Goal: Task Accomplishment & Management: Use online tool/utility

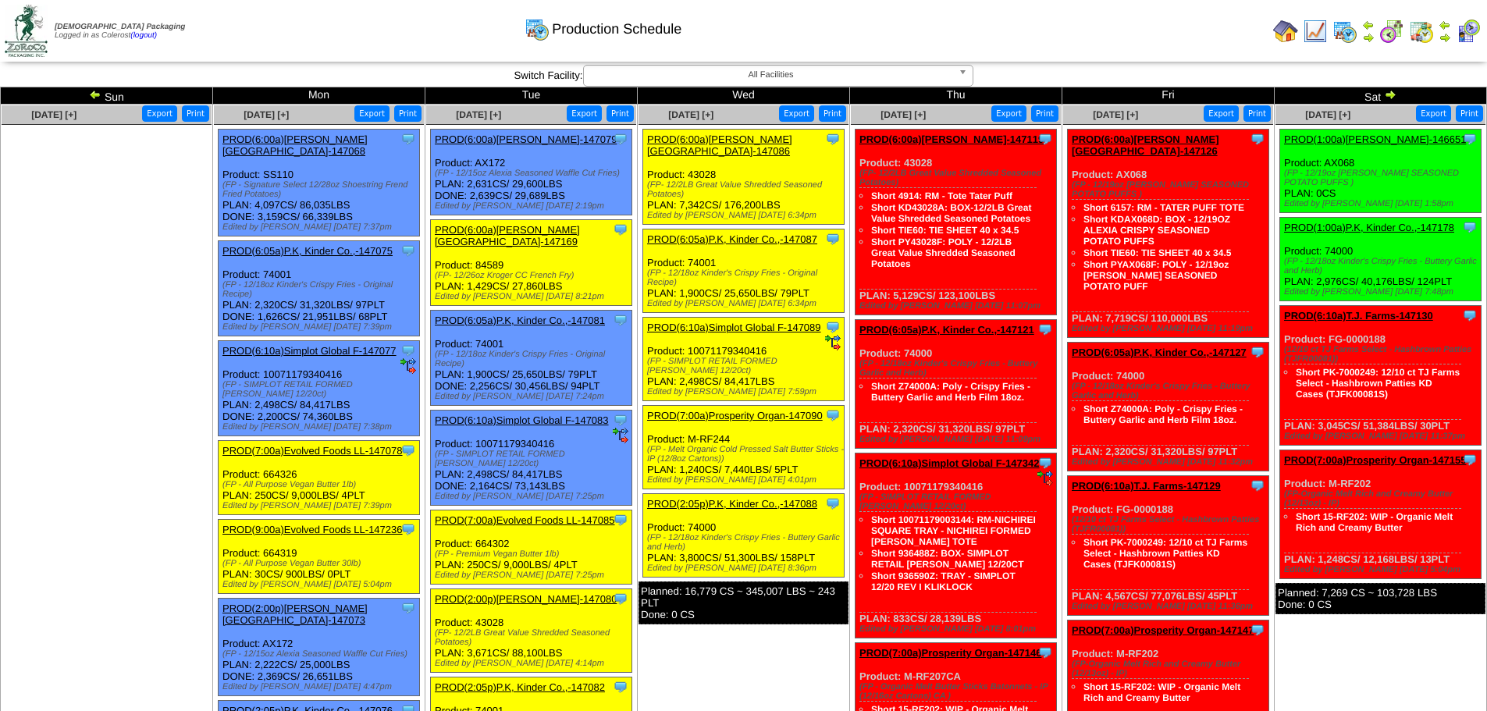
click at [542, 231] on link "PROD(6:00a)[PERSON_NAME][GEOGRAPHIC_DATA]-147169" at bounding box center [507, 235] width 145 height 23
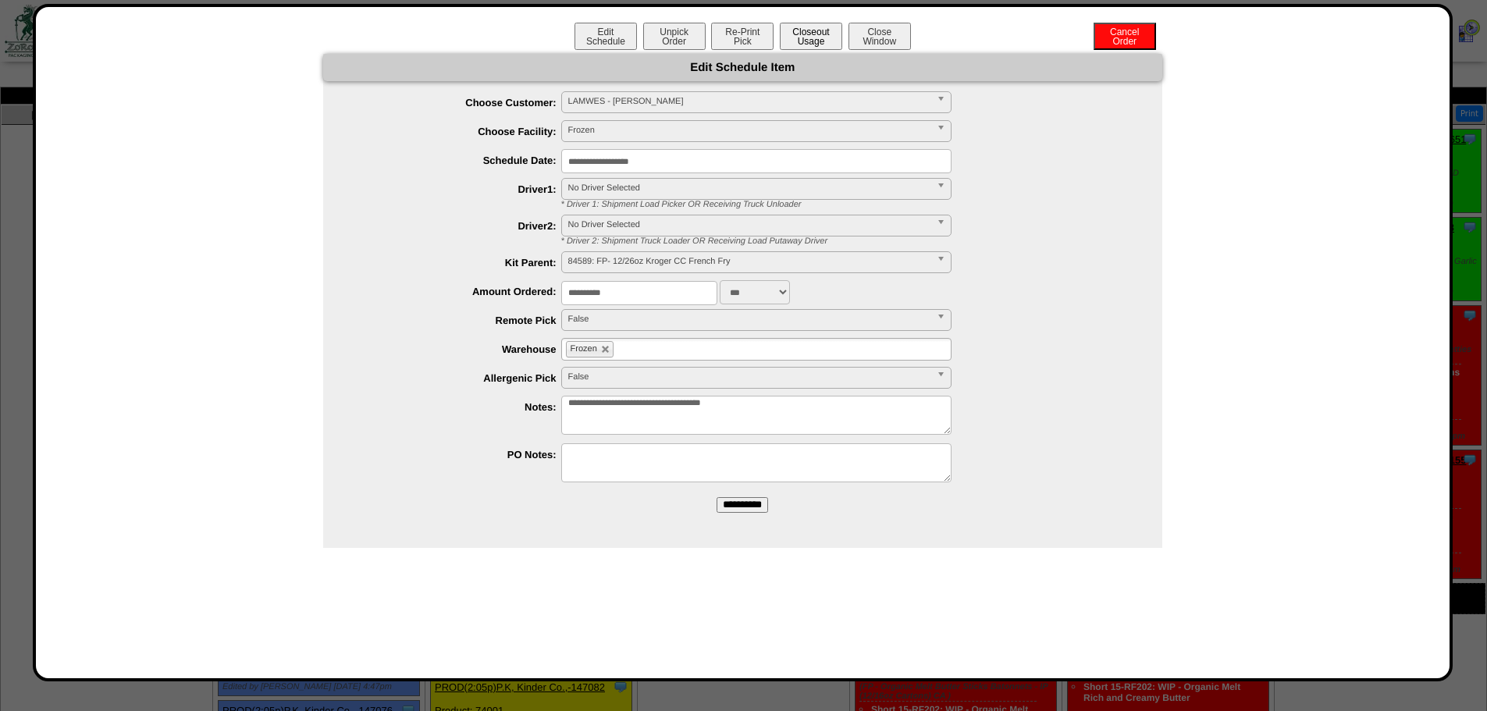
click at [800, 31] on button "Closeout Usage" at bounding box center [811, 36] width 62 height 27
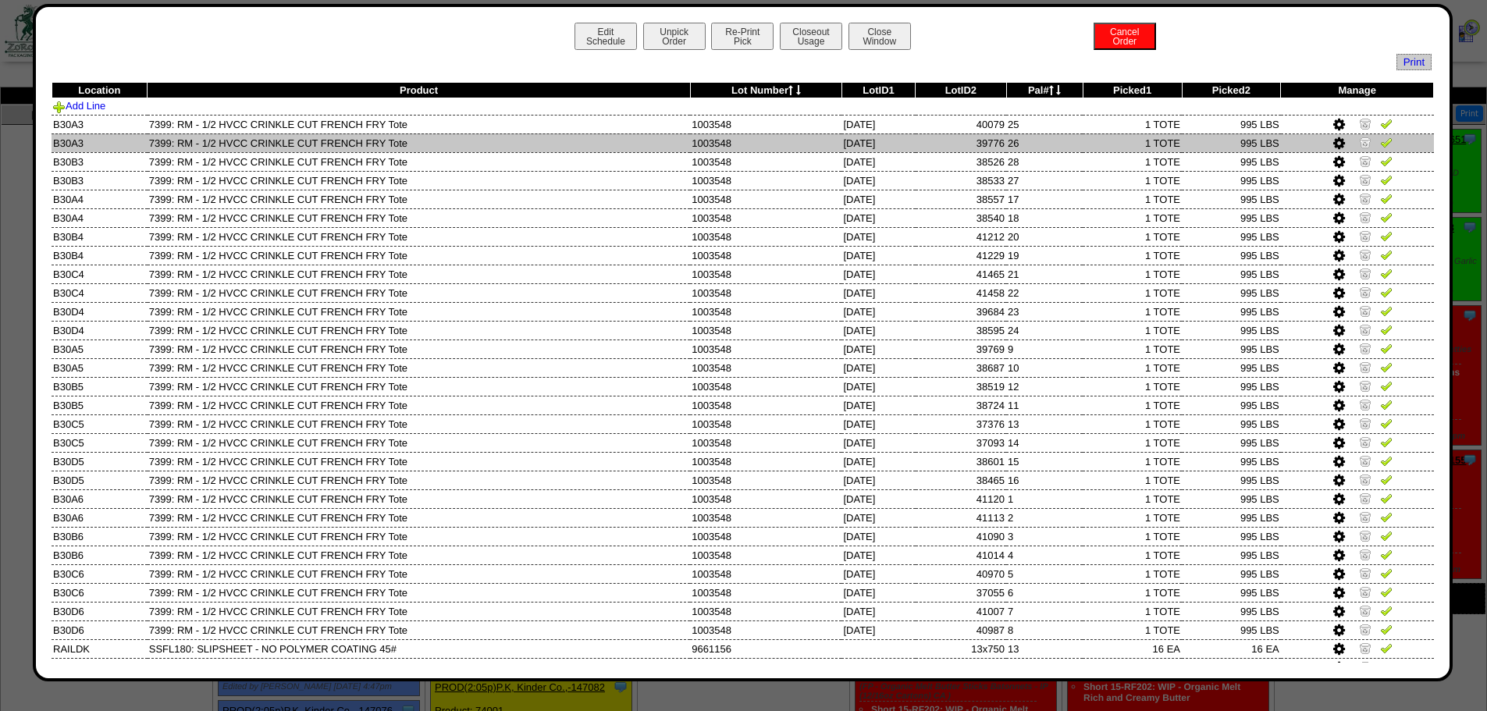
drag, startPoint x: 1378, startPoint y: 123, endPoint x: 1378, endPoint y: 140, distance: 16.4
click at [1054, 123] on img at bounding box center [1386, 123] width 12 height 12
click at [1054, 145] on img at bounding box center [1386, 142] width 12 height 12
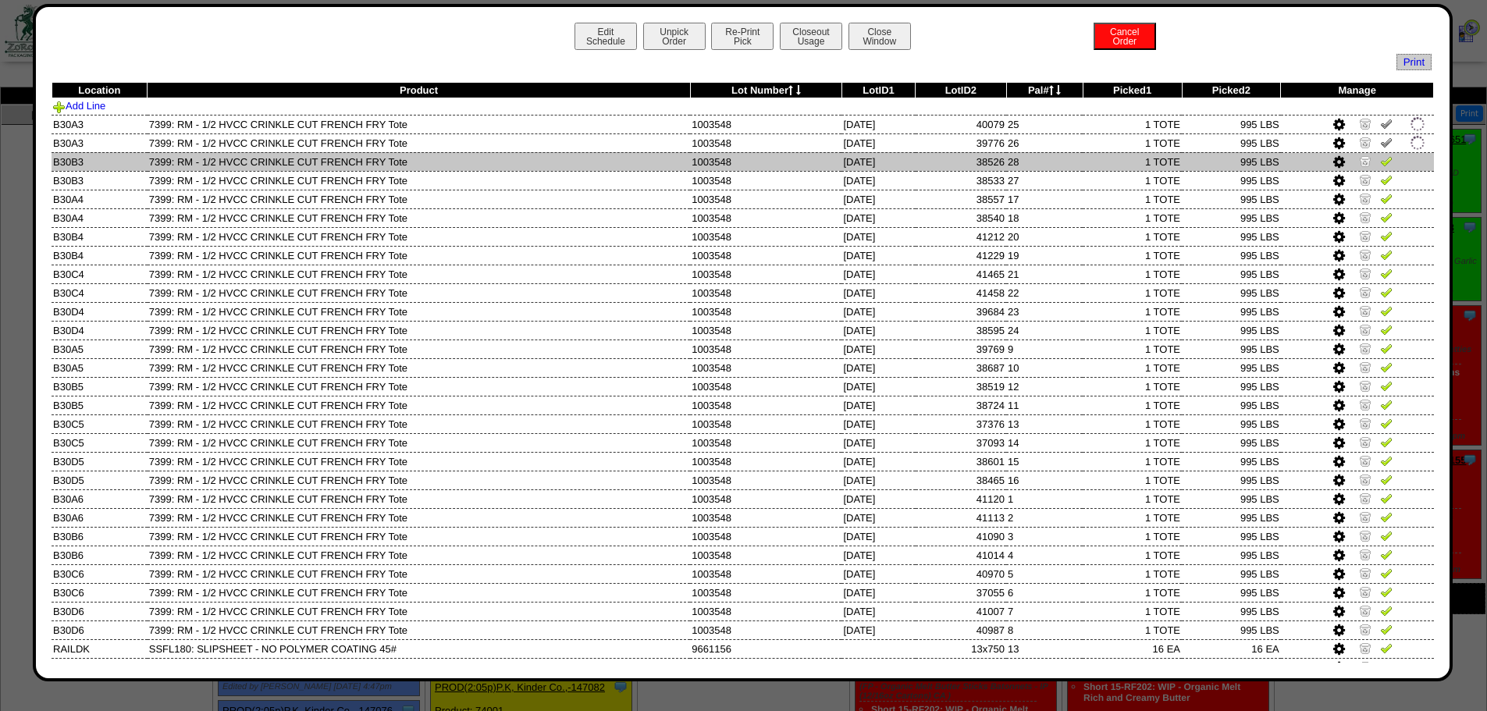
click at [1054, 165] on img at bounding box center [1386, 161] width 12 height 12
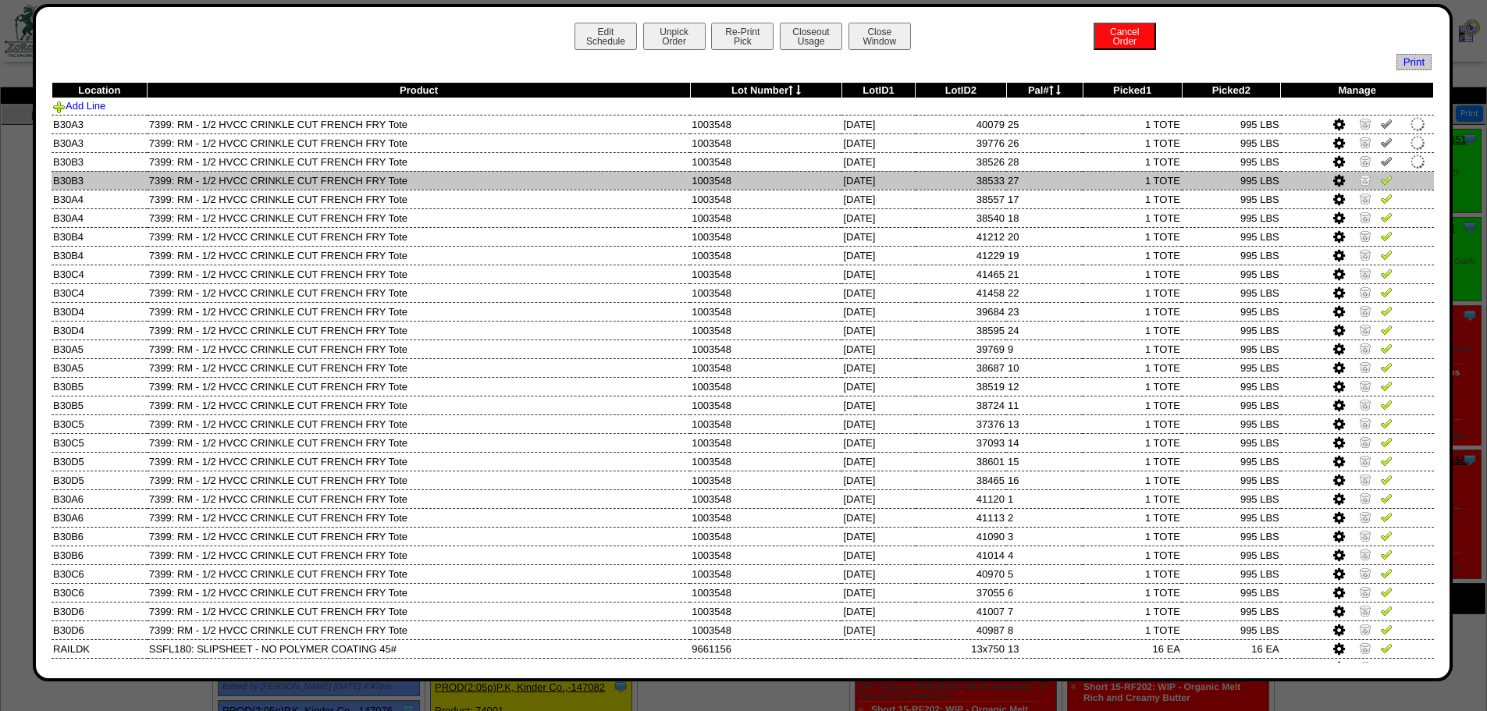
click at [1054, 180] on img at bounding box center [1386, 179] width 12 height 12
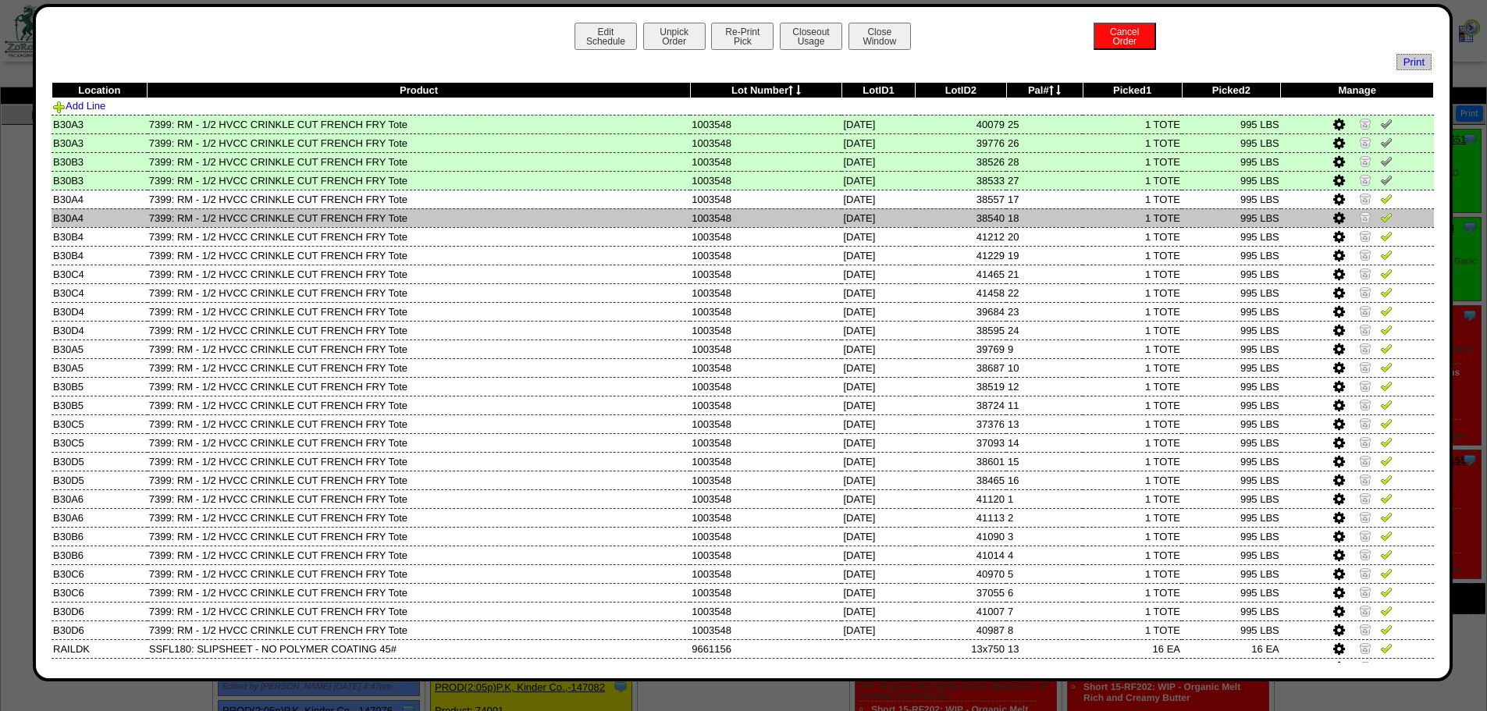
click at [1054, 213] on img at bounding box center [1386, 217] width 12 height 12
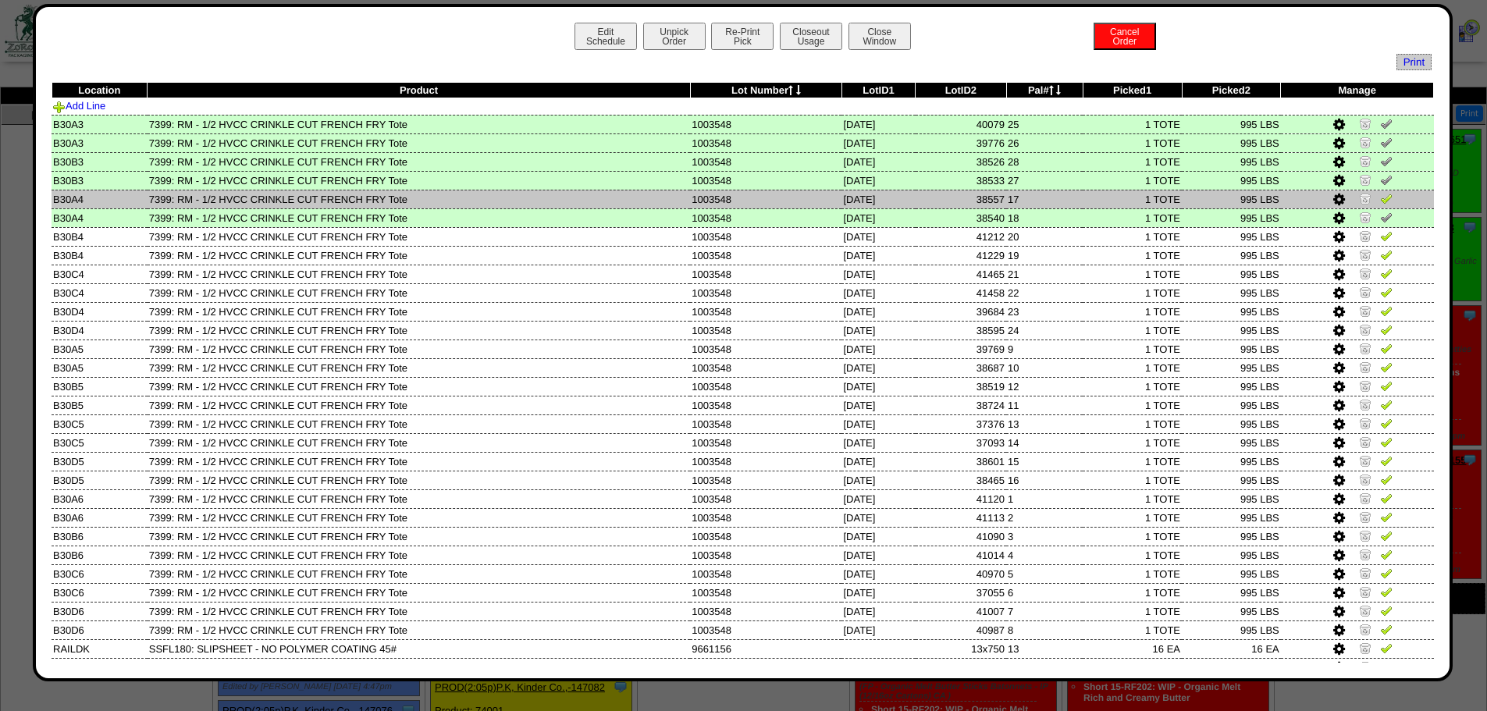
click at [1054, 196] on img at bounding box center [1386, 198] width 12 height 12
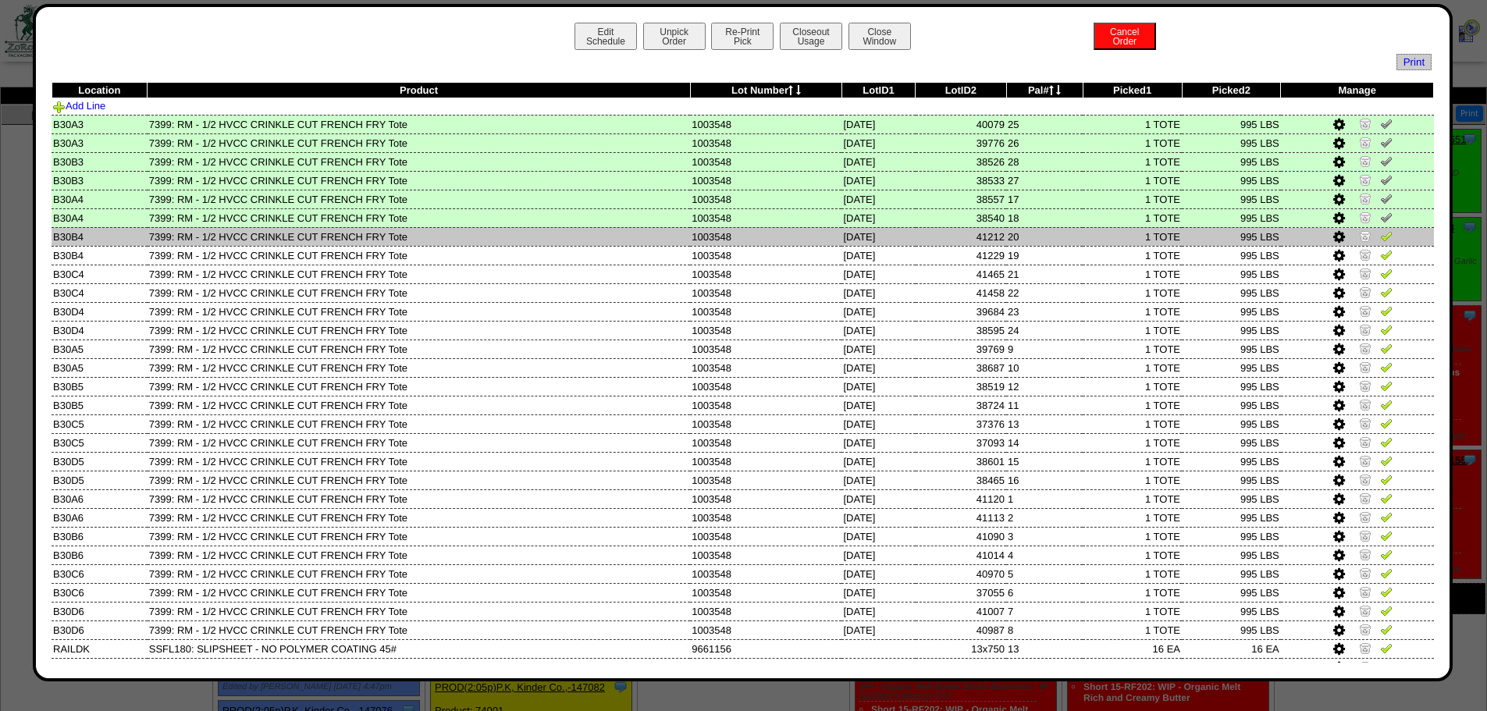
click at [1054, 237] on img at bounding box center [1386, 235] width 12 height 12
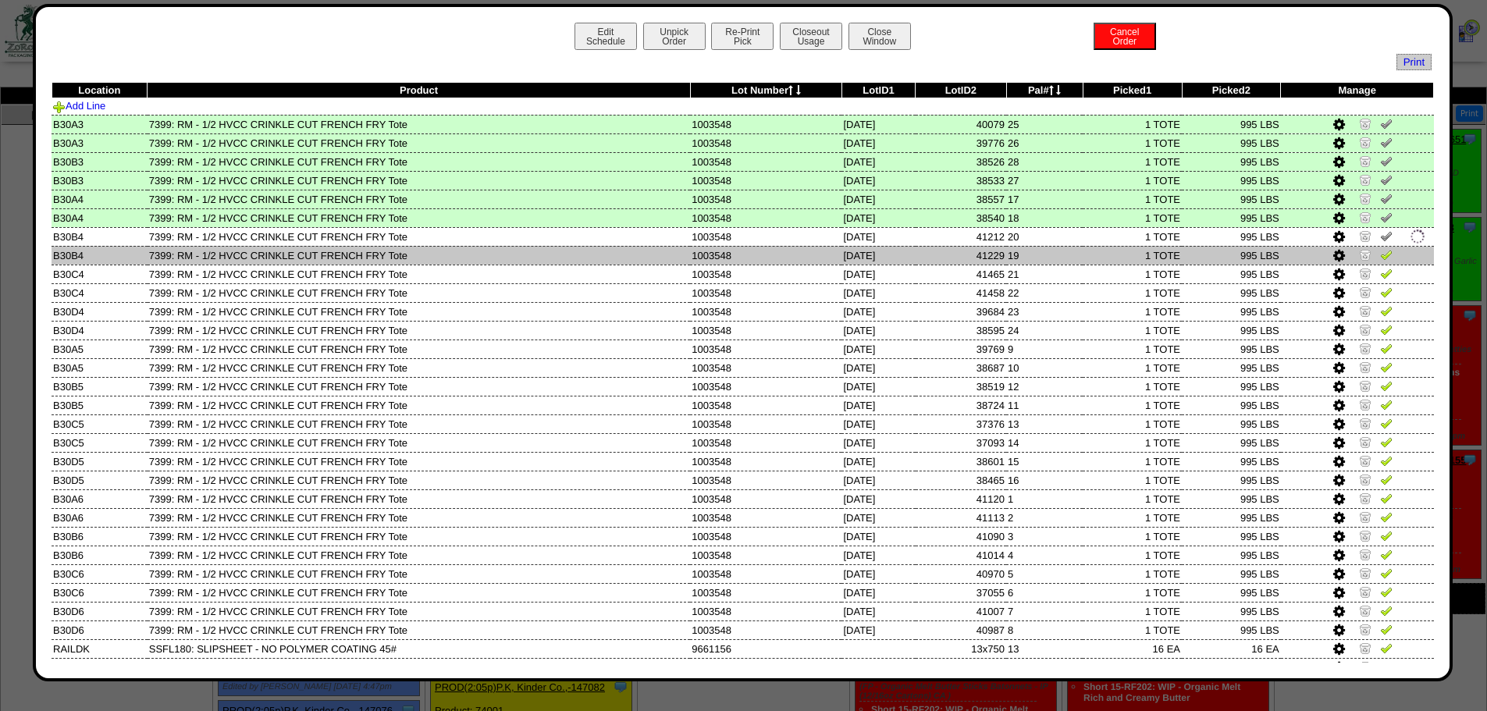
click at [1054, 251] on img at bounding box center [1386, 254] width 12 height 12
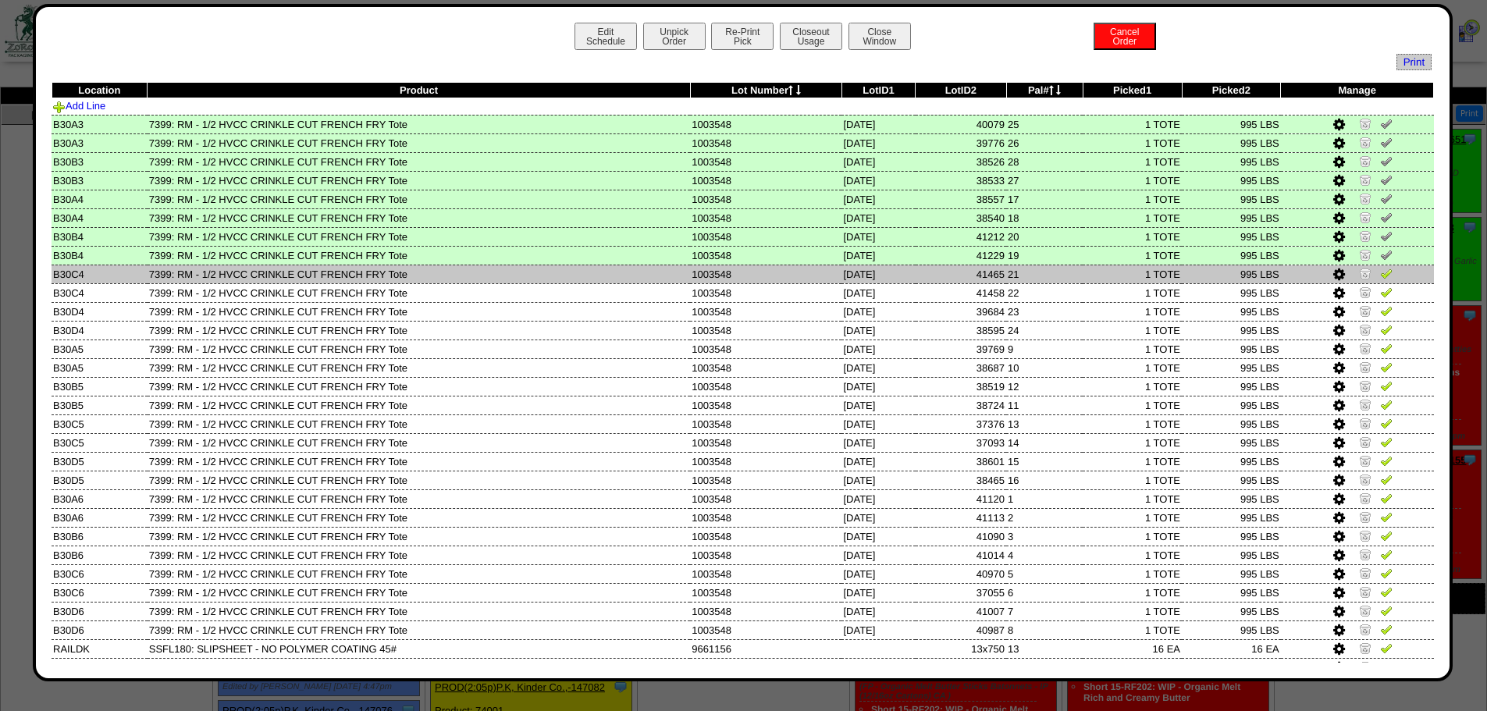
click at [1054, 272] on img at bounding box center [1386, 273] width 12 height 12
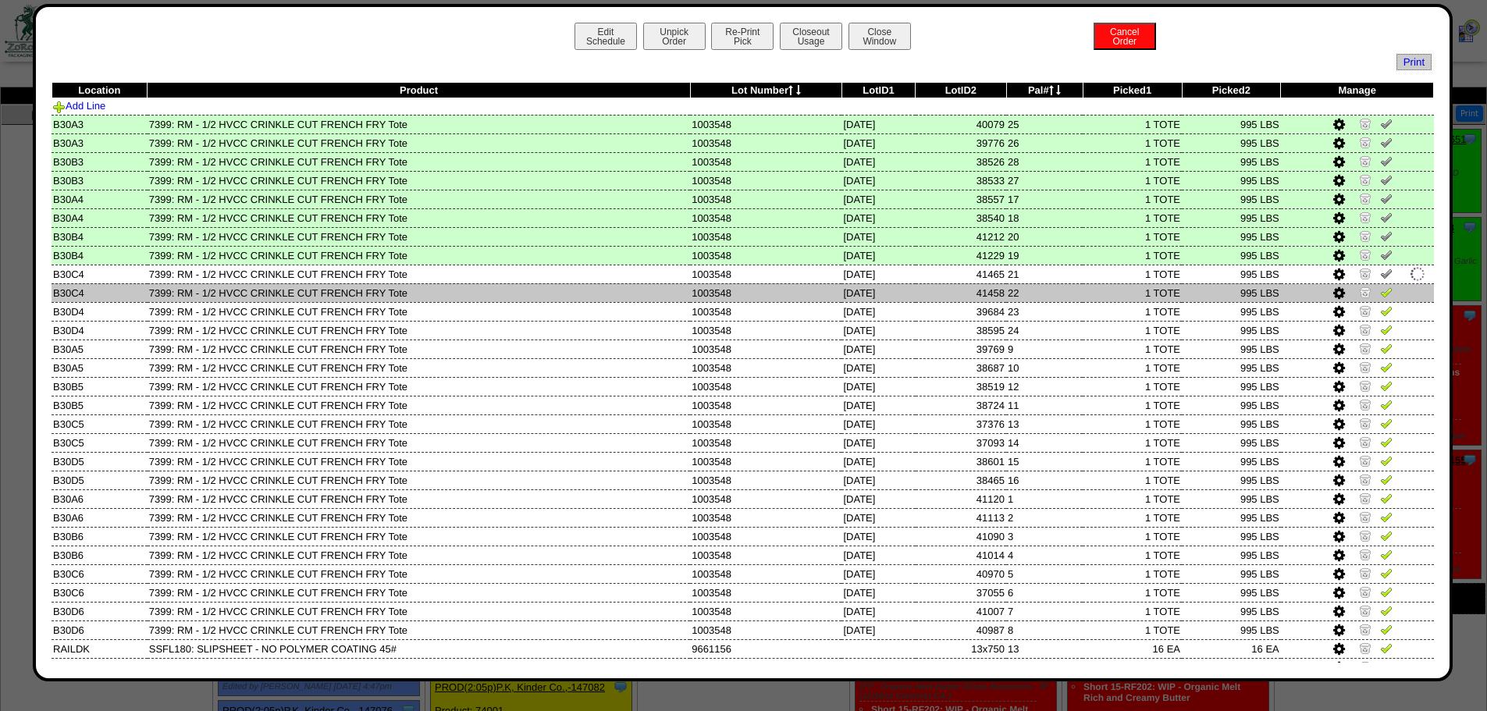
click at [1054, 283] on td at bounding box center [1357, 292] width 153 height 19
click at [1054, 294] on img at bounding box center [1386, 292] width 12 height 12
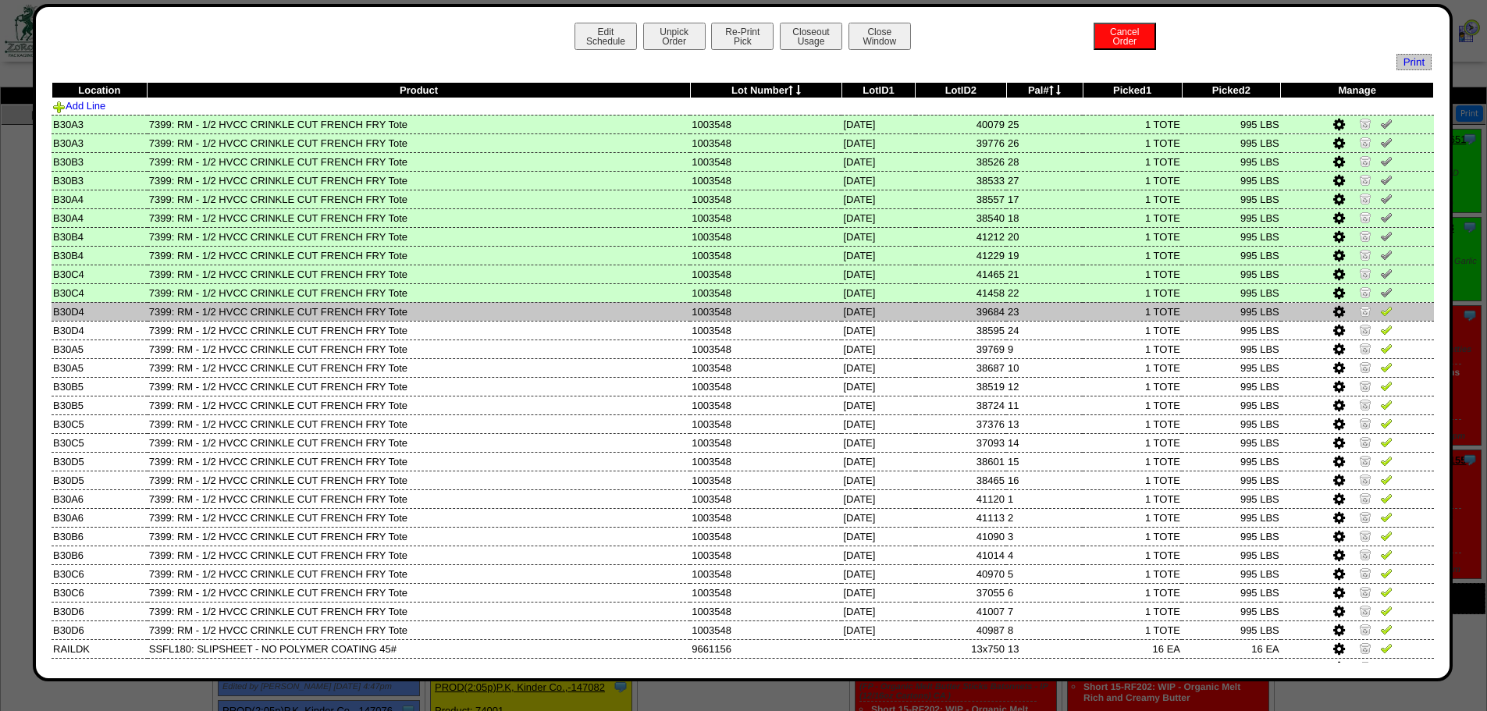
click at [1054, 305] on img at bounding box center [1386, 310] width 12 height 12
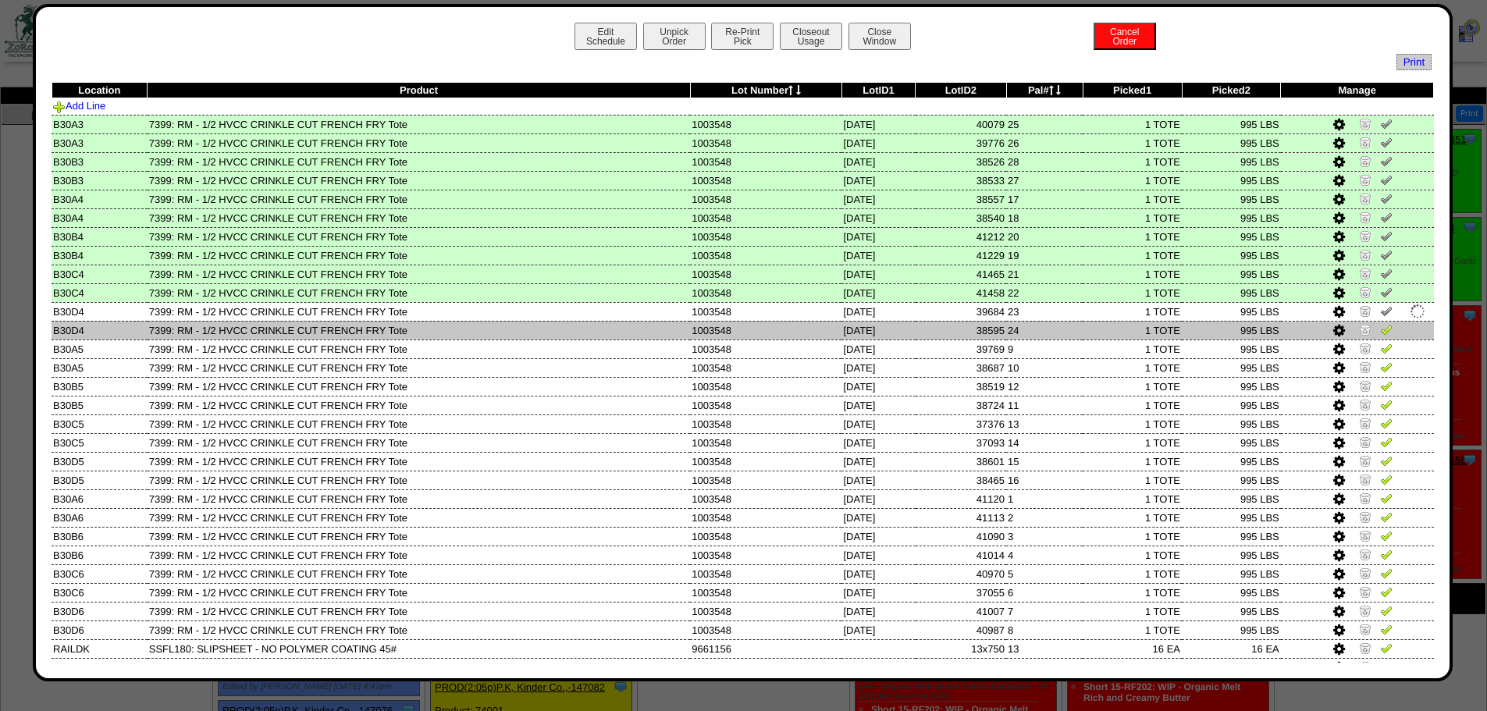
click at [1054, 327] on img at bounding box center [1386, 329] width 12 height 12
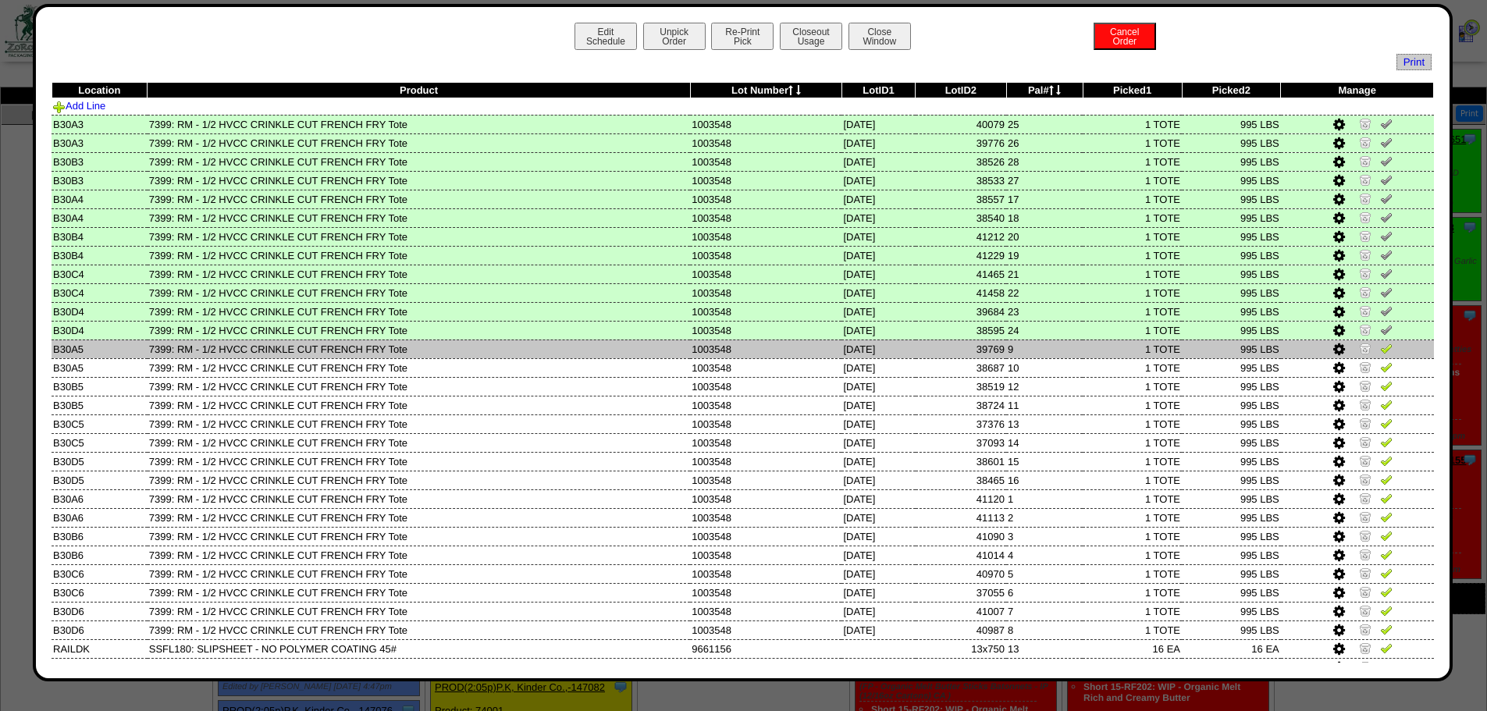
click at [1054, 349] on img at bounding box center [1386, 348] width 12 height 12
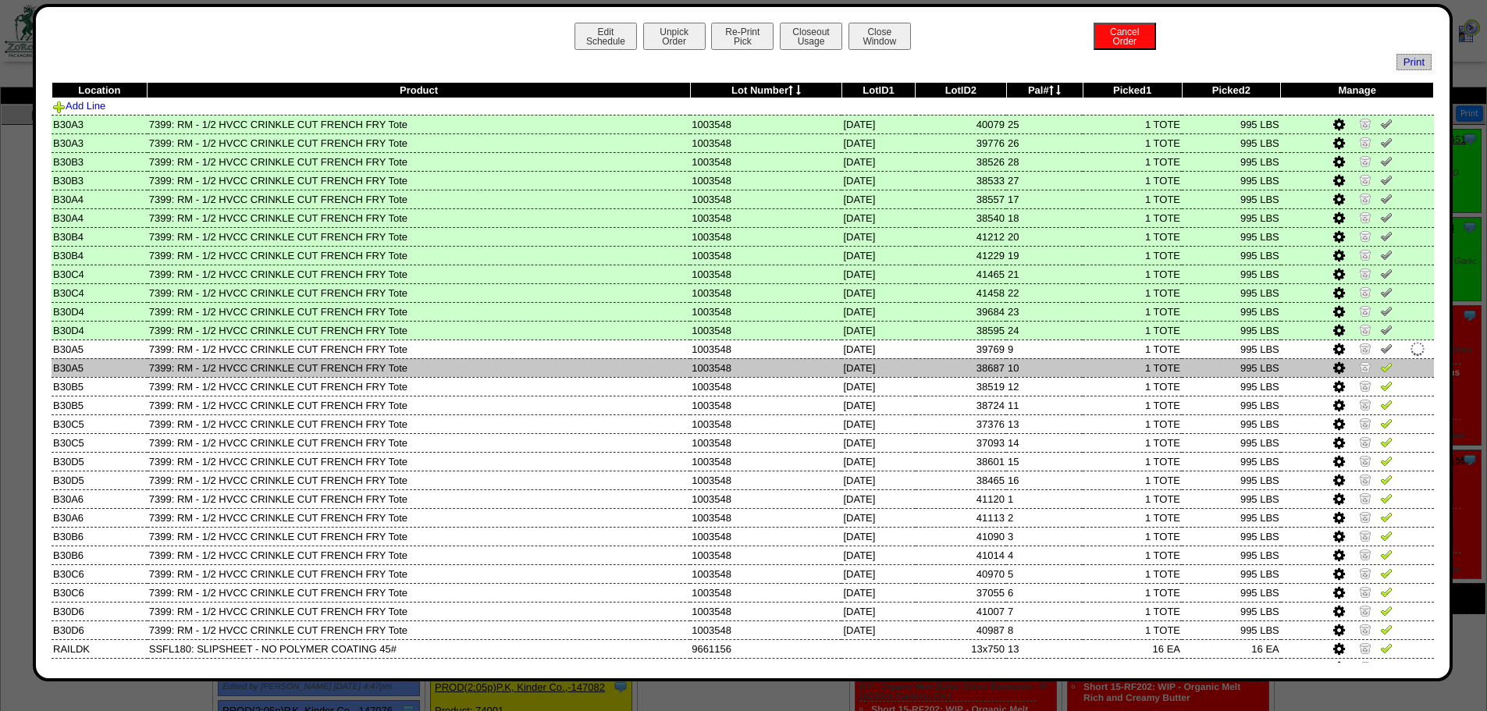
click at [1054, 362] on img at bounding box center [1386, 367] width 12 height 12
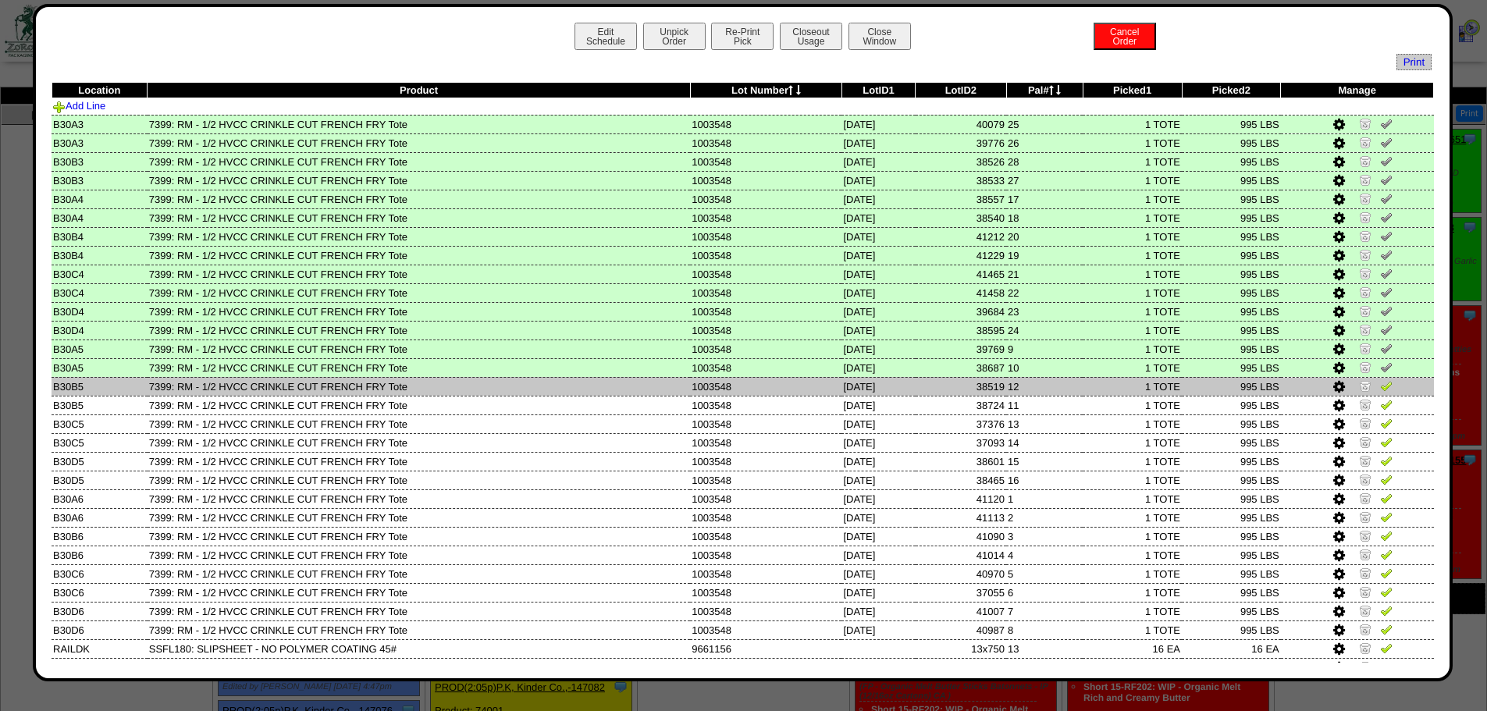
click at [1054, 384] on img at bounding box center [1386, 385] width 12 height 12
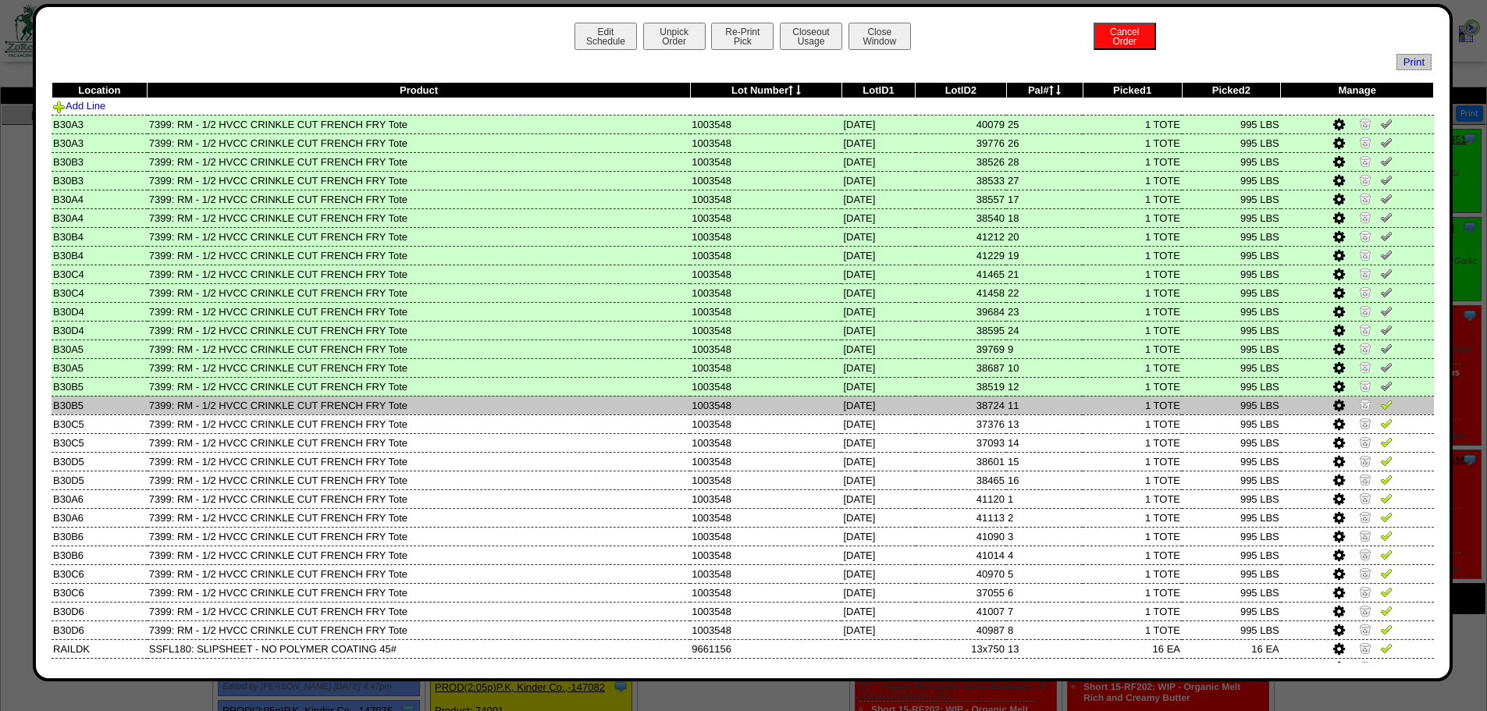
click at [1054, 401] on img at bounding box center [1386, 404] width 12 height 12
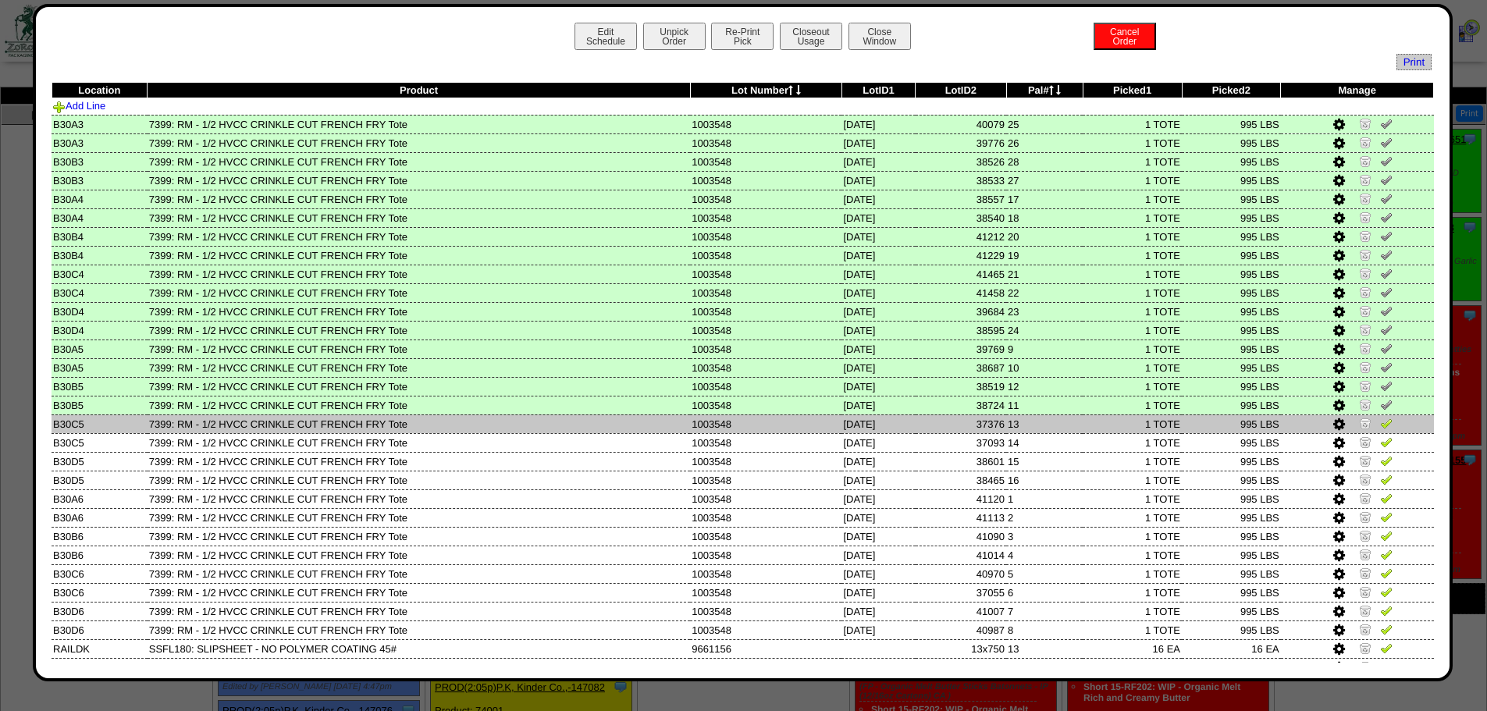
drag, startPoint x: 1376, startPoint y: 423, endPoint x: 1373, endPoint y: 433, distance: 10.4
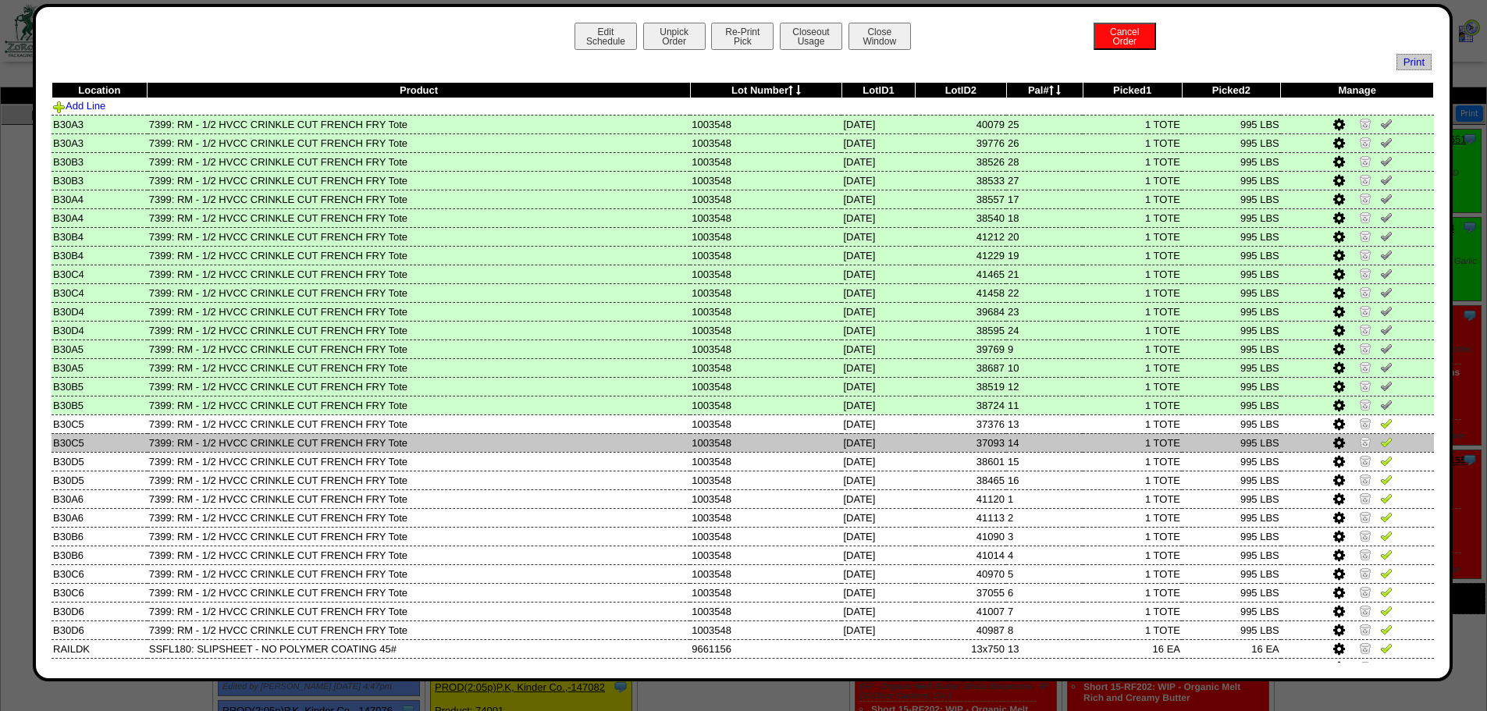
click at [1054, 423] on img at bounding box center [1386, 423] width 12 height 12
click at [1054, 439] on img at bounding box center [1386, 441] width 12 height 12
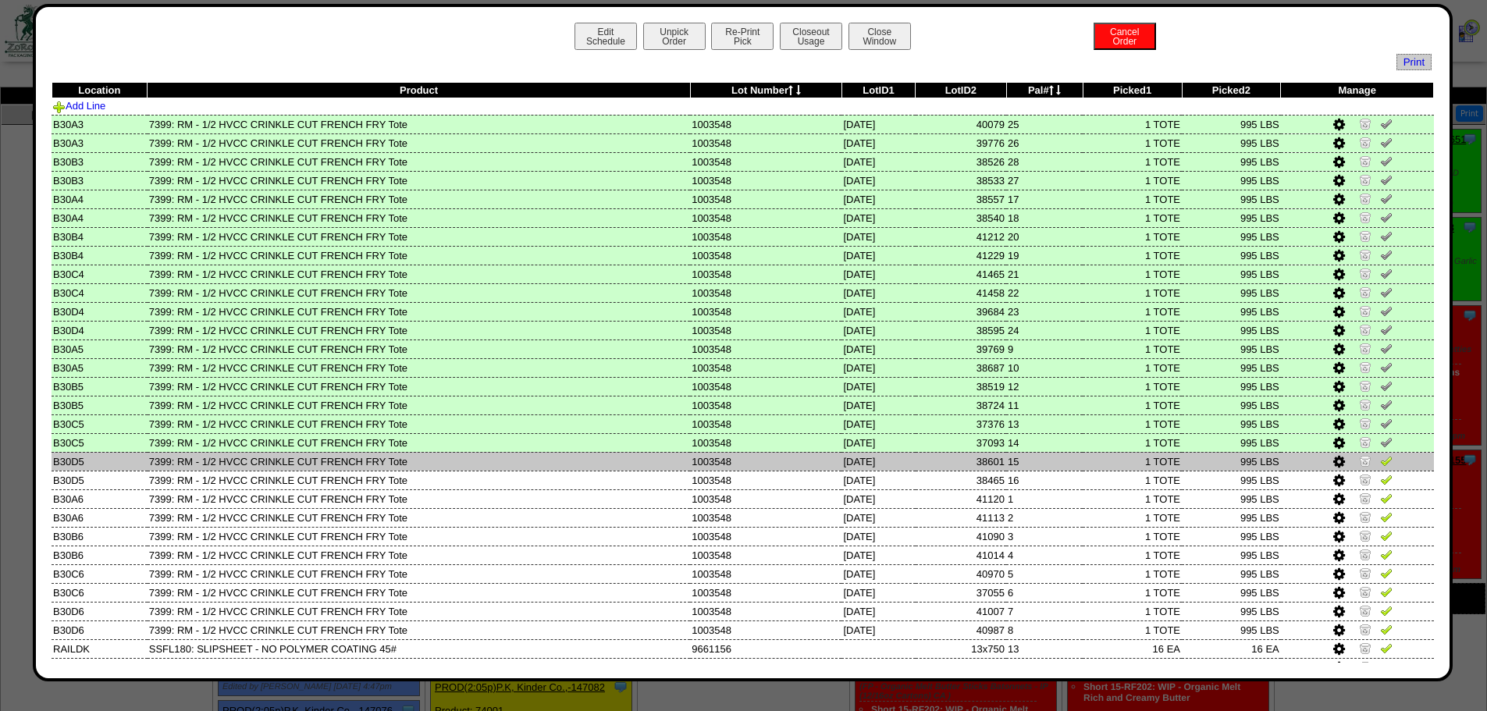
click at [1054, 461] on img at bounding box center [1386, 460] width 12 height 12
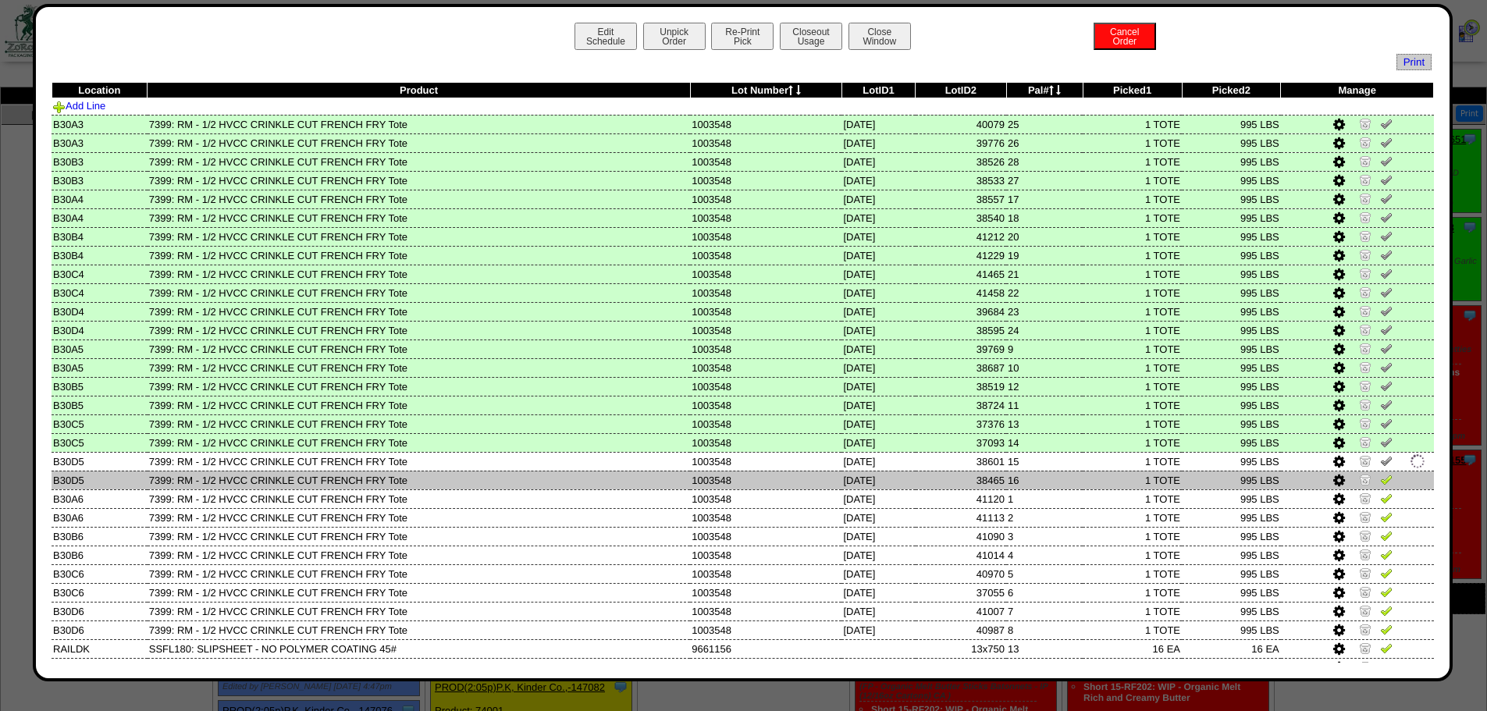
click at [1054, 467] on img at bounding box center [1386, 479] width 12 height 12
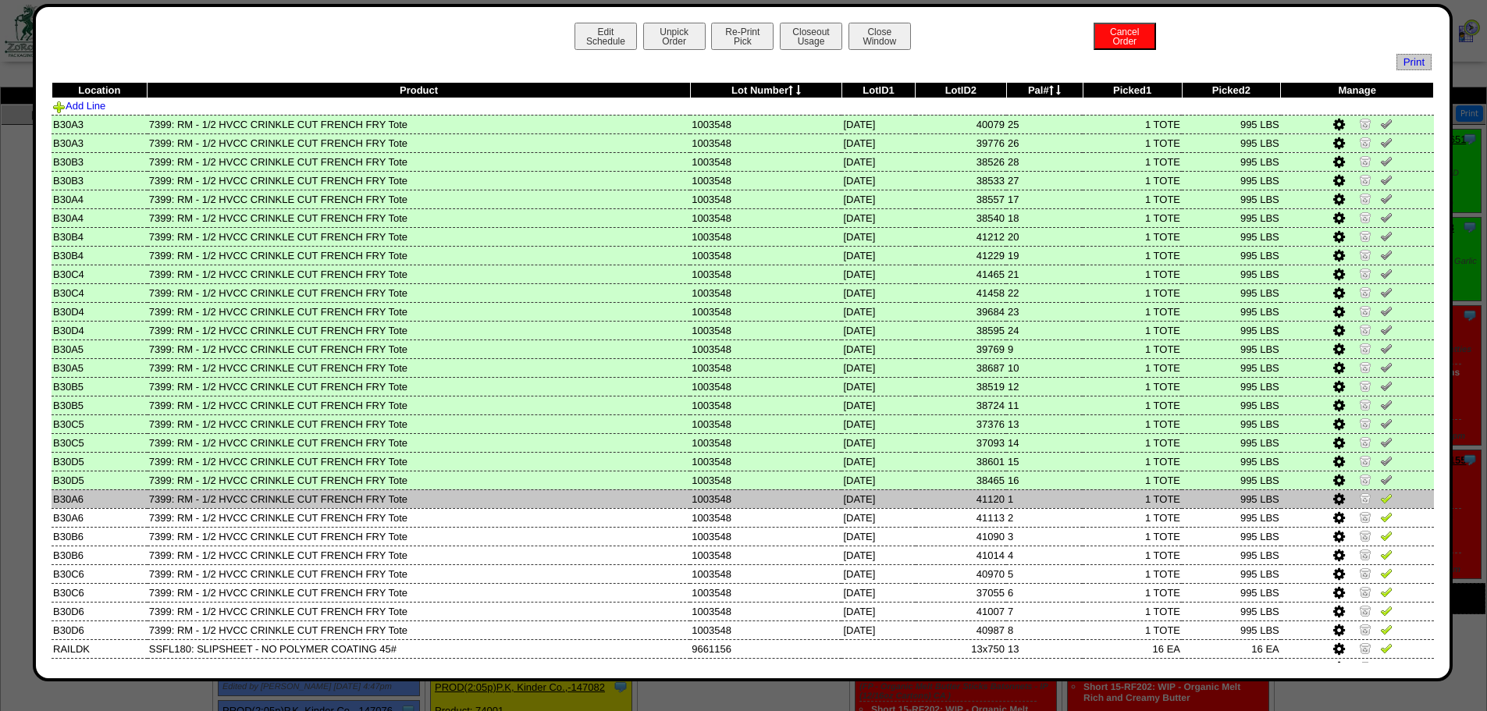
click at [1054, 467] on img at bounding box center [1386, 498] width 12 height 12
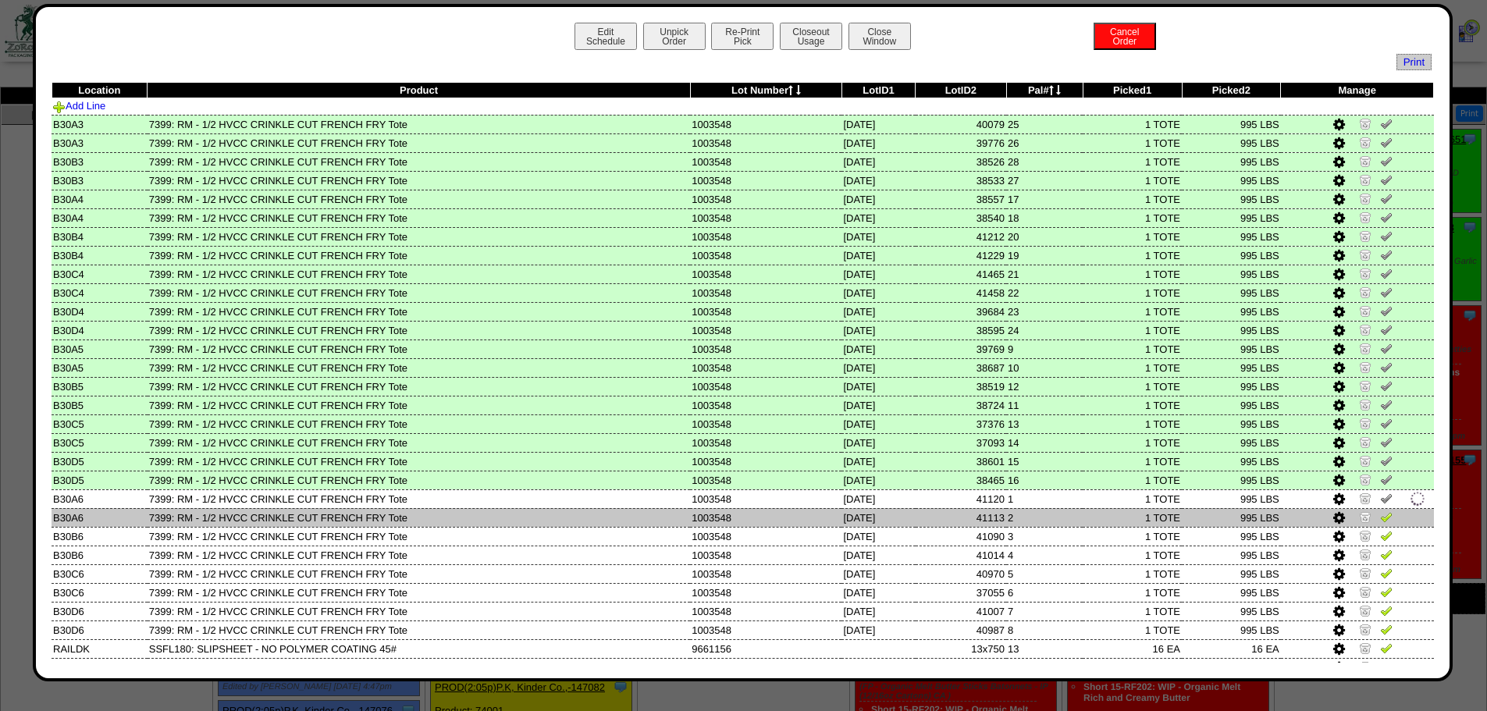
click at [1054, 467] on img at bounding box center [1386, 516] width 12 height 12
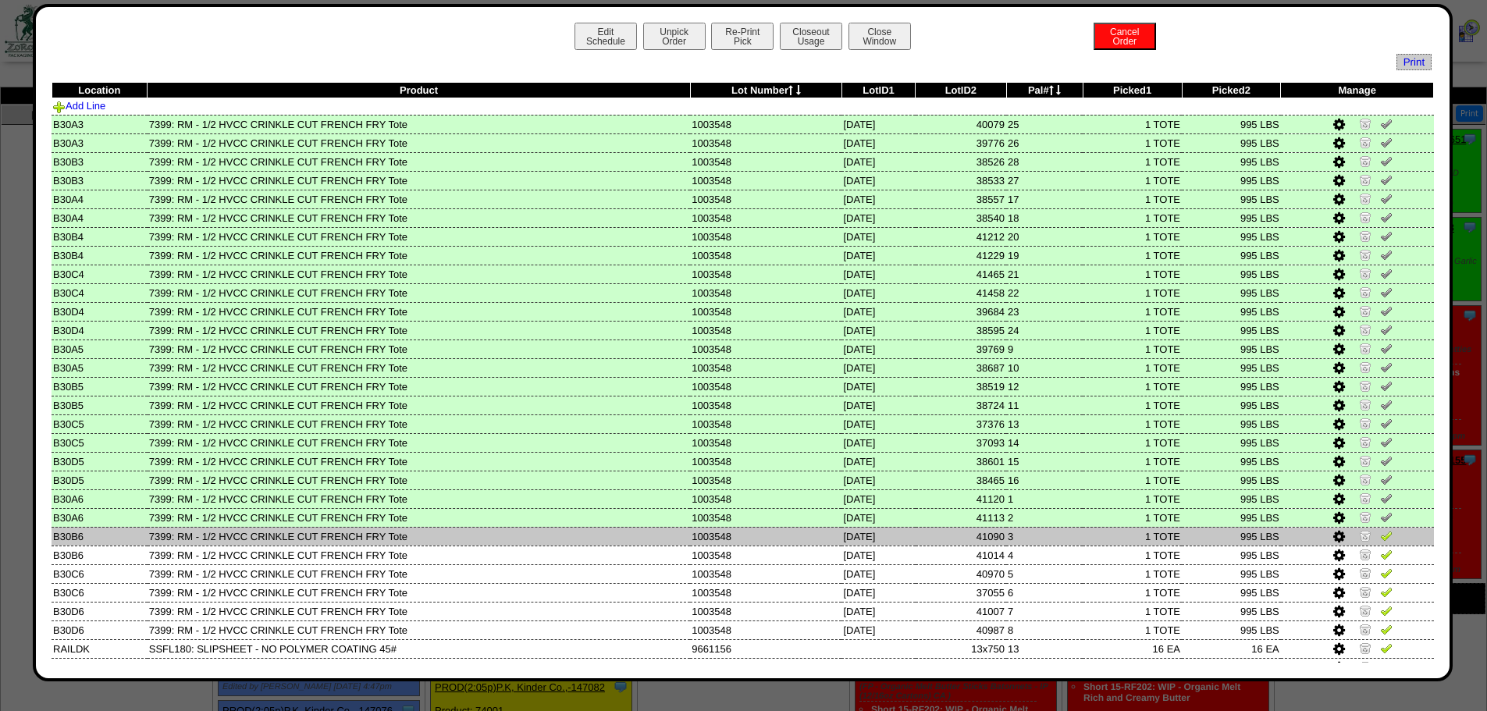
click at [1054, 467] on img at bounding box center [1386, 535] width 12 height 12
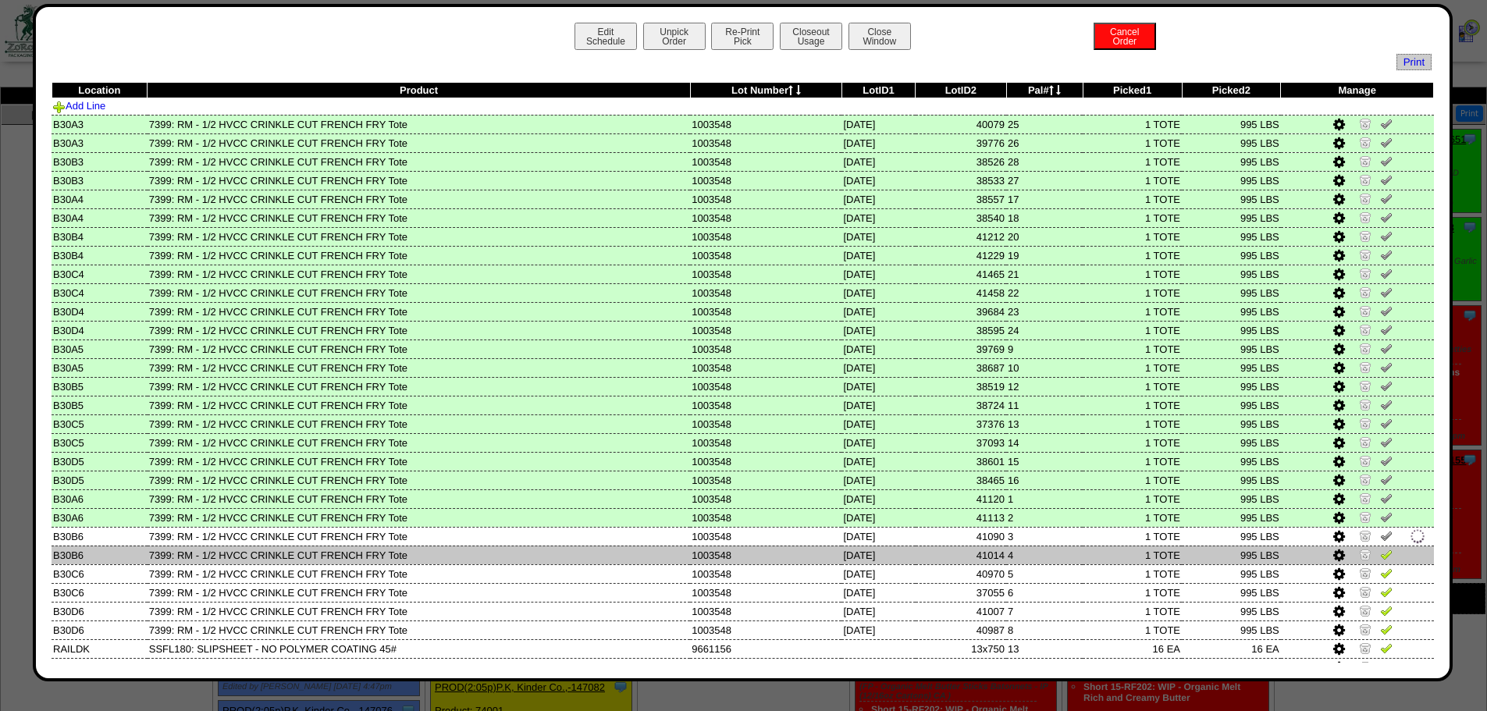
click at [1054, 467] on img at bounding box center [1386, 554] width 12 height 12
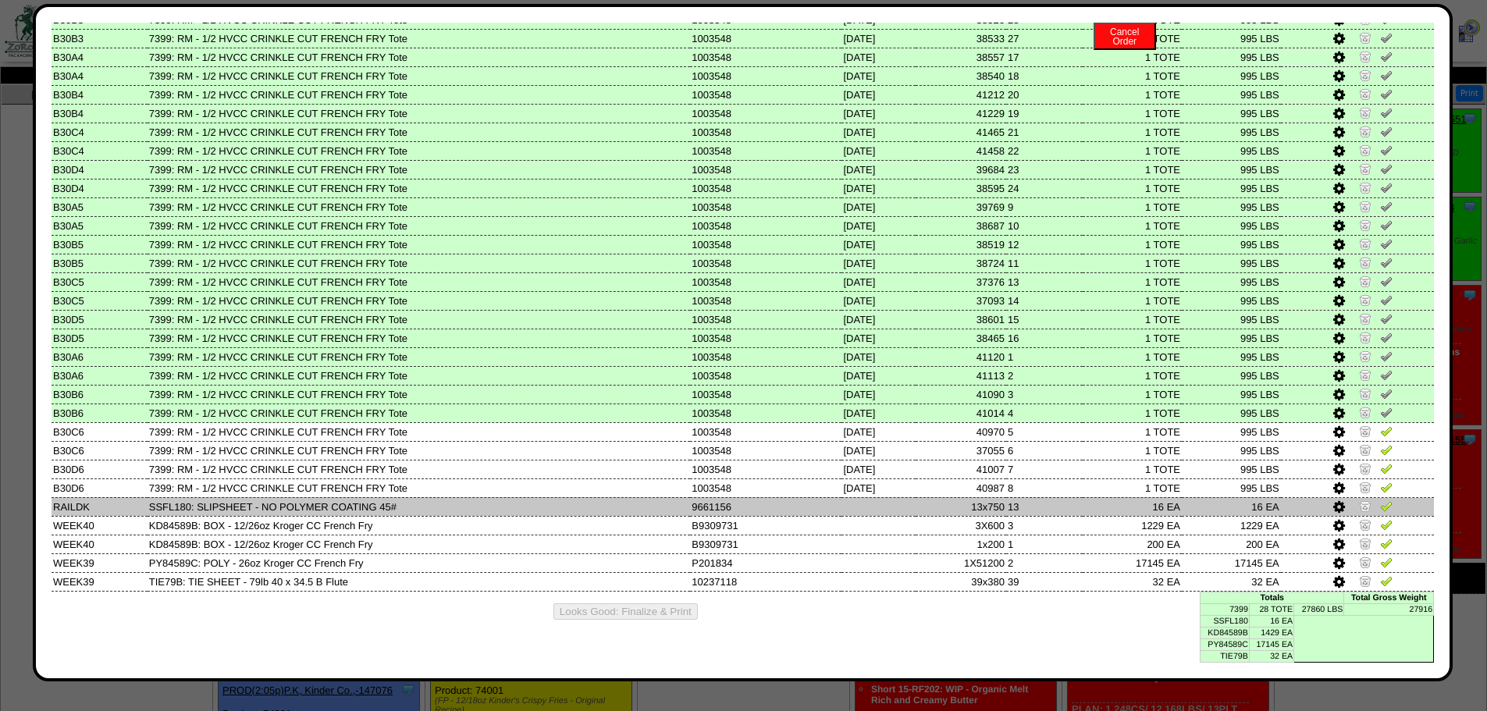
scroll to position [78, 0]
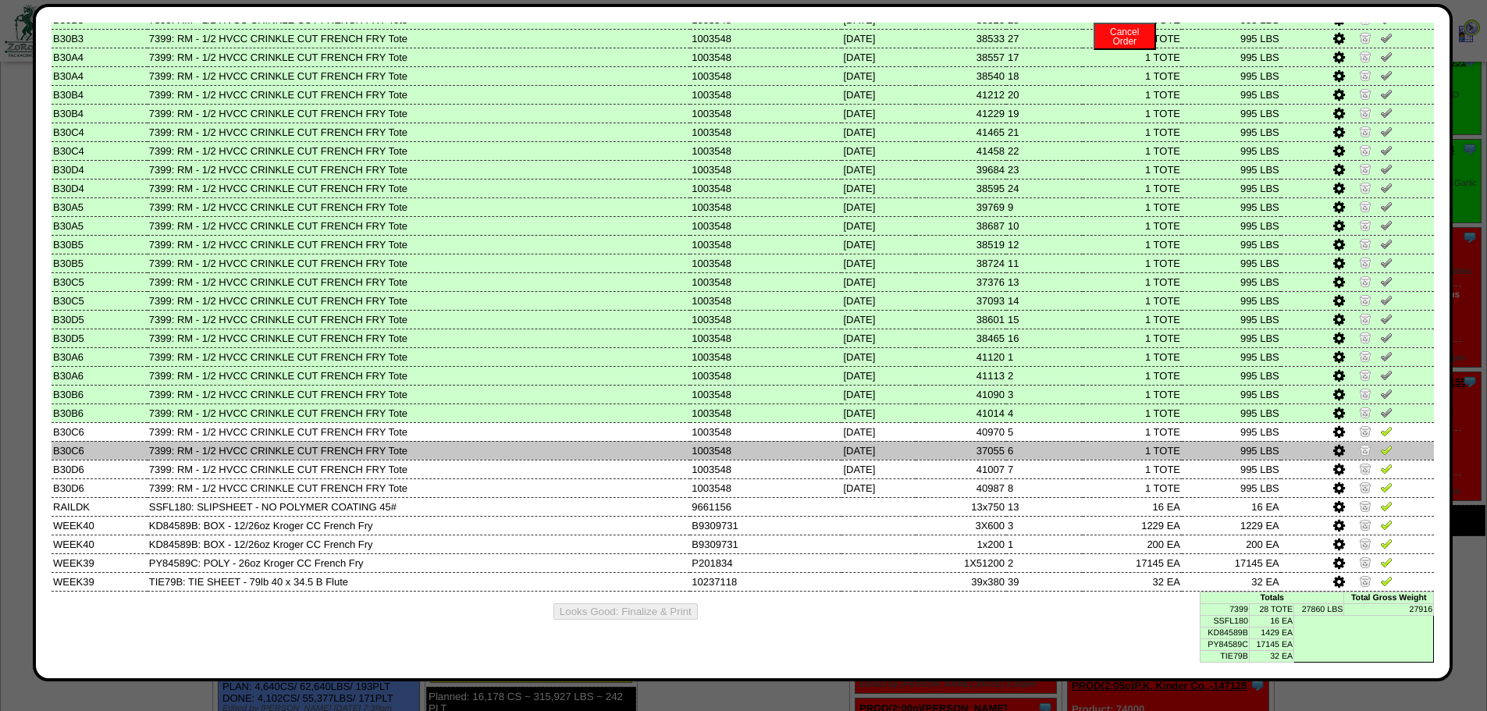
click at [1054, 436] on img at bounding box center [1386, 431] width 12 height 12
click at [1054, 449] on img at bounding box center [1386, 449] width 12 height 12
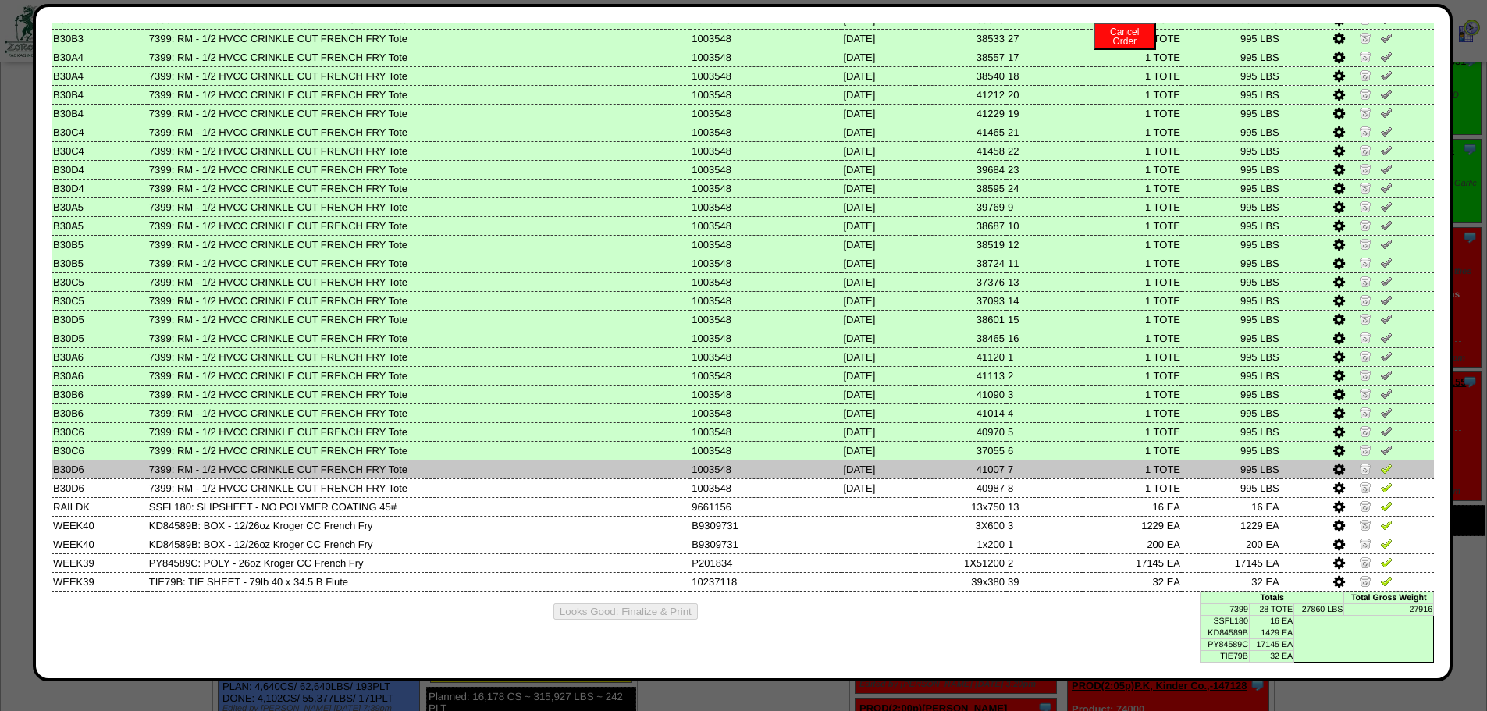
click at [1054, 467] on td at bounding box center [1357, 469] width 153 height 19
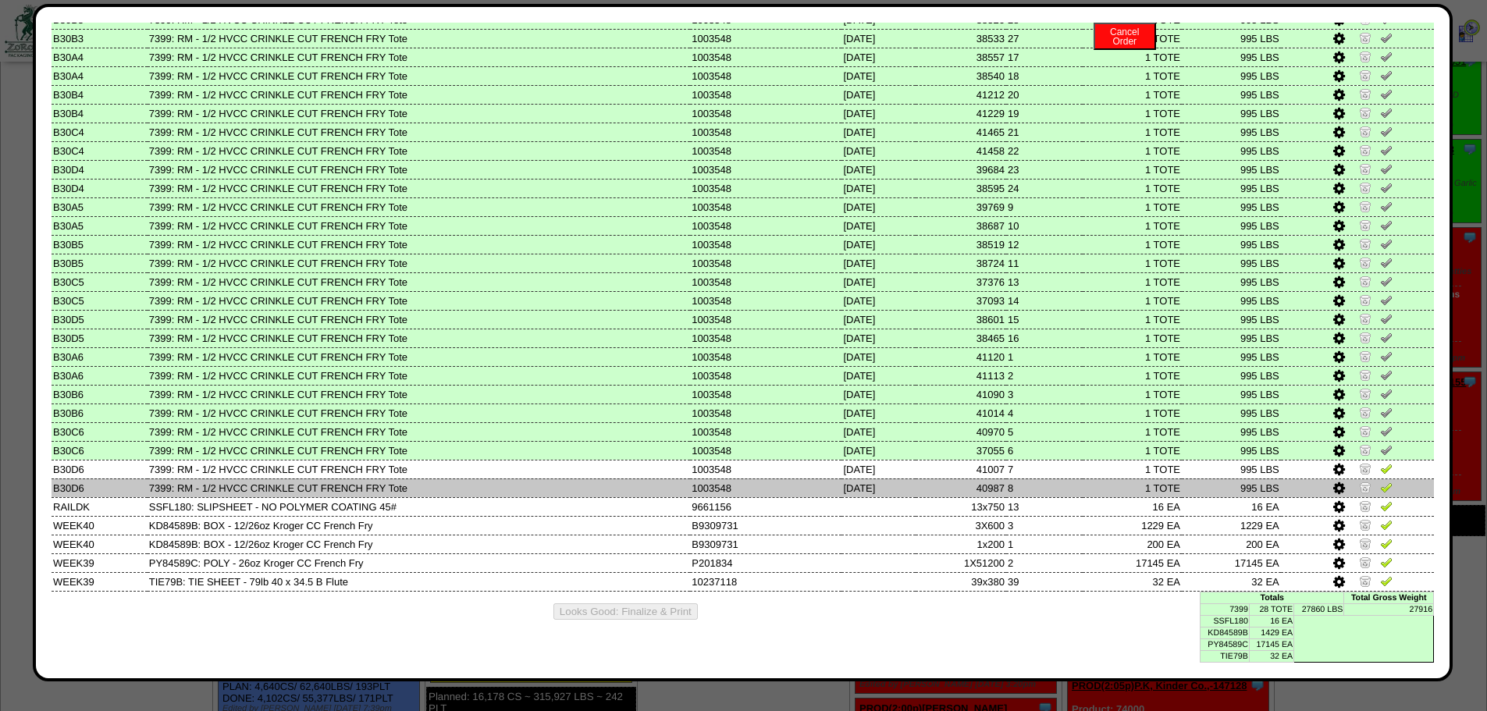
click at [1054, 467] on img at bounding box center [1386, 487] width 12 height 12
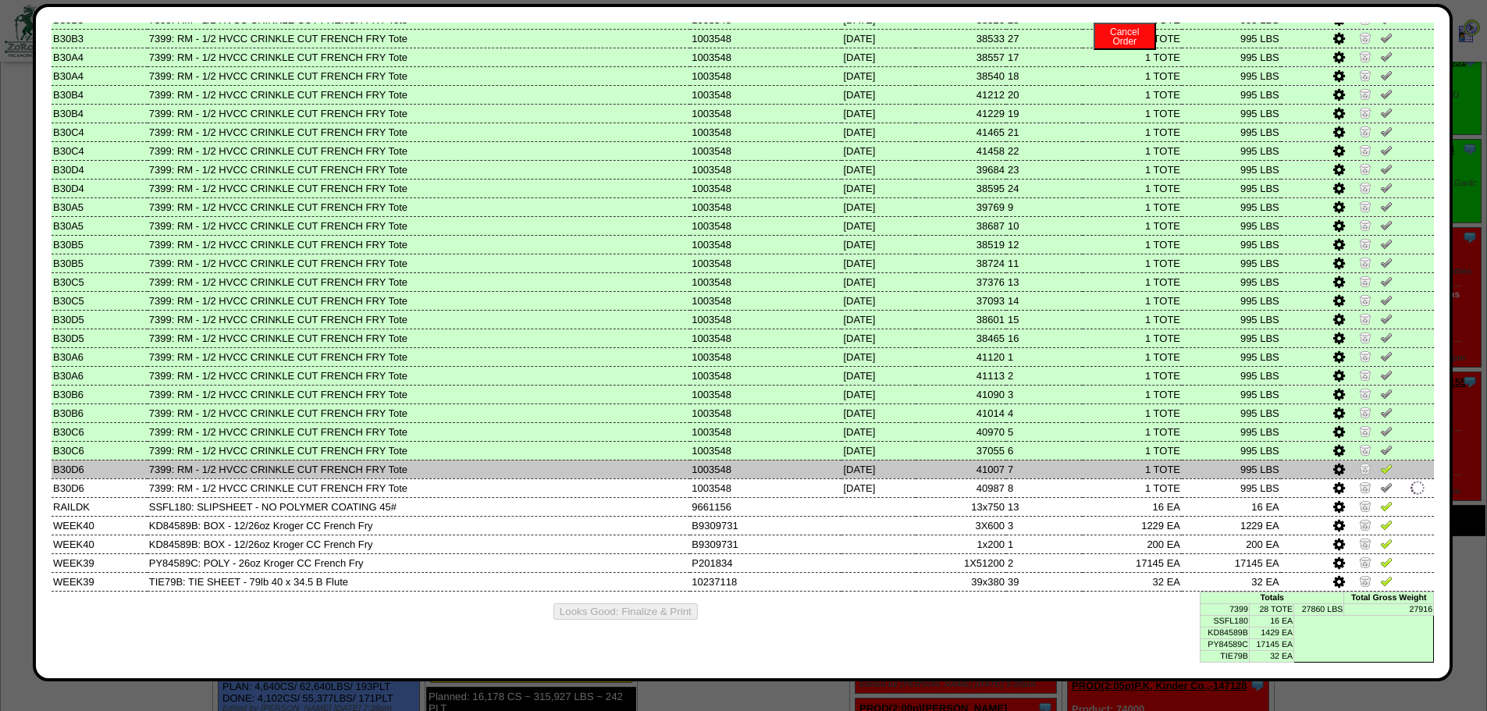
click at [1054, 467] on img at bounding box center [1386, 468] width 12 height 12
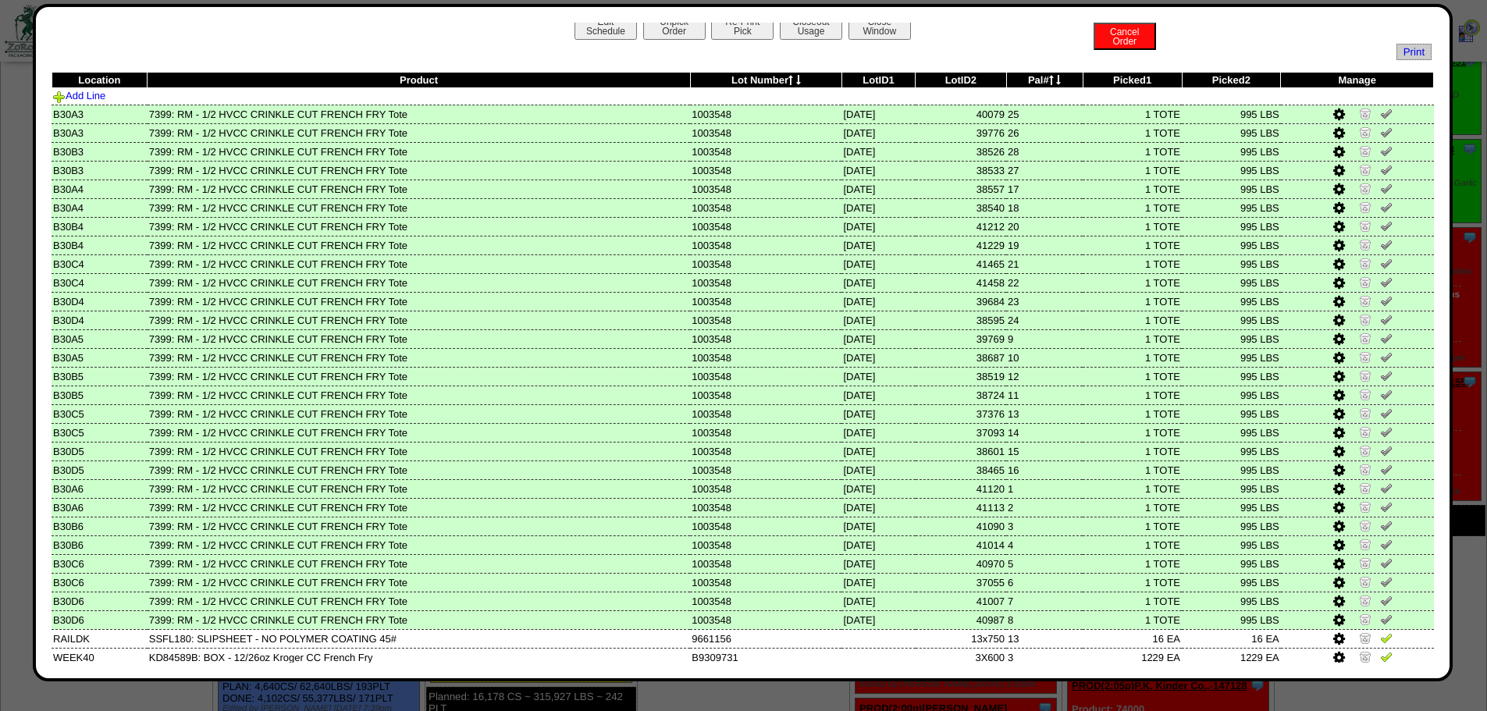
scroll to position [0, 0]
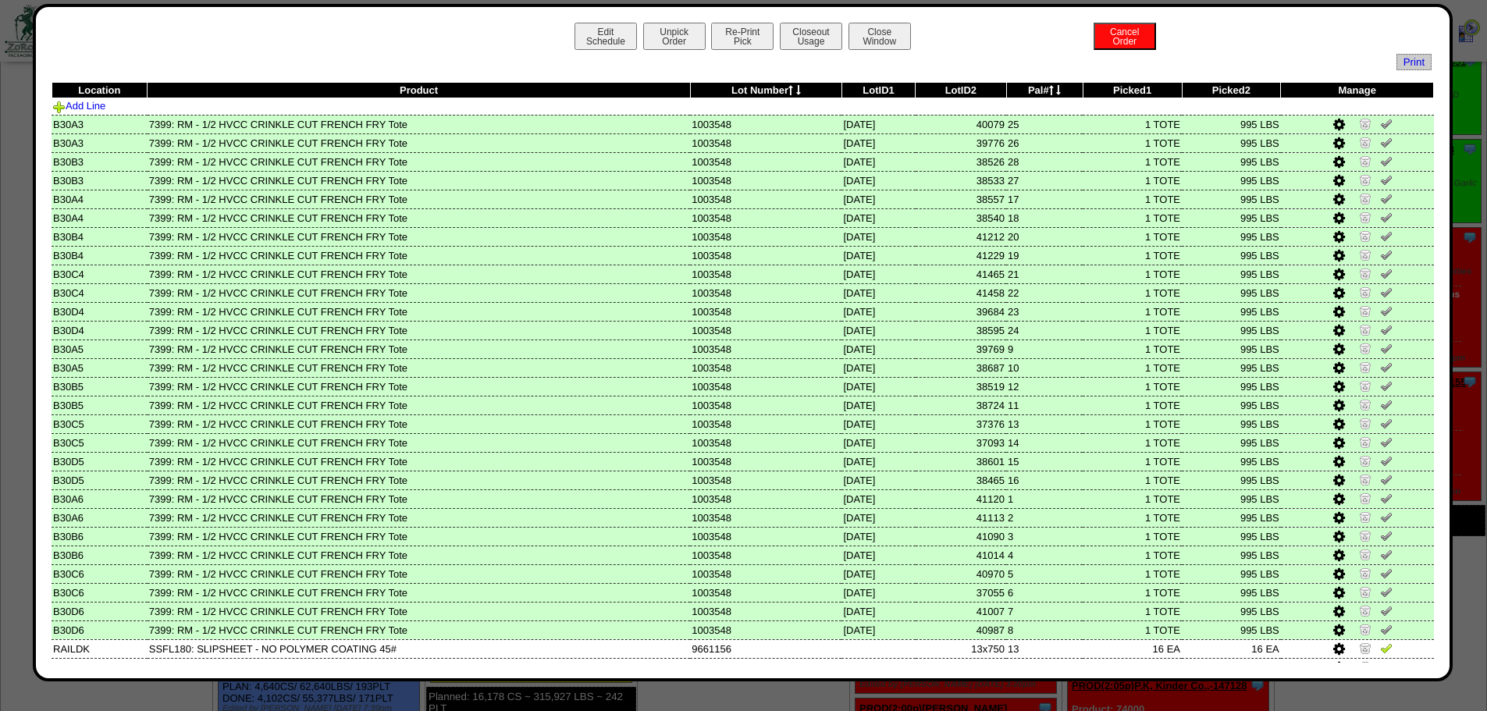
click at [1054, 123] on img at bounding box center [1386, 123] width 12 height 12
click at [1054, 151] on td at bounding box center [1357, 142] width 153 height 19
click at [1054, 148] on link at bounding box center [1386, 145] width 12 height 12
click at [1054, 163] on img at bounding box center [1386, 161] width 12 height 12
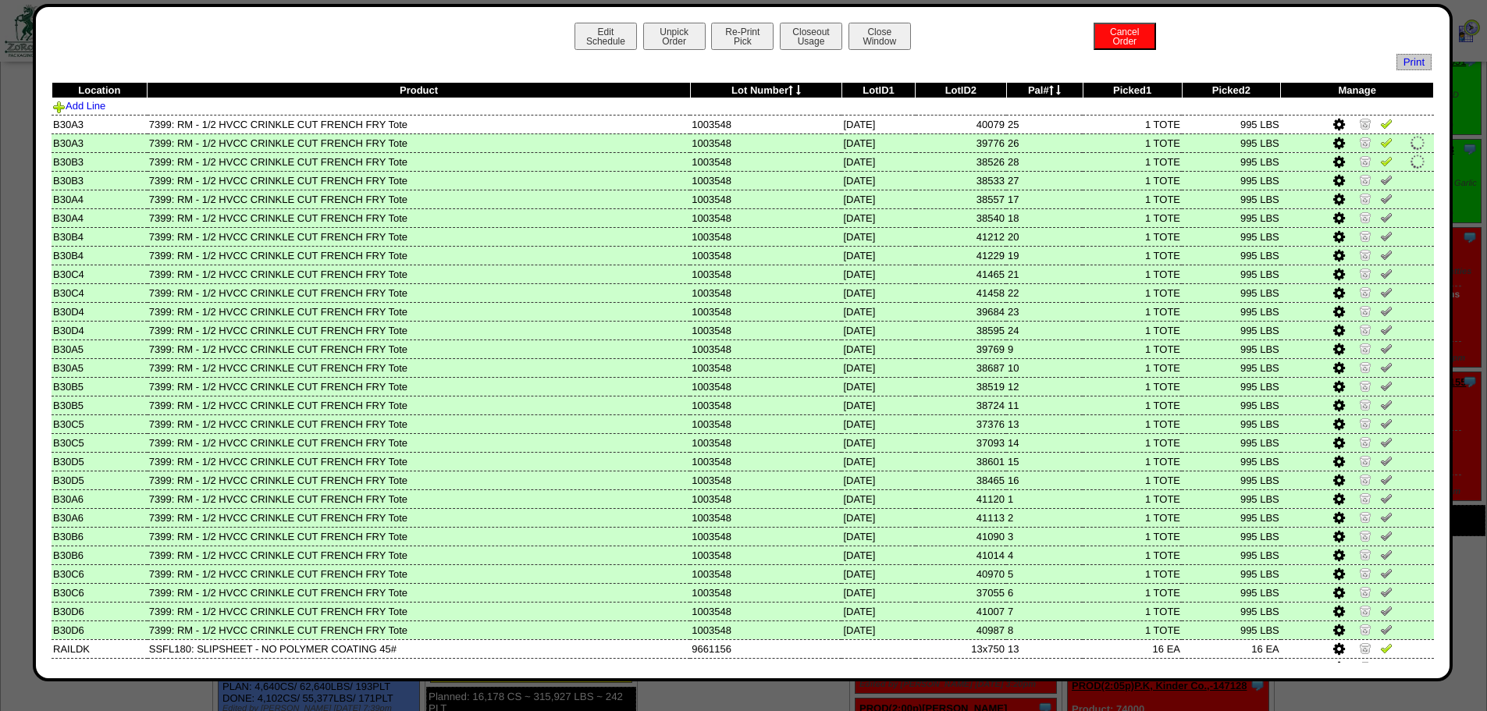
click at [1054, 183] on img at bounding box center [1386, 179] width 12 height 12
click at [1054, 194] on img at bounding box center [1386, 198] width 12 height 12
click at [1054, 219] on img at bounding box center [1386, 217] width 12 height 12
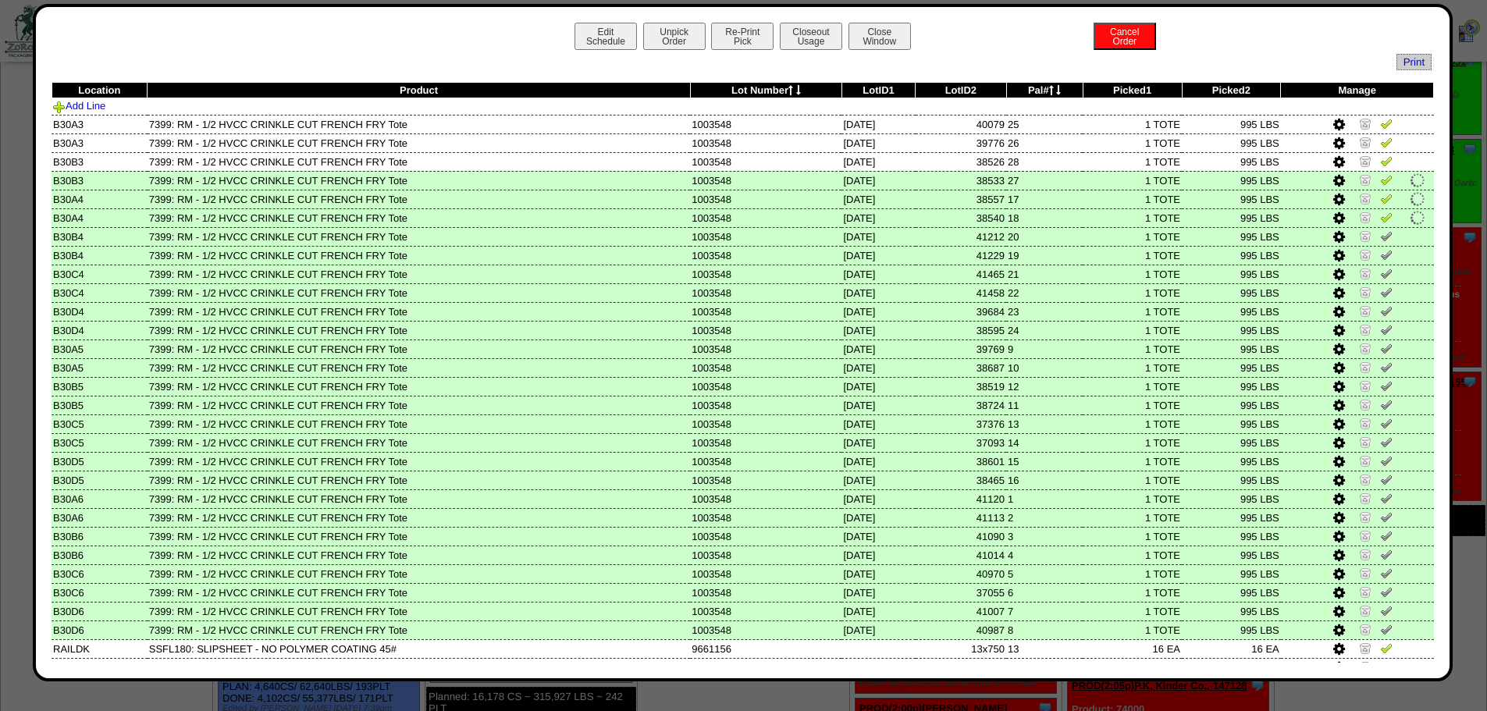
click at [1054, 236] on img at bounding box center [1386, 235] width 12 height 12
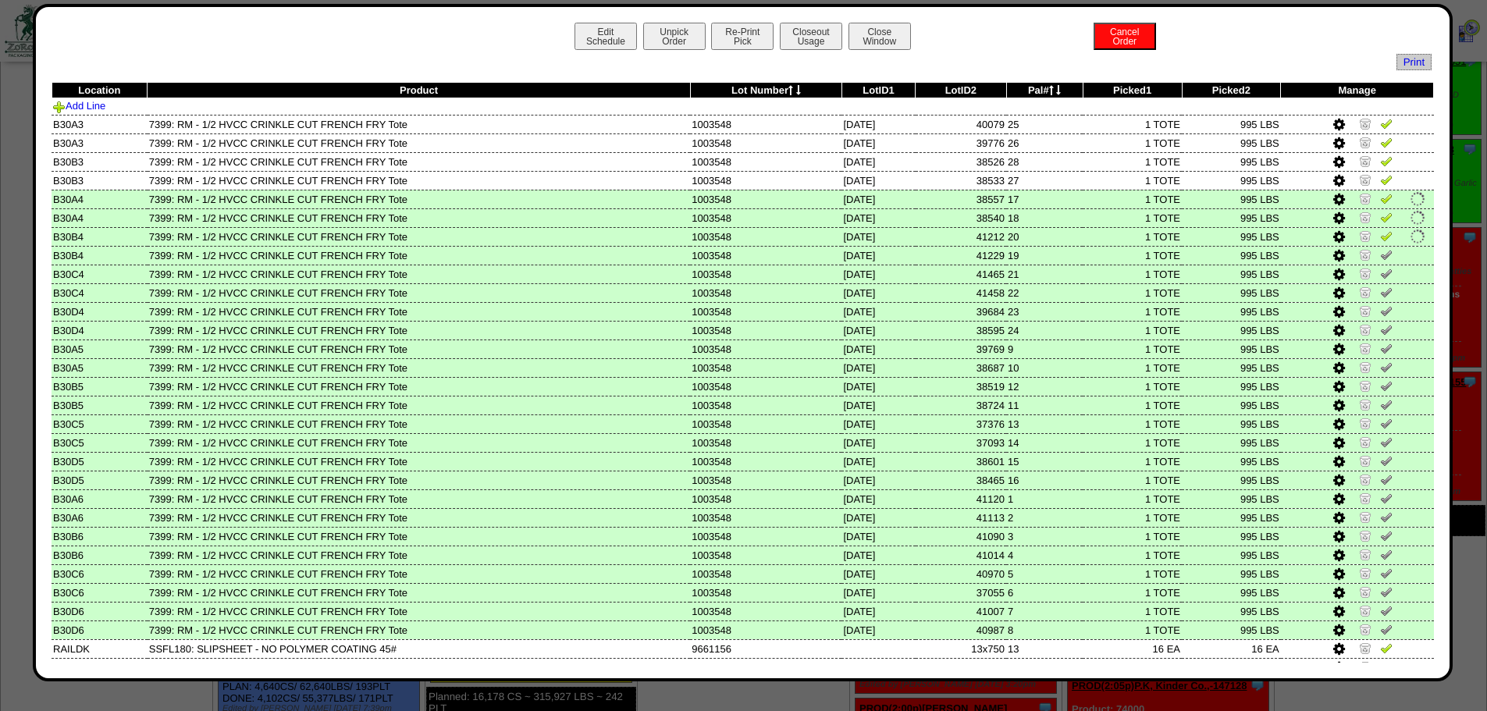
click at [1054, 247] on td at bounding box center [1357, 255] width 153 height 19
click at [1054, 258] on img at bounding box center [1386, 254] width 12 height 12
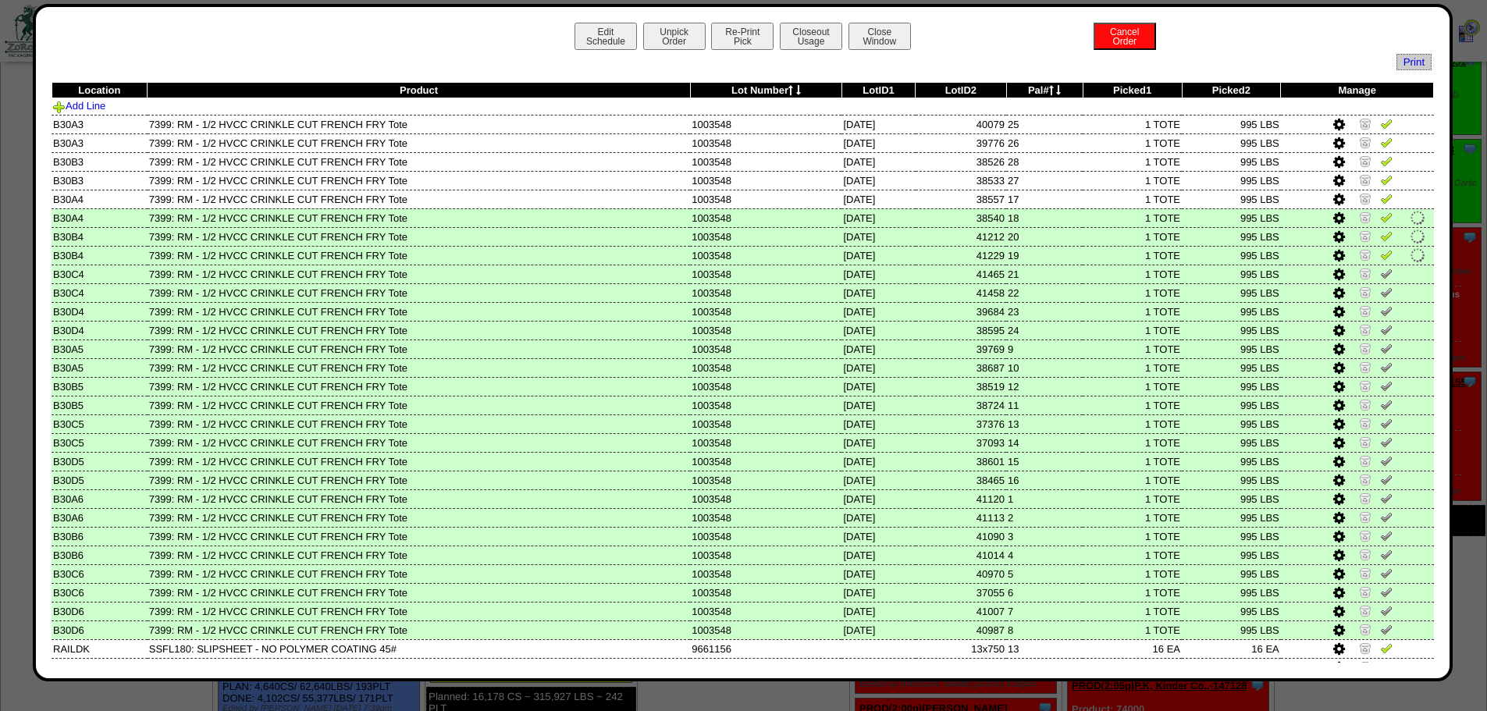
click at [1054, 273] on img at bounding box center [1386, 273] width 12 height 12
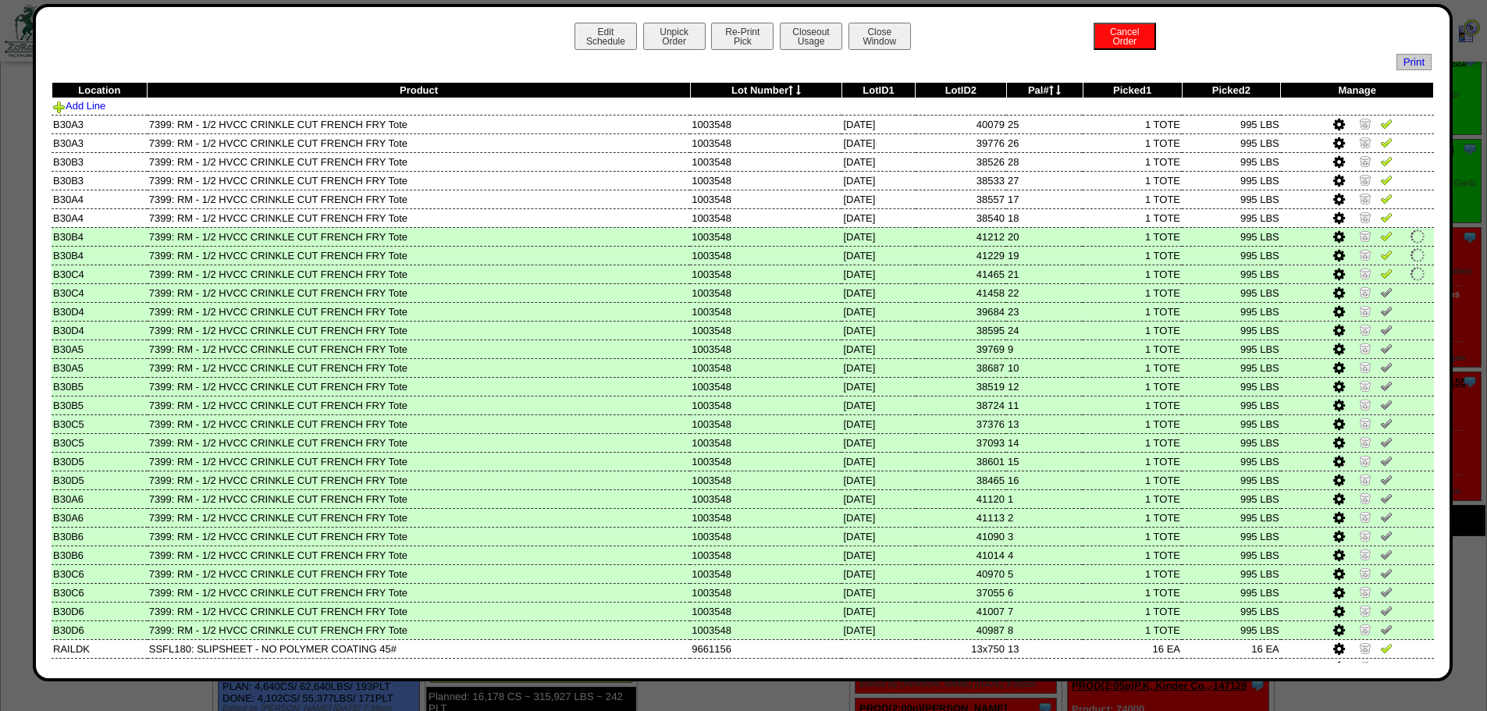
click at [1054, 290] on img at bounding box center [1386, 292] width 12 height 12
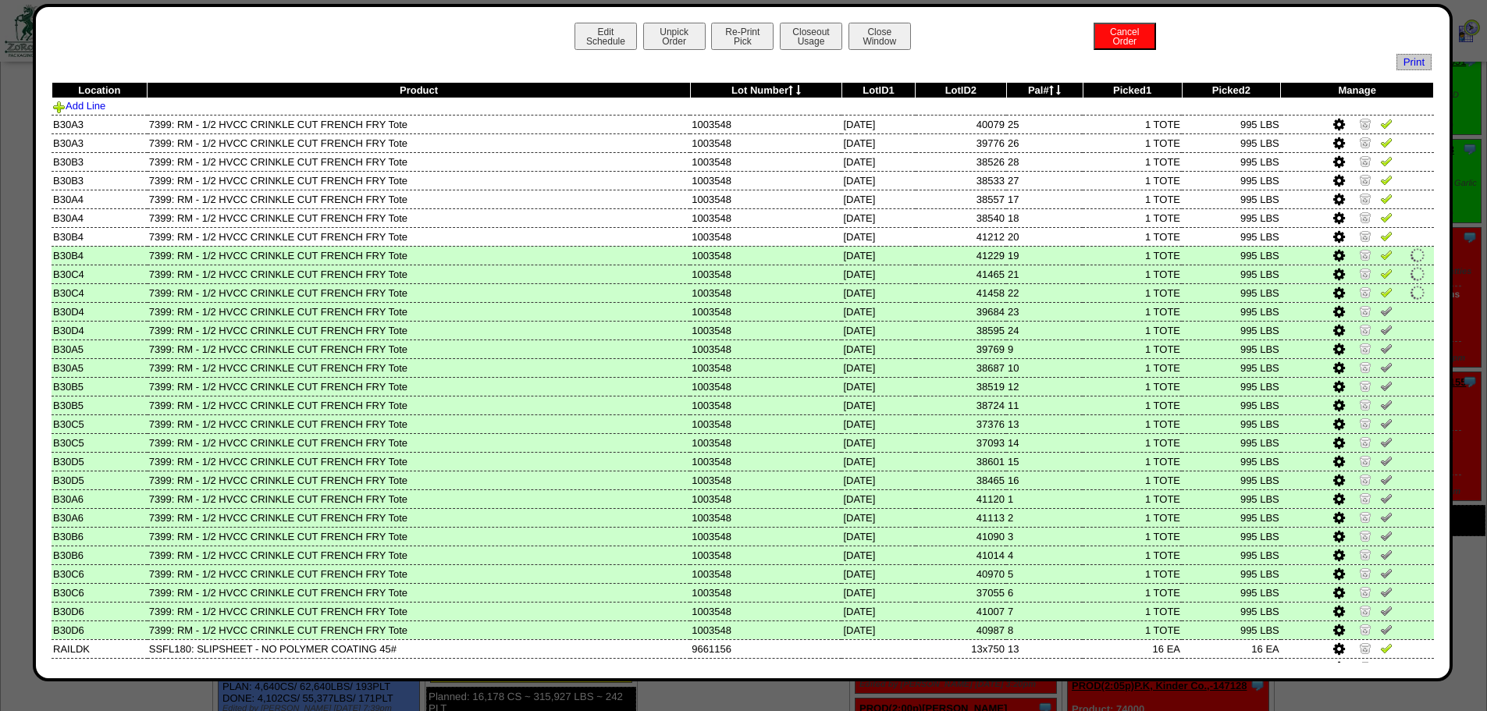
click at [1054, 313] on img at bounding box center [1386, 310] width 12 height 12
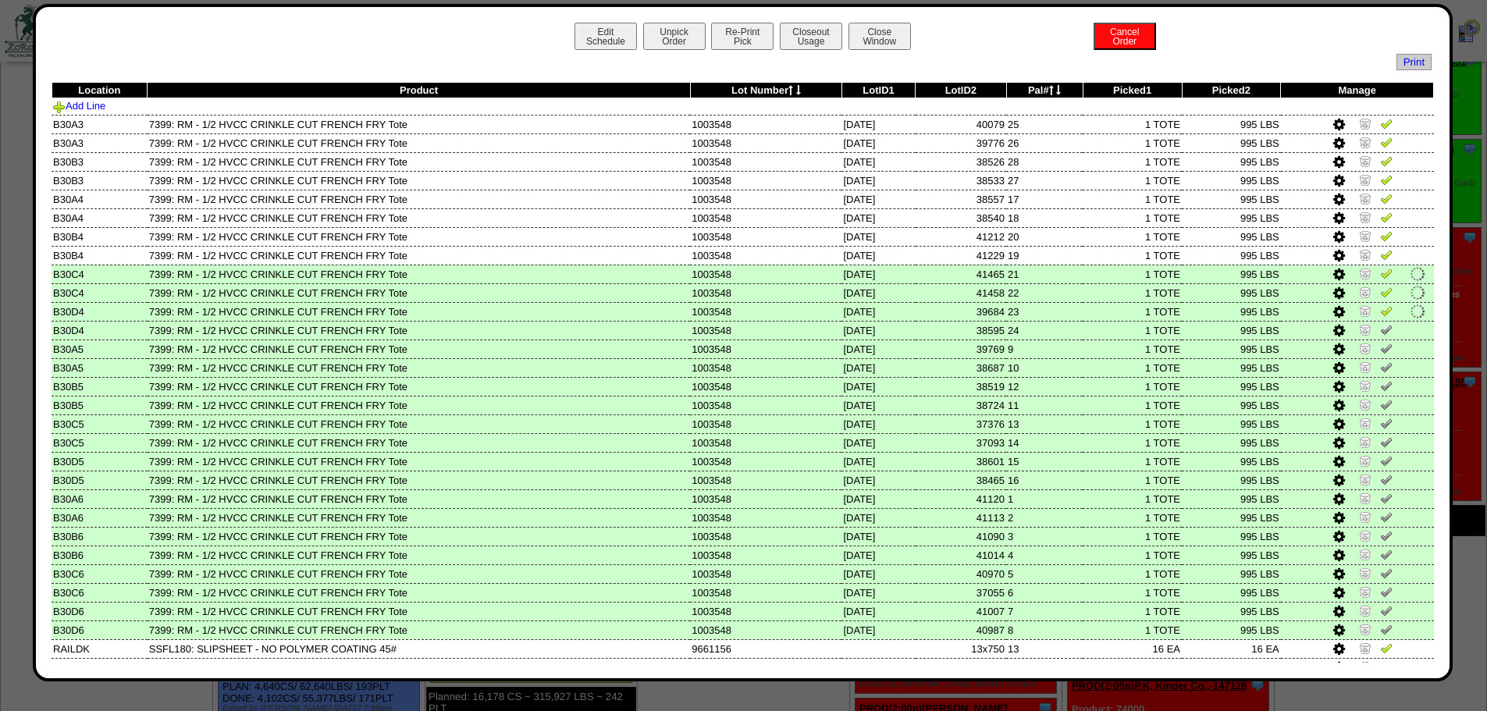
click at [1054, 332] on img at bounding box center [1386, 329] width 12 height 12
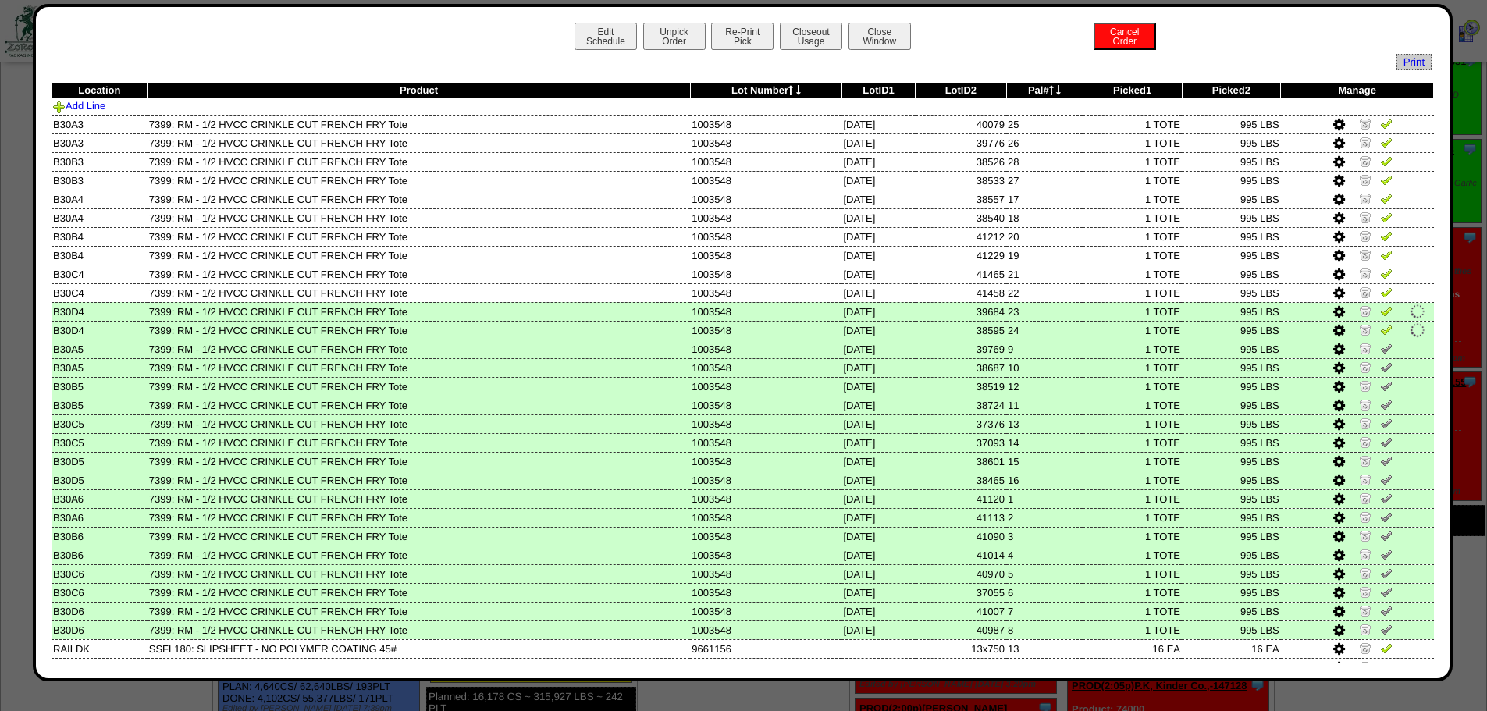
click at [1054, 351] on img at bounding box center [1386, 348] width 12 height 12
click at [1054, 368] on img at bounding box center [1386, 367] width 12 height 12
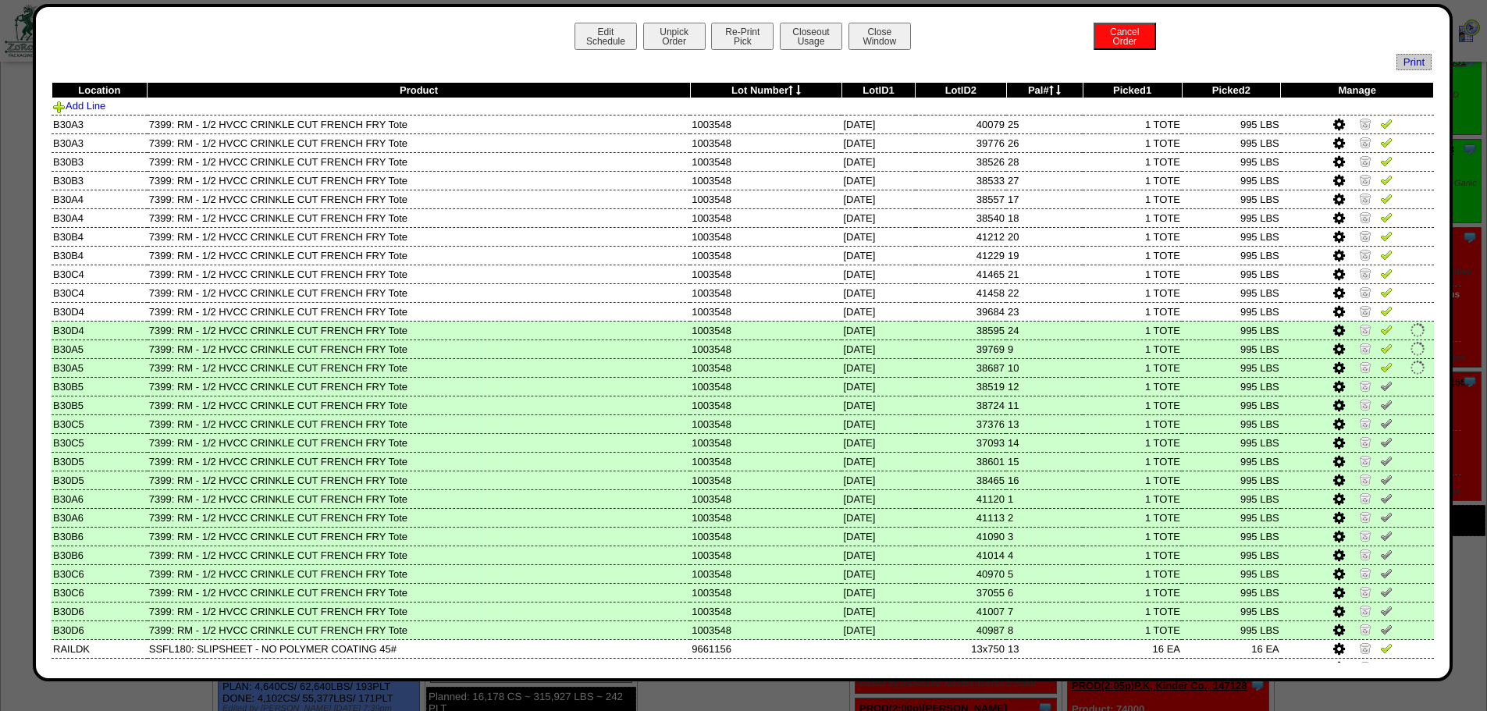
click at [1054, 390] on img at bounding box center [1386, 385] width 12 height 12
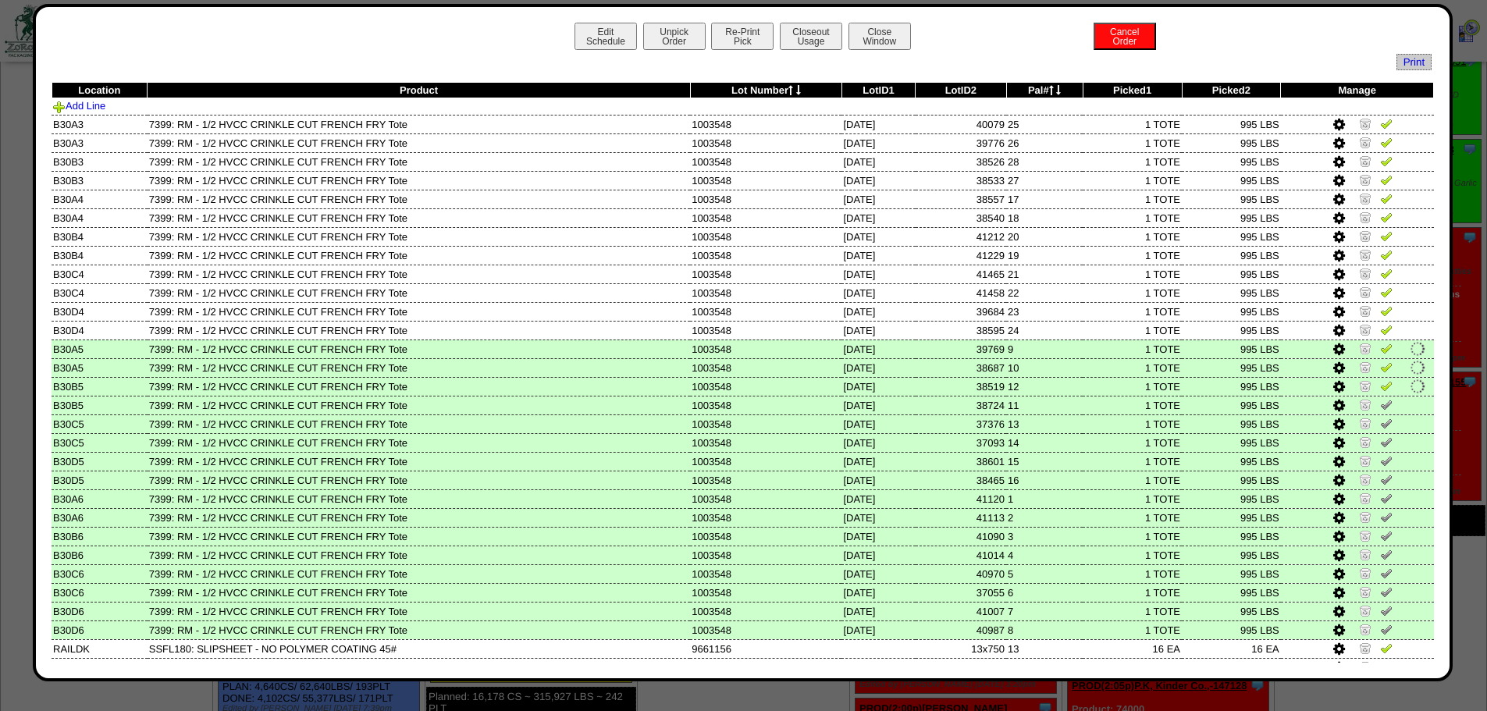
click at [1054, 401] on img at bounding box center [1386, 404] width 12 height 12
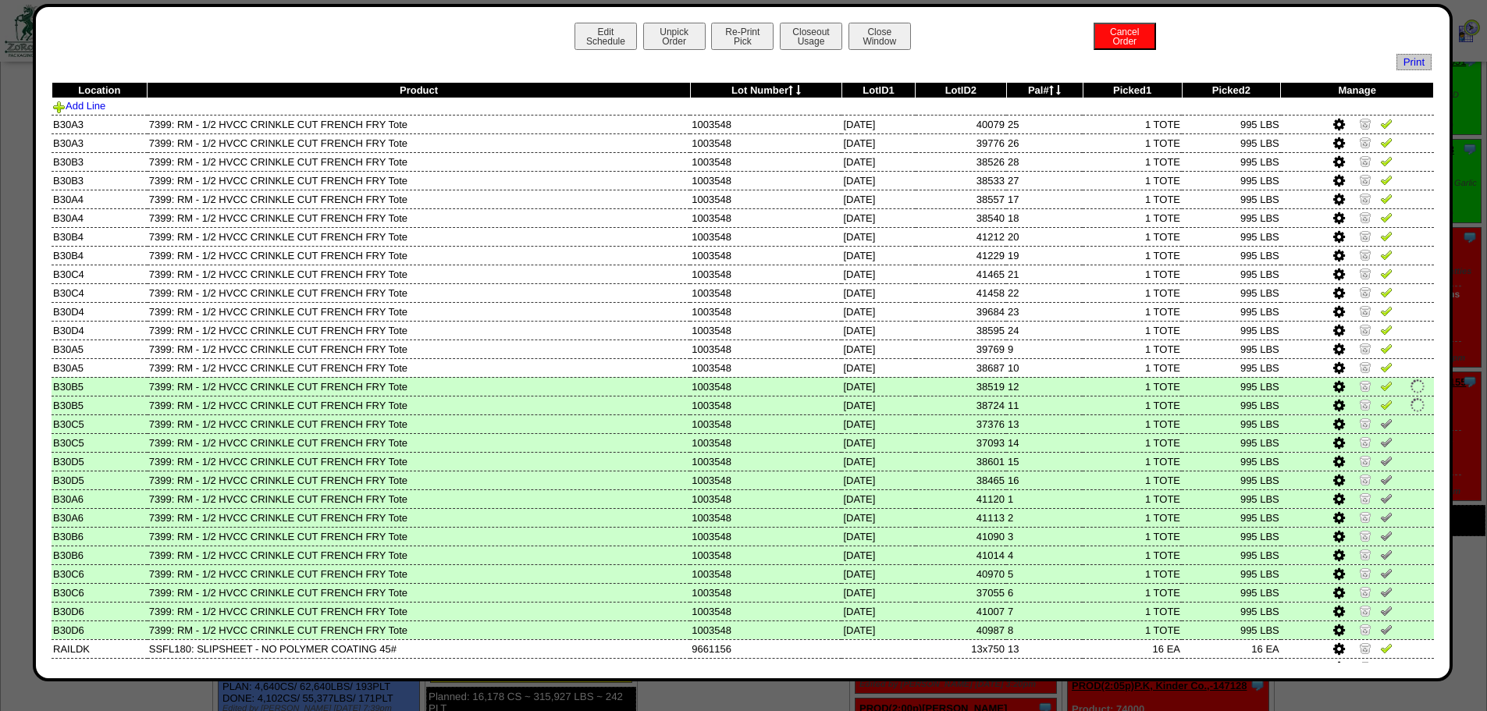
click at [1054, 425] on img at bounding box center [1386, 423] width 12 height 12
click at [1054, 443] on img at bounding box center [1386, 441] width 12 height 12
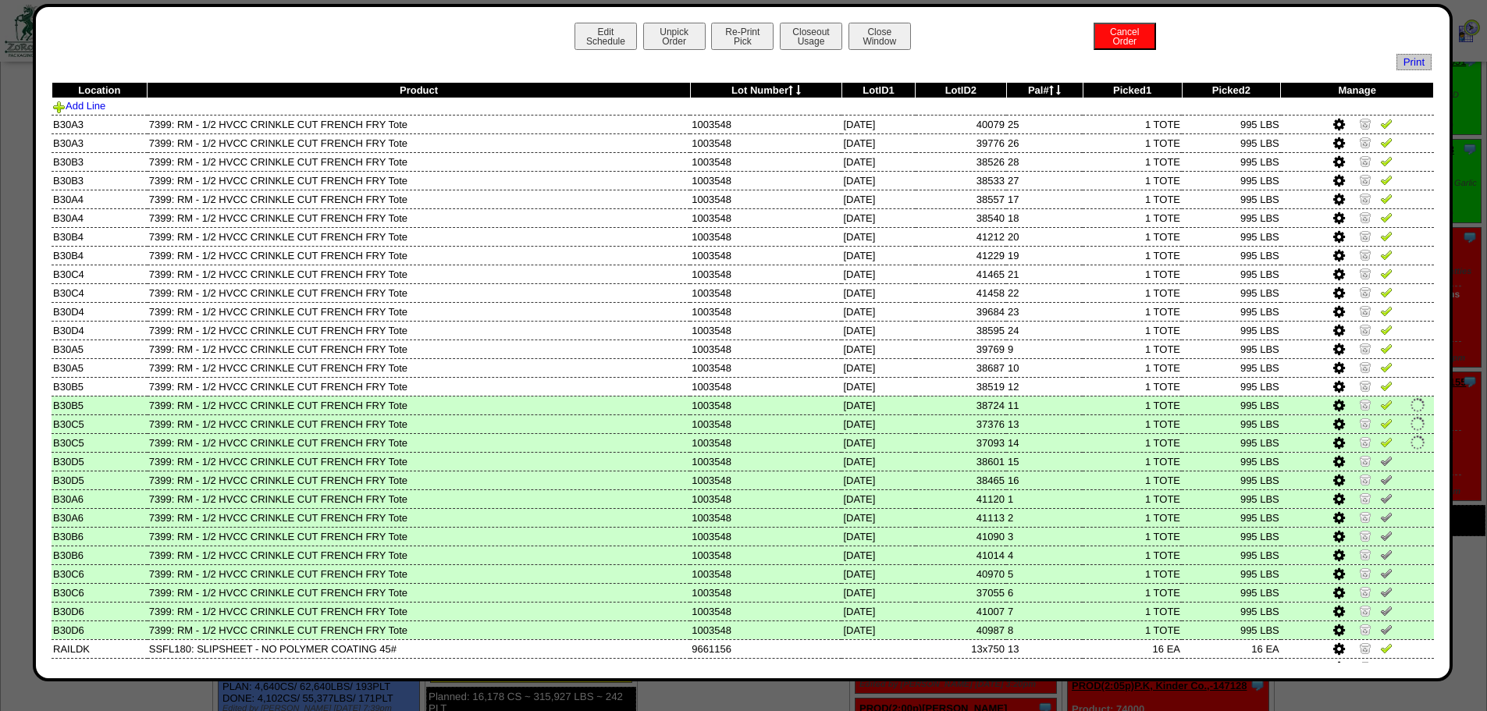
click at [1054, 464] on img at bounding box center [1386, 460] width 12 height 12
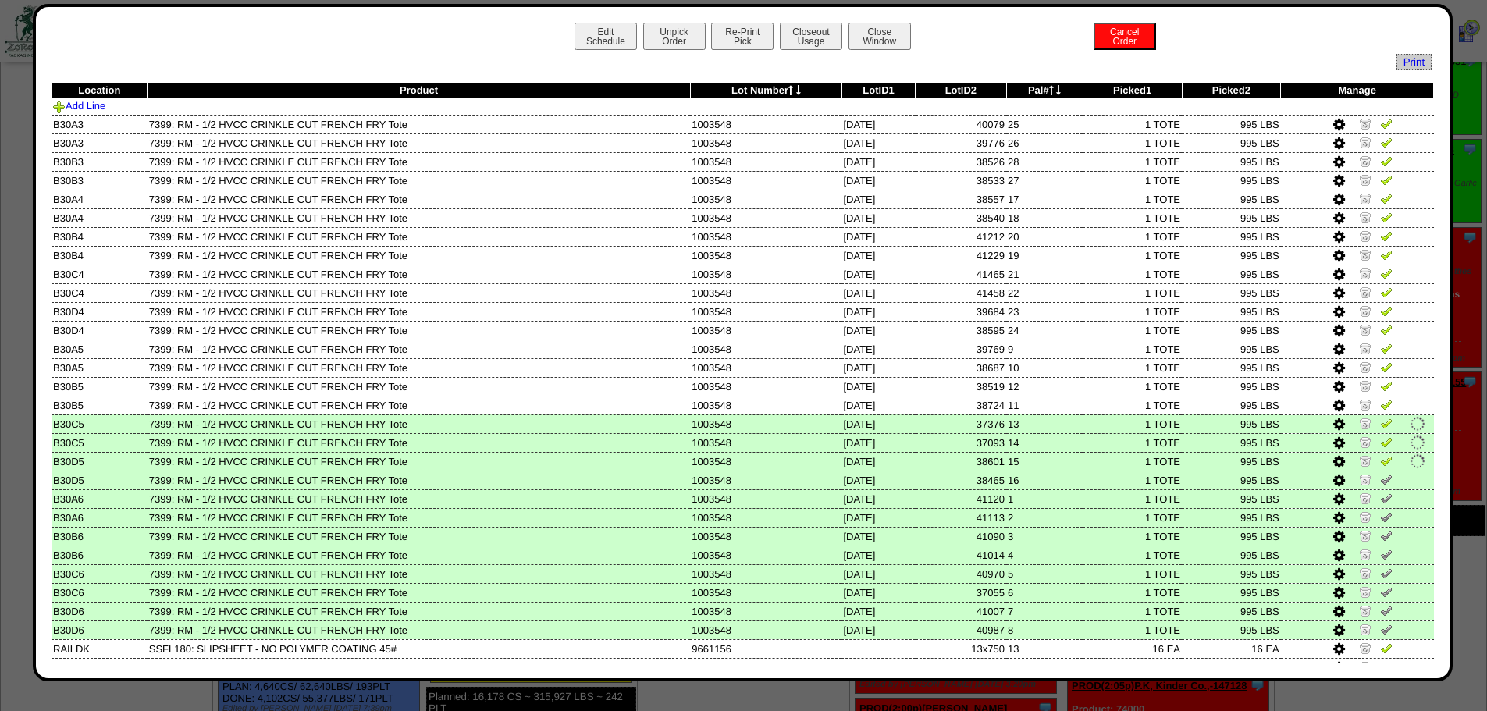
click at [1054, 467] on img at bounding box center [1386, 479] width 12 height 12
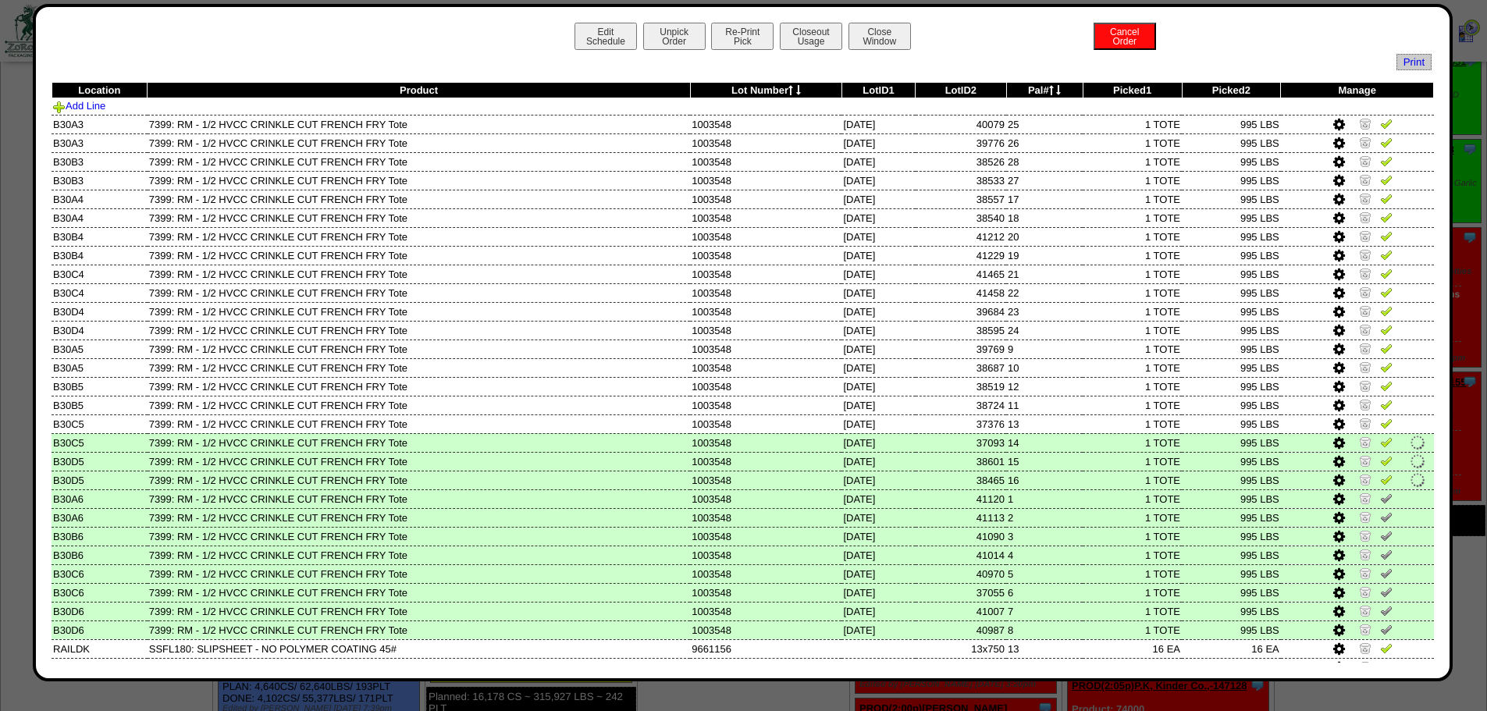
click at [1054, 467] on img at bounding box center [1386, 498] width 12 height 12
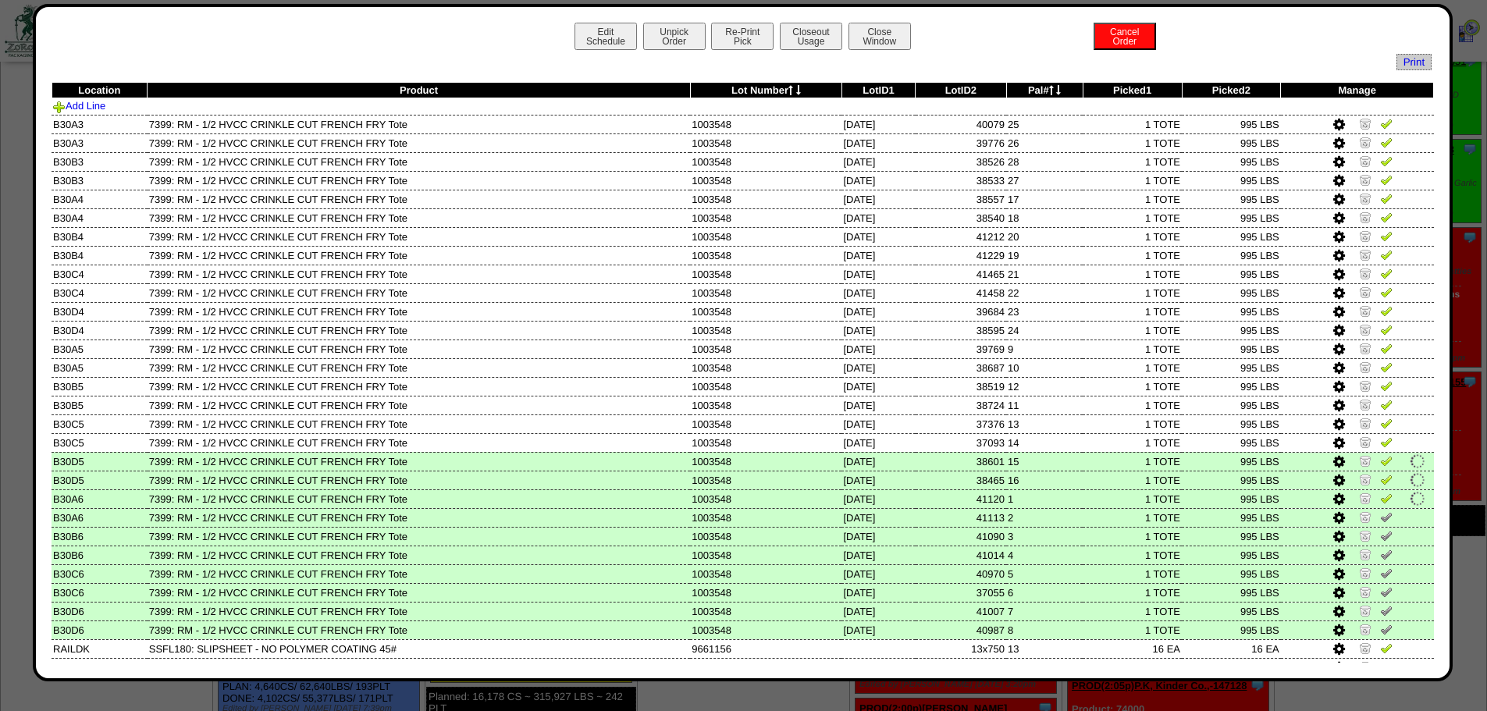
click at [1054, 467] on img at bounding box center [1386, 516] width 12 height 12
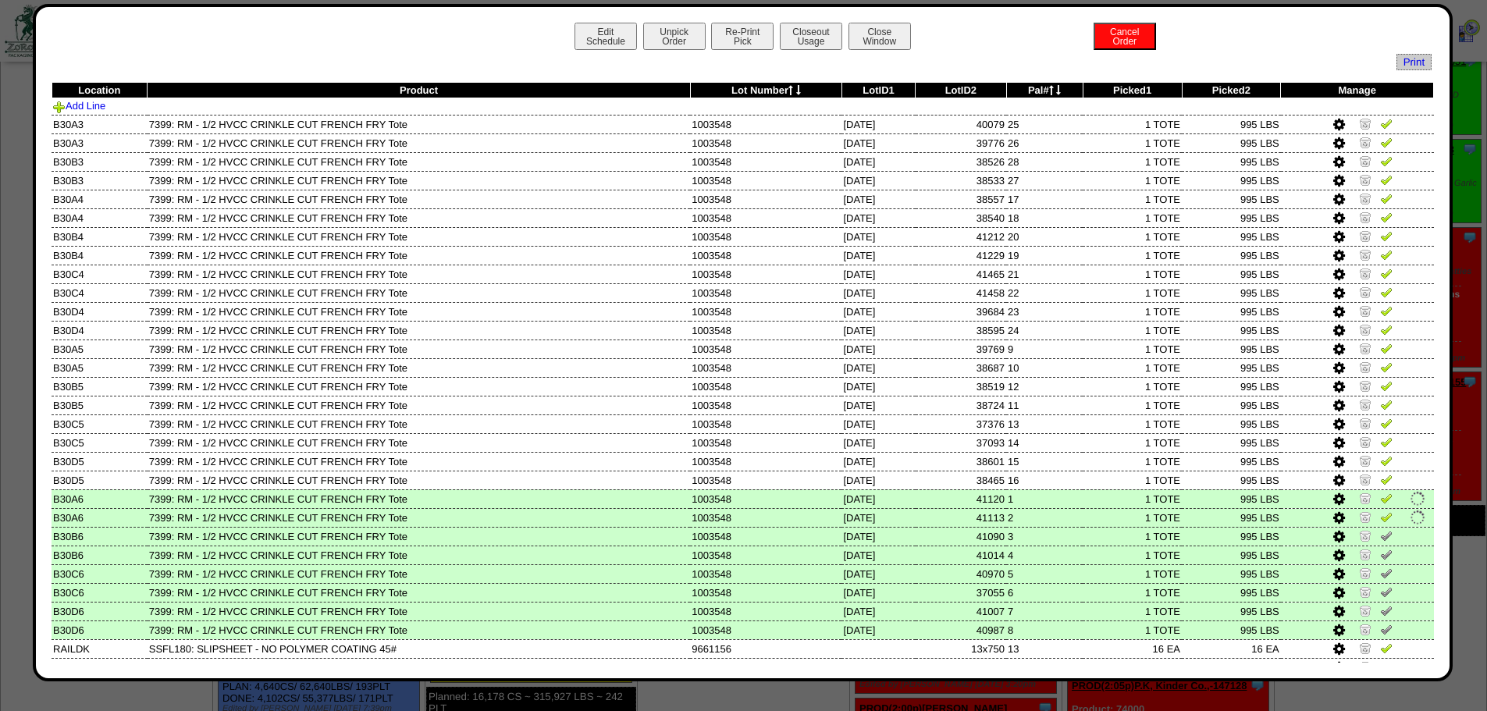
click at [1054, 467] on img at bounding box center [1386, 535] width 12 height 12
click at [1054, 467] on img at bounding box center [1386, 554] width 12 height 12
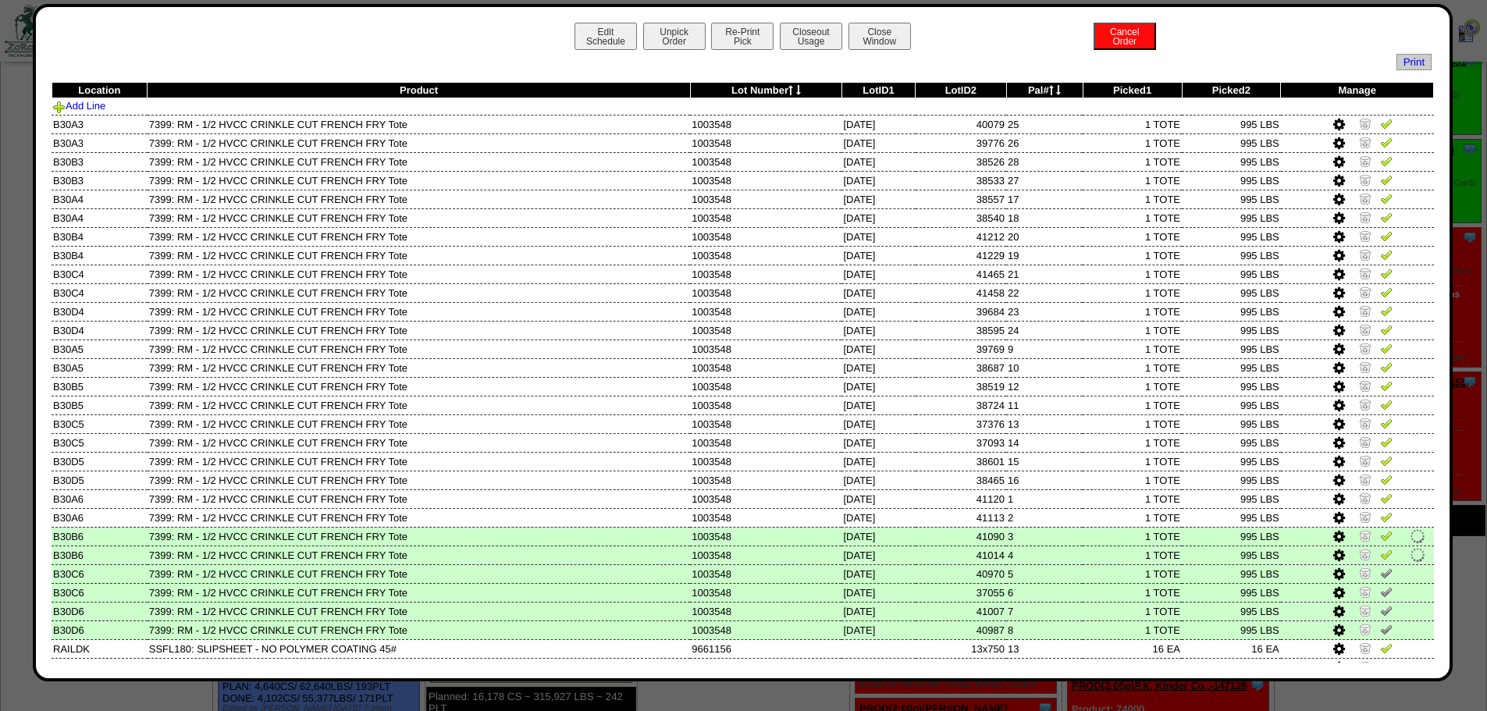
click at [1054, 467] on img at bounding box center [1386, 573] width 12 height 12
click at [1054, 467] on img at bounding box center [1386, 591] width 12 height 12
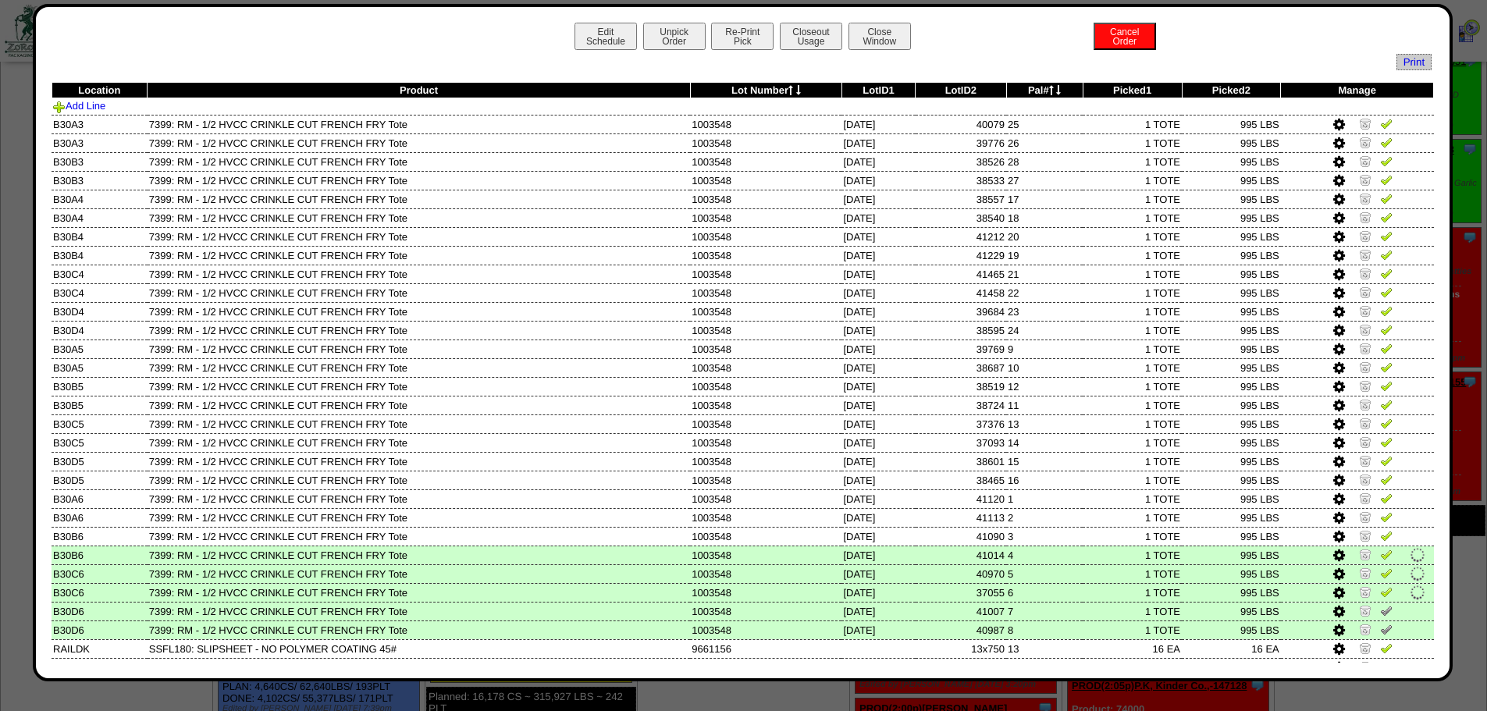
click at [1054, 467] on td at bounding box center [1357, 611] width 153 height 19
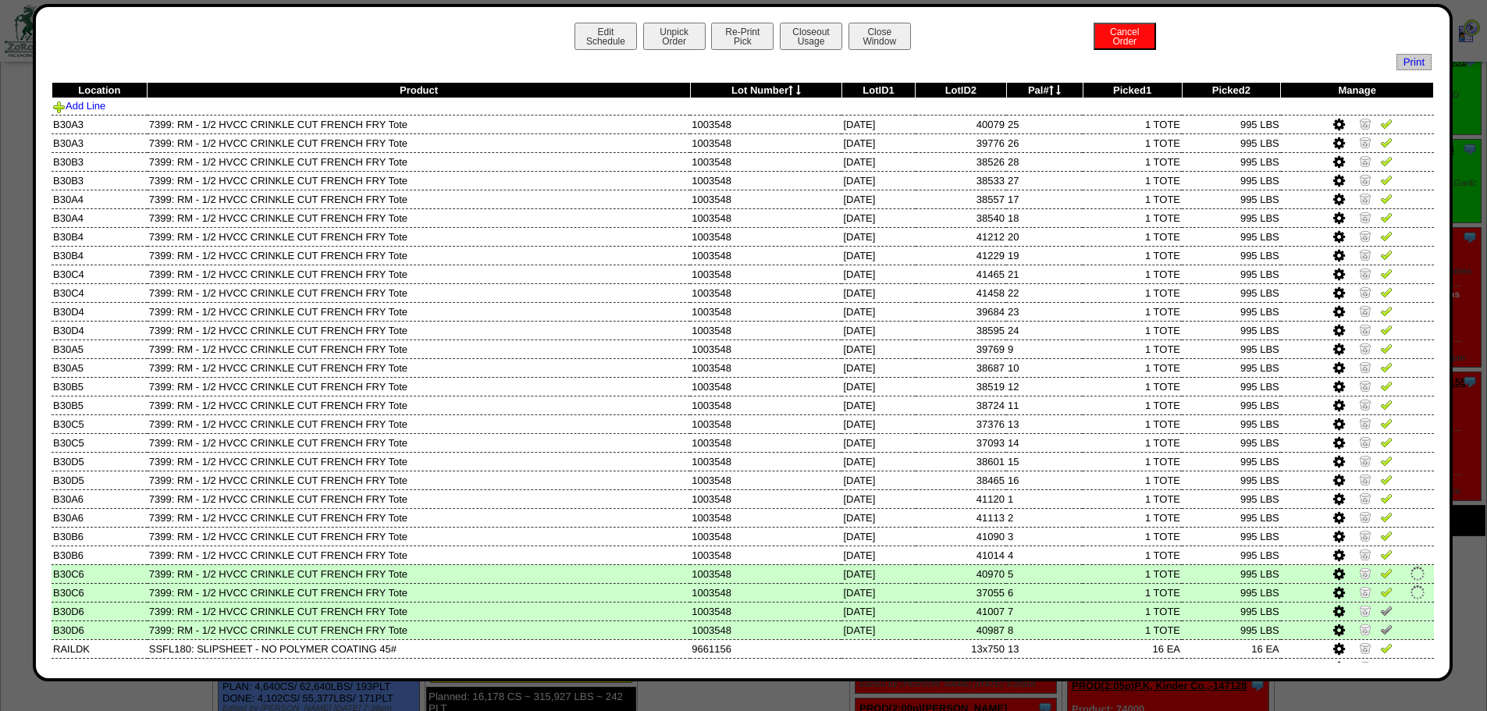
click at [1054, 467] on img at bounding box center [1386, 629] width 12 height 12
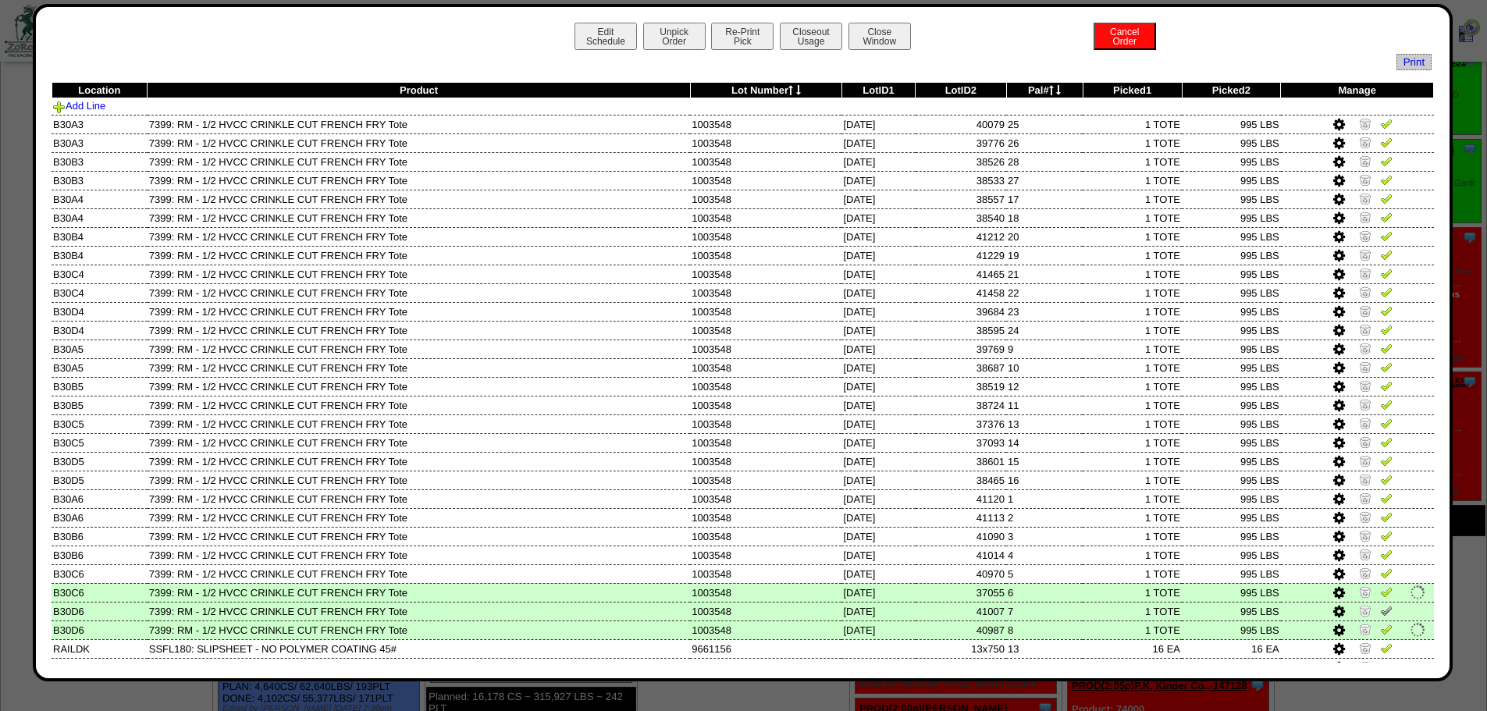
click at [1054, 467] on img at bounding box center [1386, 610] width 12 height 12
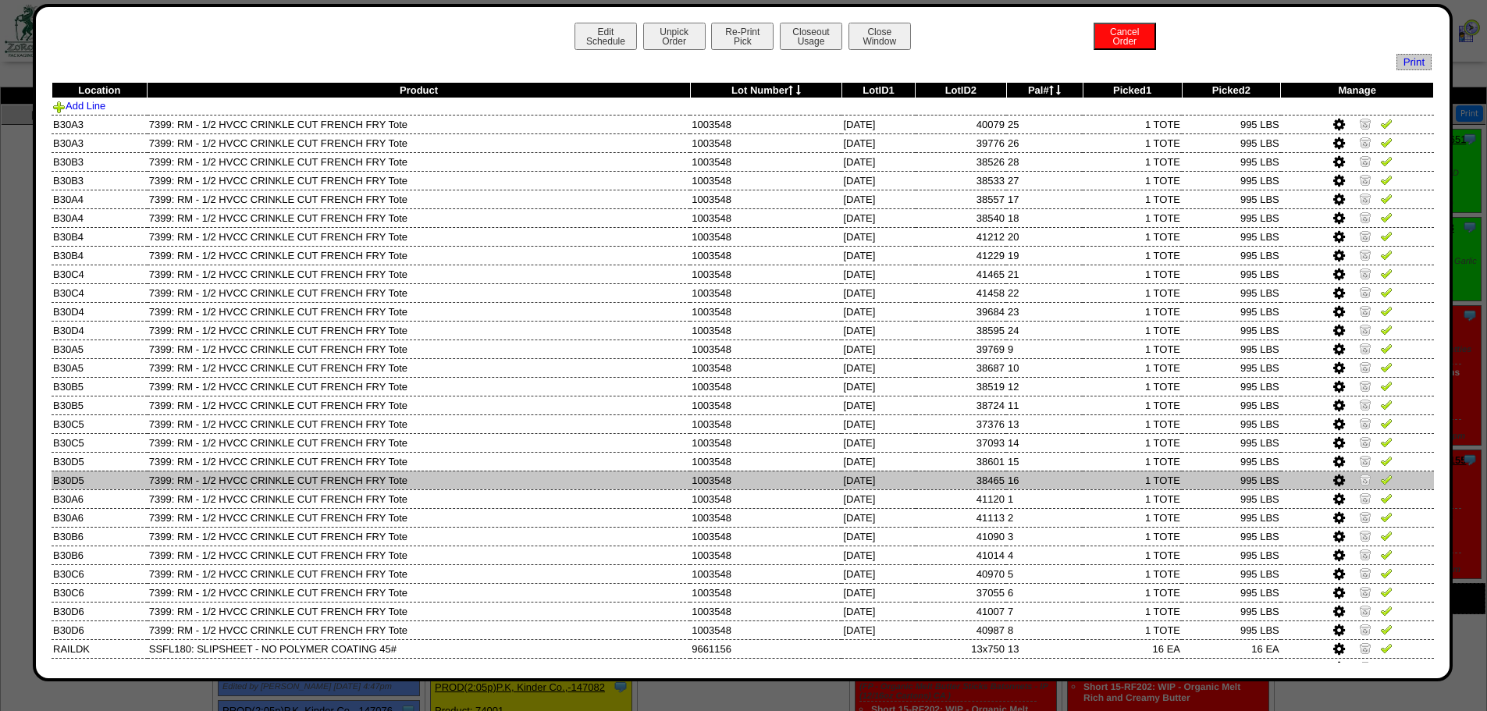
click at [1054, 467] on img at bounding box center [1386, 479] width 12 height 12
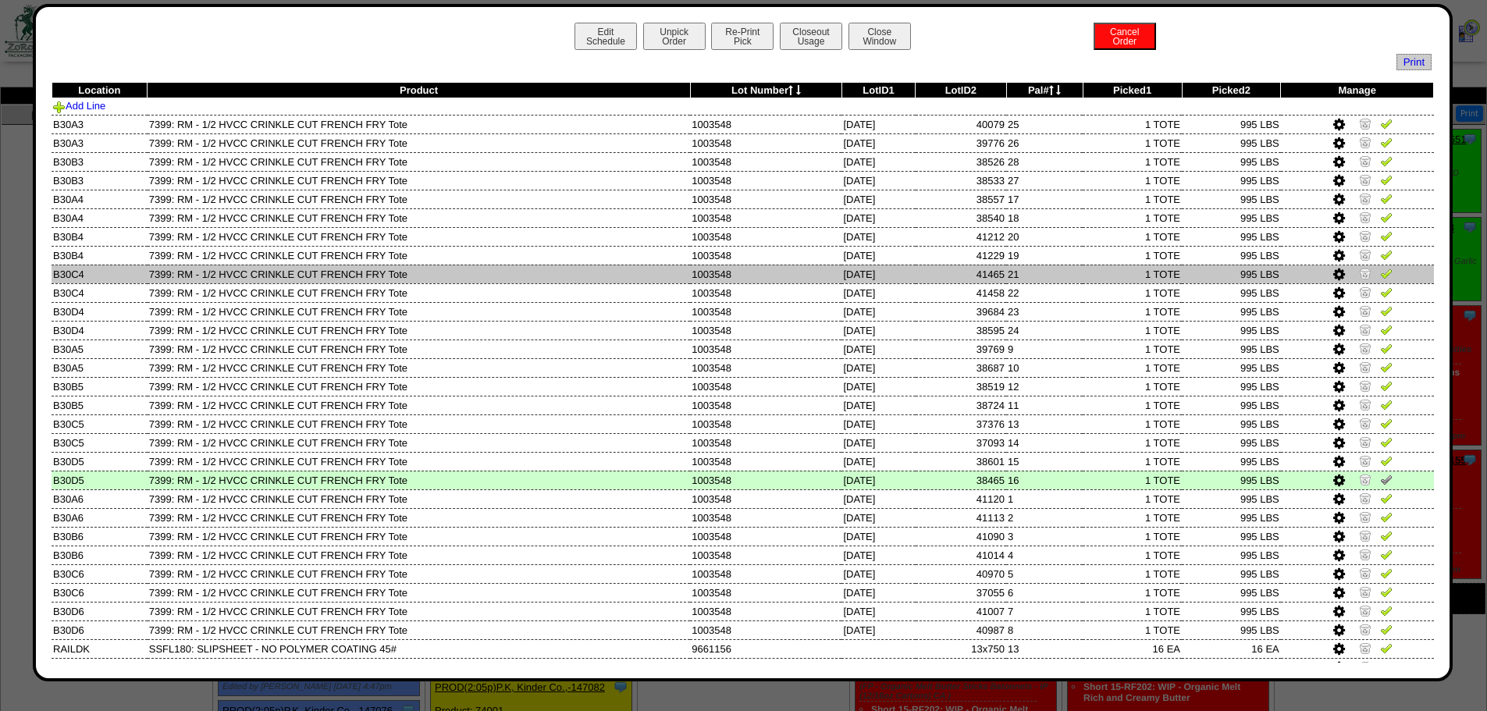
click at [1054, 279] on img at bounding box center [1386, 273] width 12 height 12
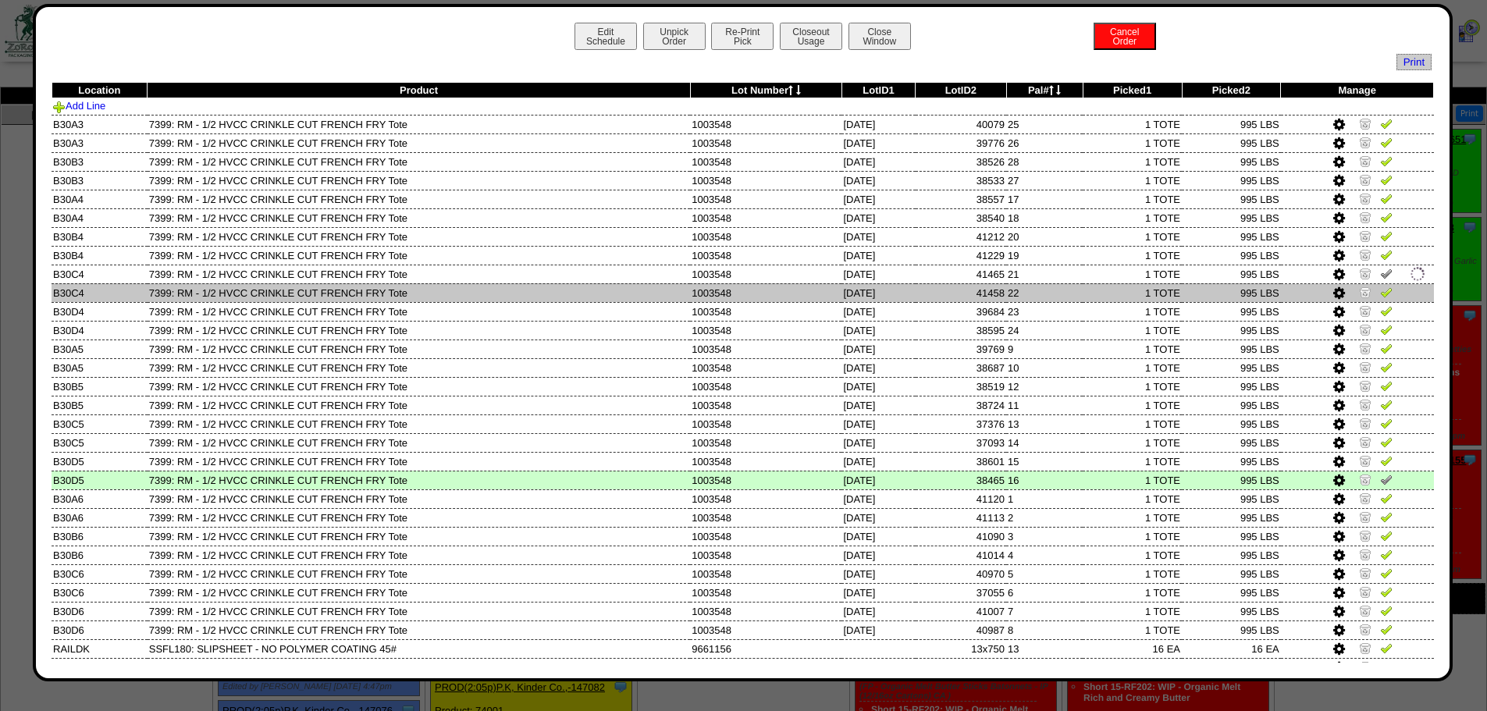
click at [1054, 295] on img at bounding box center [1386, 292] width 12 height 12
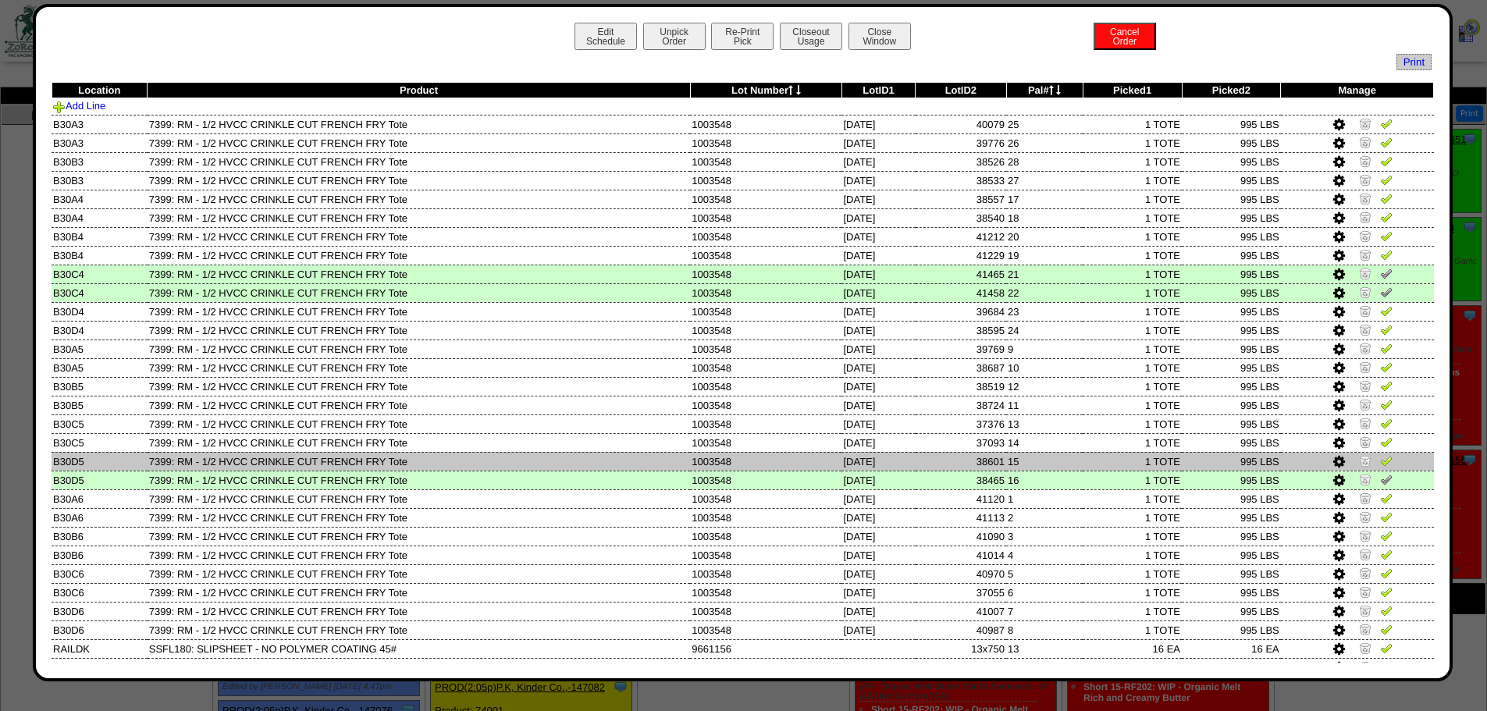
click at [1054, 462] on img at bounding box center [1386, 460] width 12 height 12
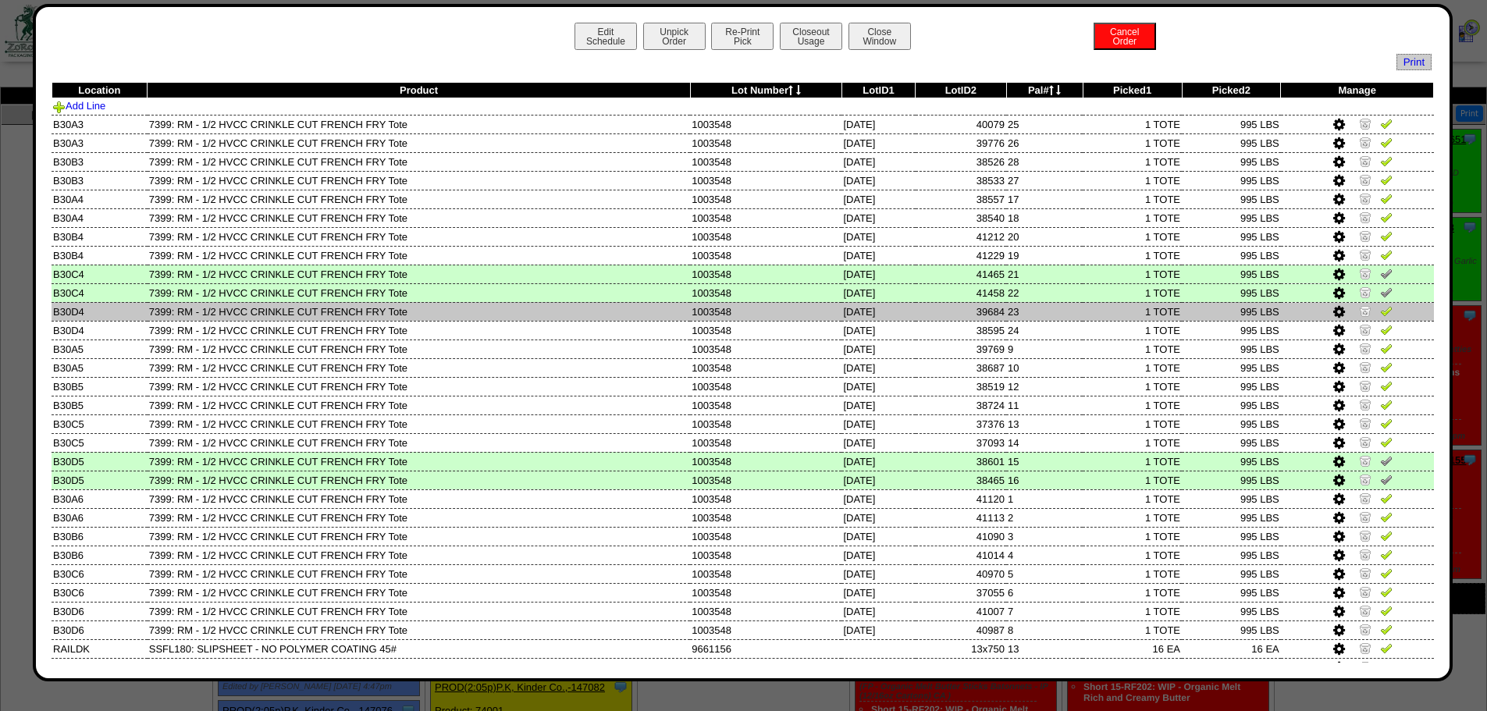
click at [1054, 314] on img at bounding box center [1386, 310] width 12 height 12
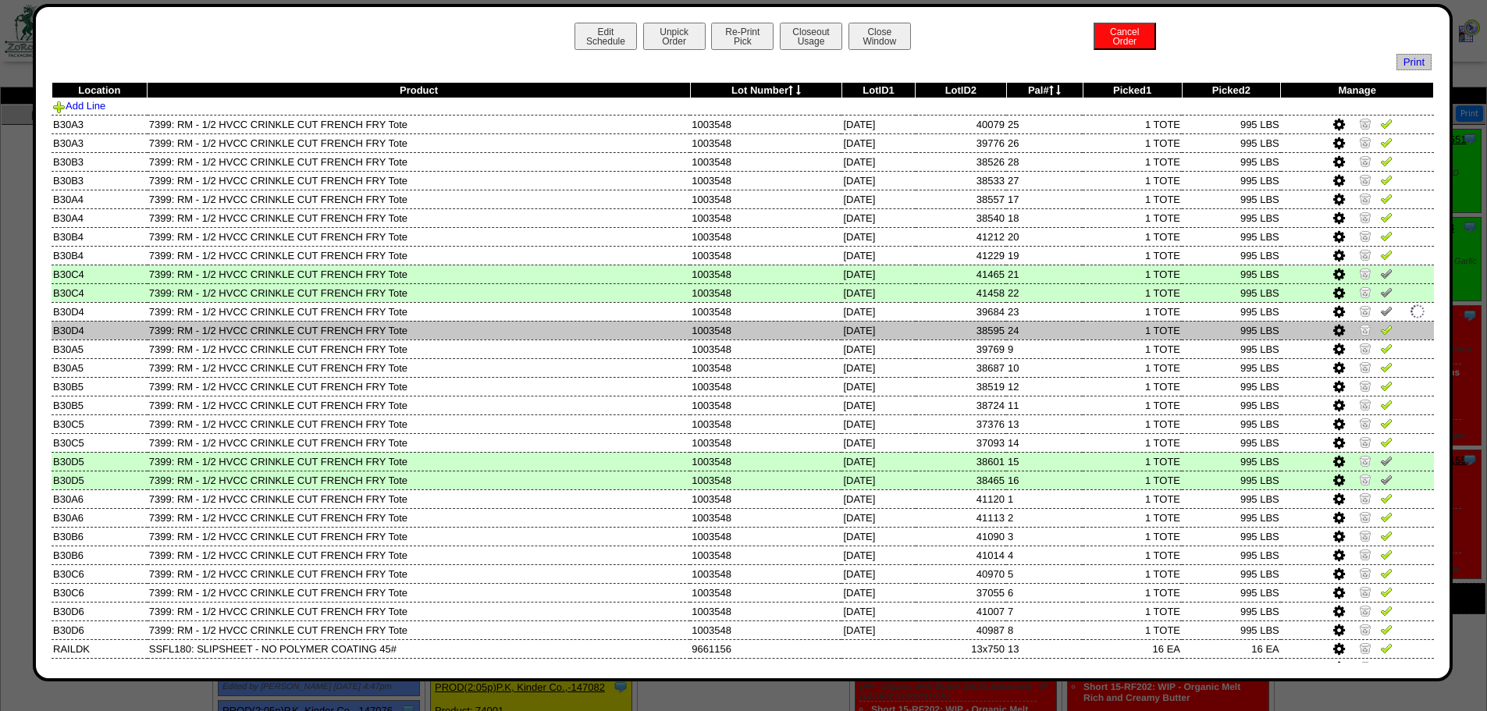
click at [1054, 335] on img at bounding box center [1386, 329] width 12 height 12
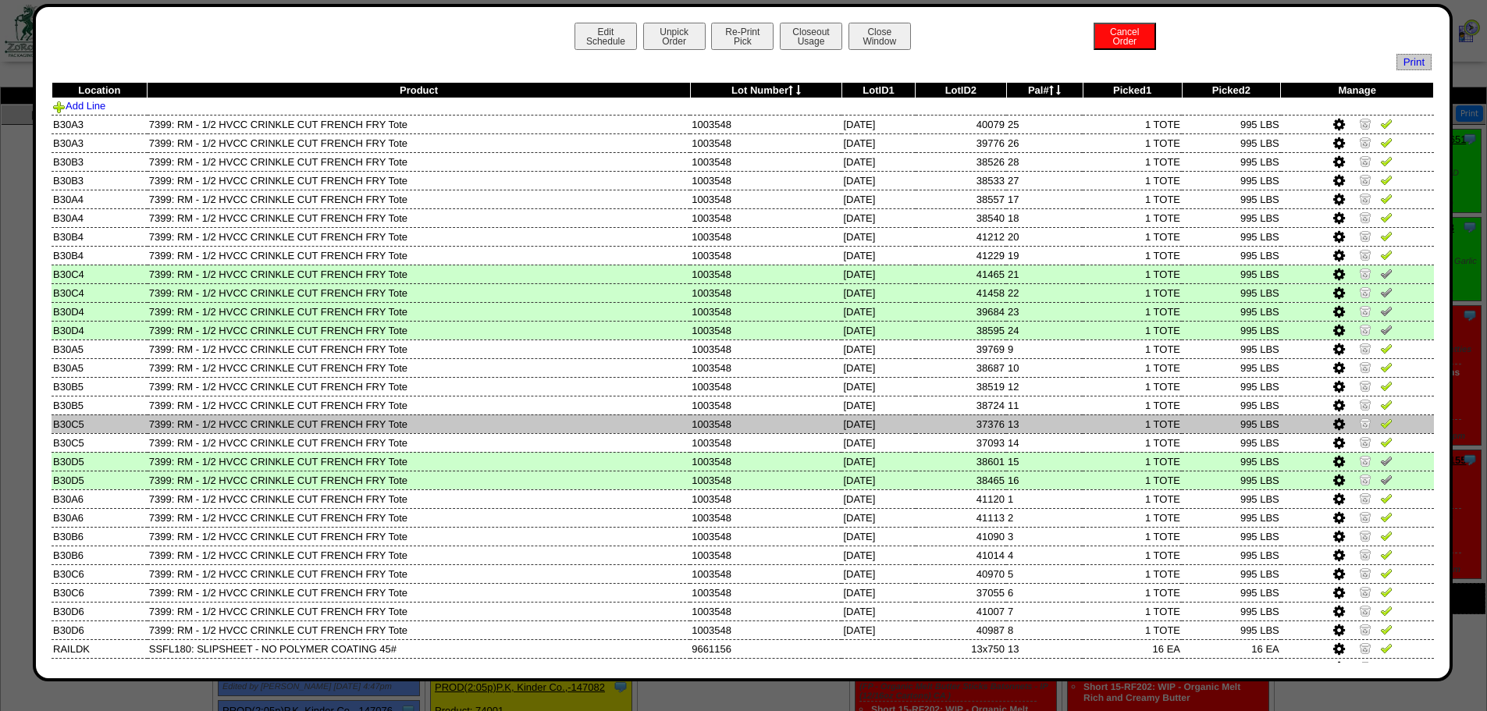
click at [1054, 425] on img at bounding box center [1386, 423] width 12 height 12
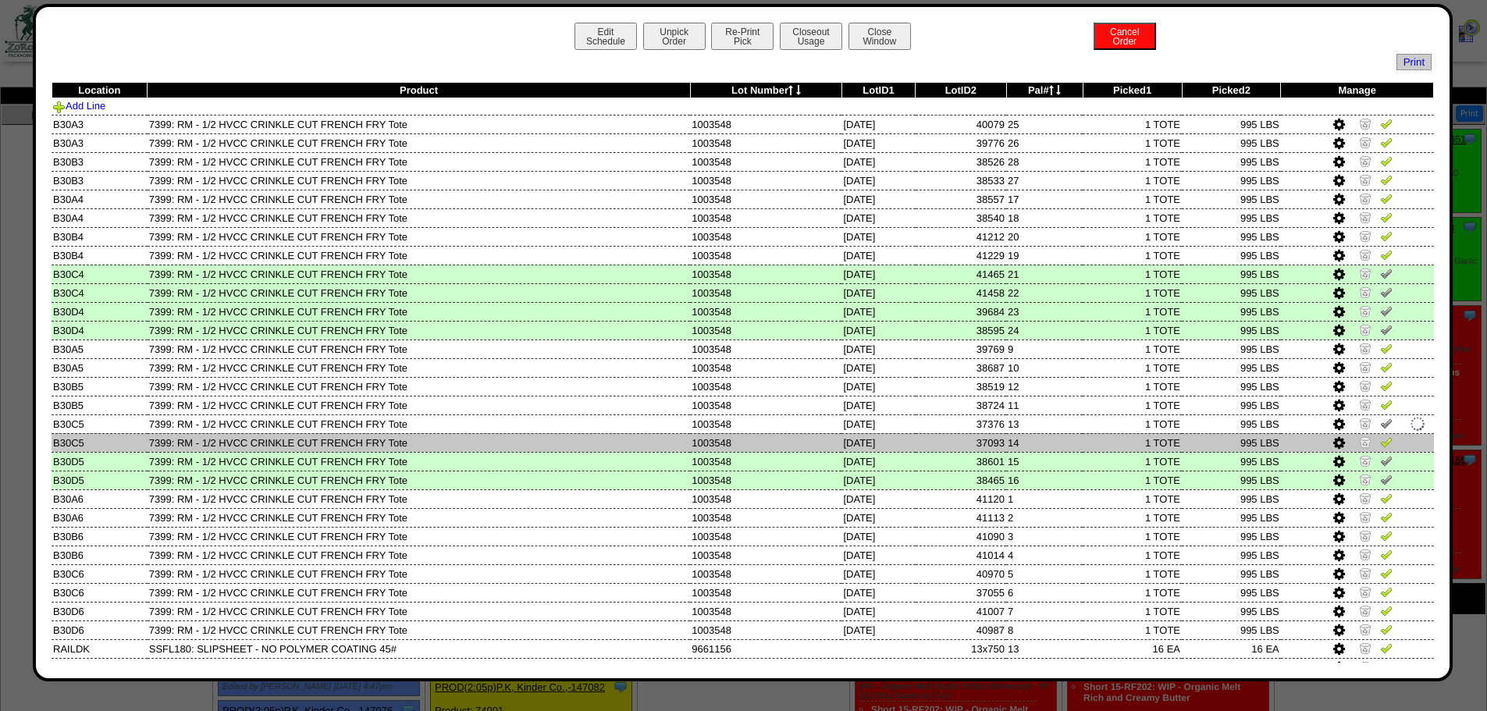
click at [1054, 439] on img at bounding box center [1386, 441] width 12 height 12
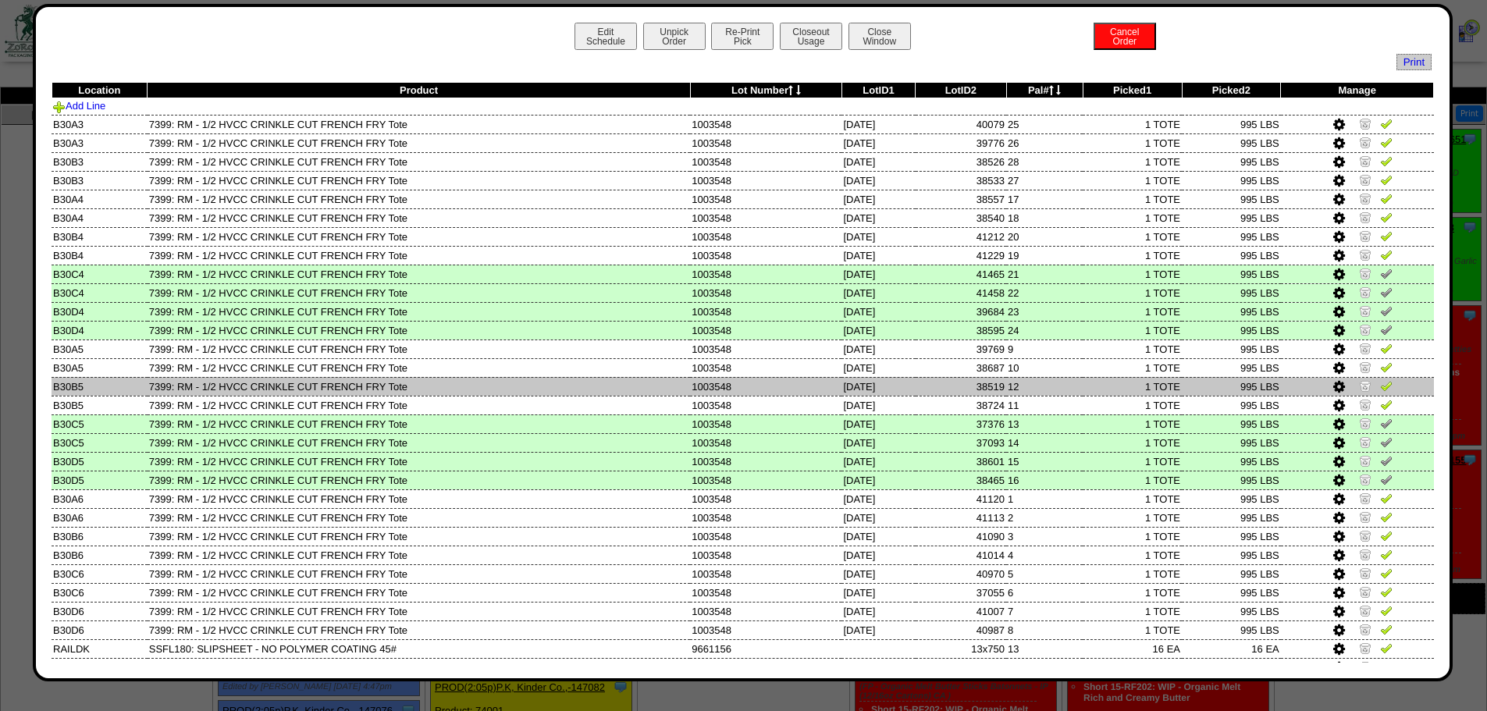
click at [1054, 384] on img at bounding box center [1386, 385] width 12 height 12
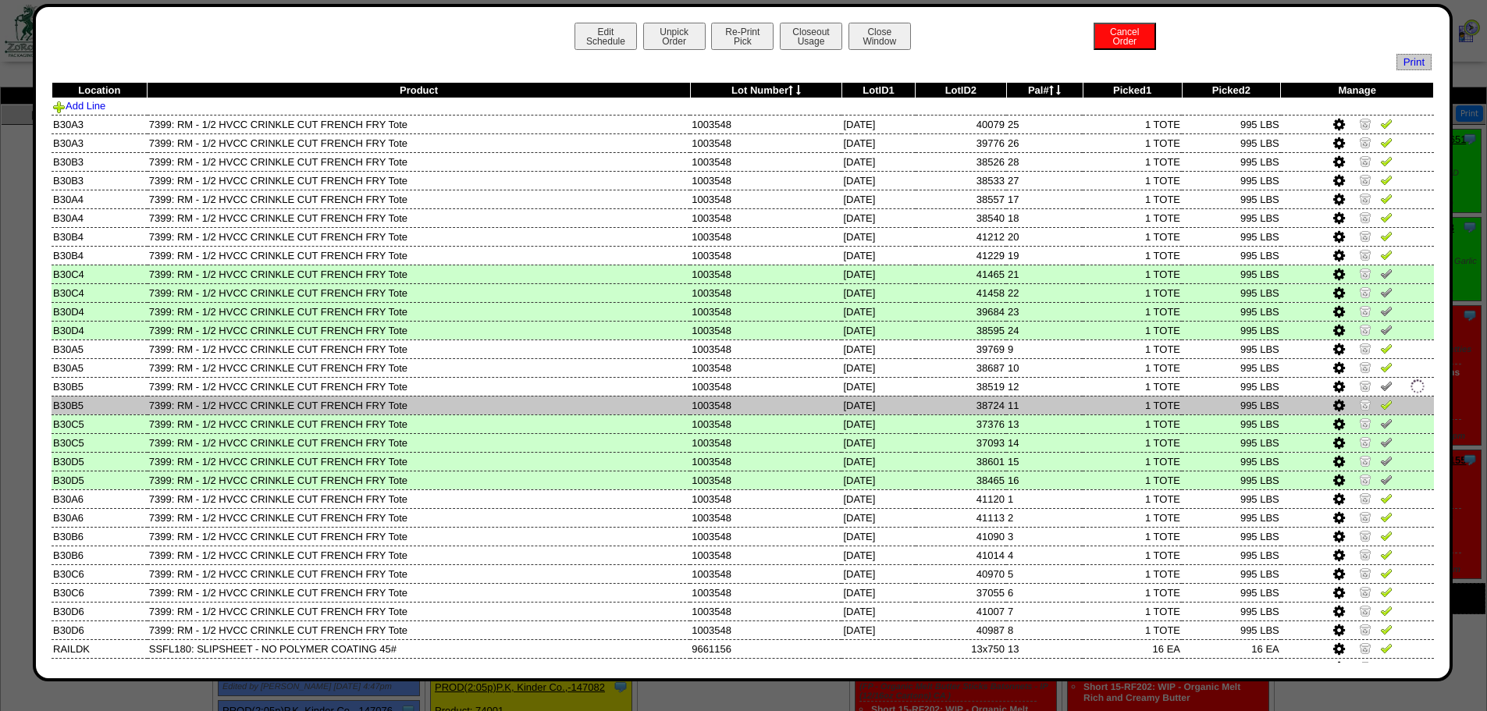
click at [1054, 407] on img at bounding box center [1386, 404] width 12 height 12
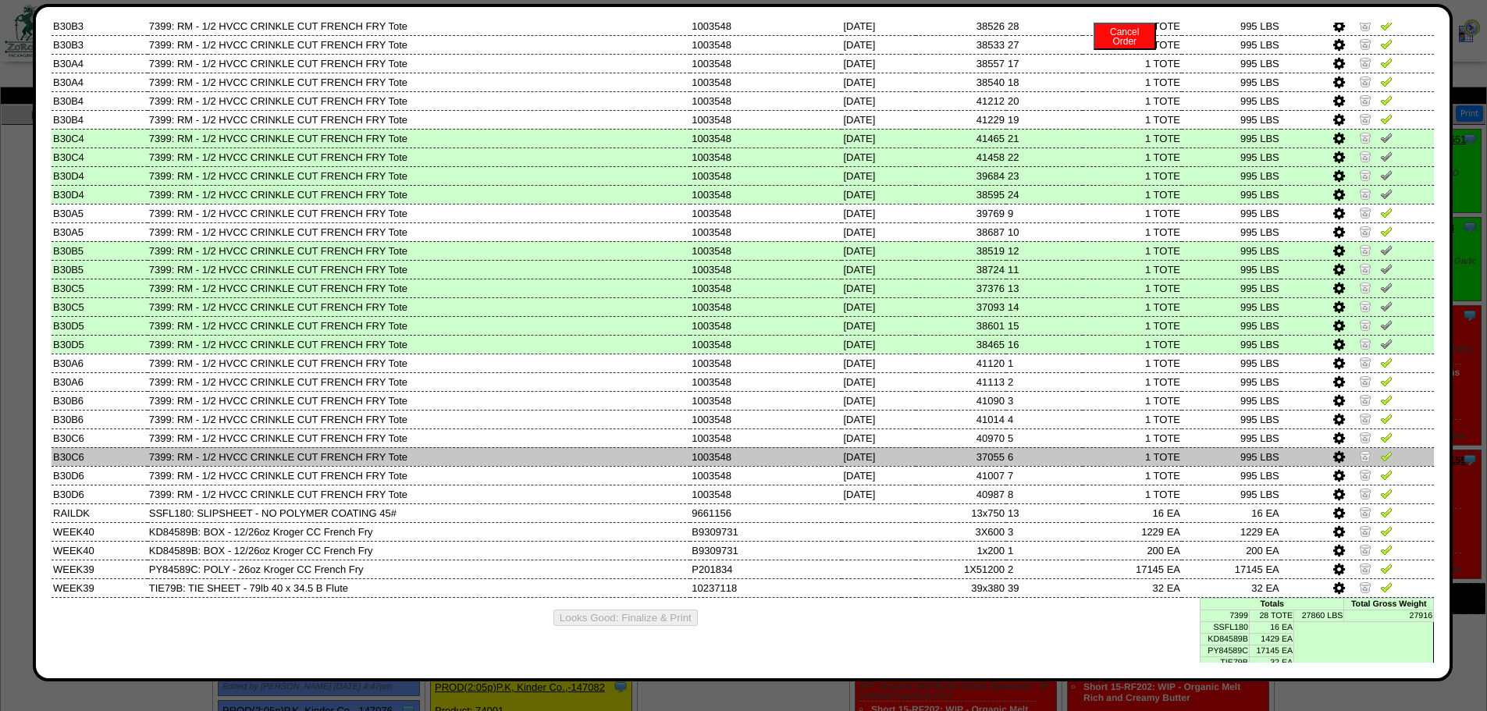
scroll to position [142, 0]
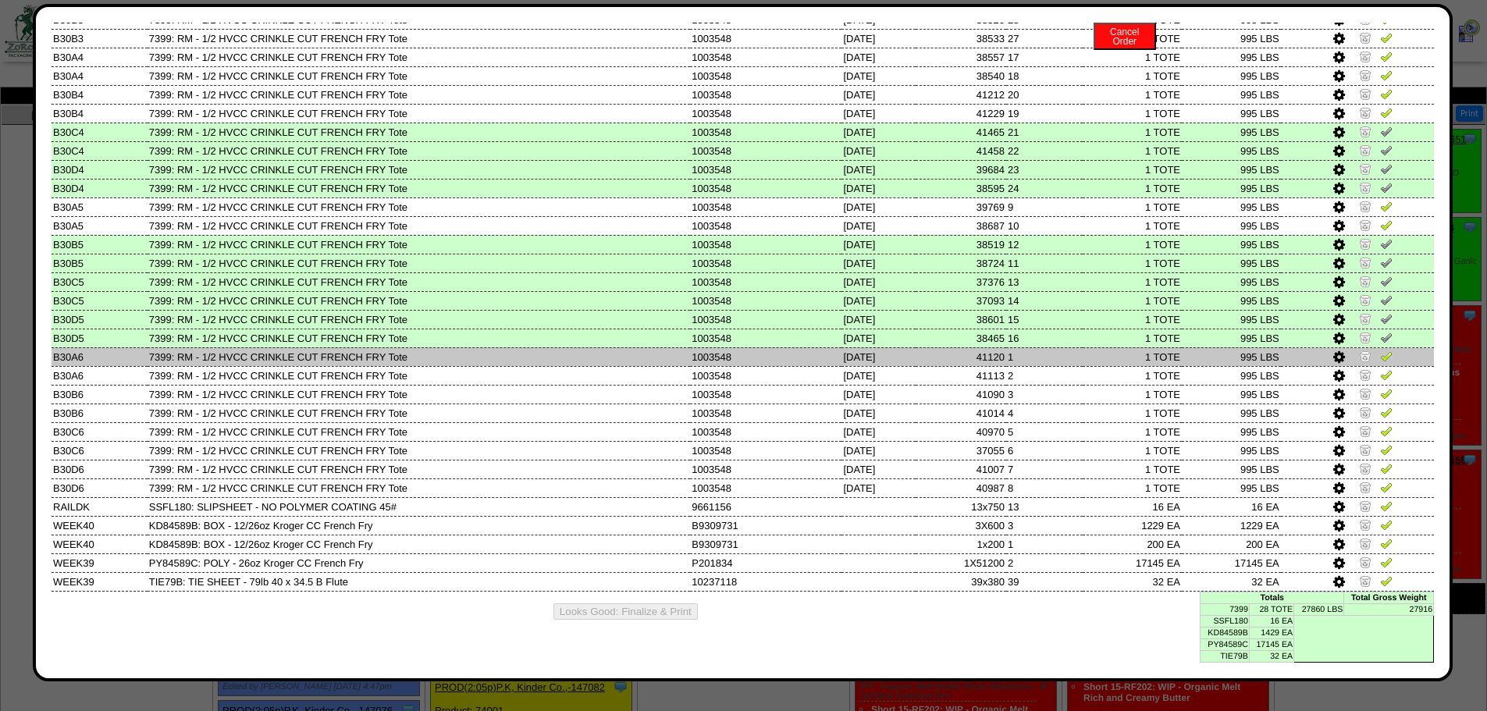
click at [1054, 357] on img at bounding box center [1386, 356] width 12 height 12
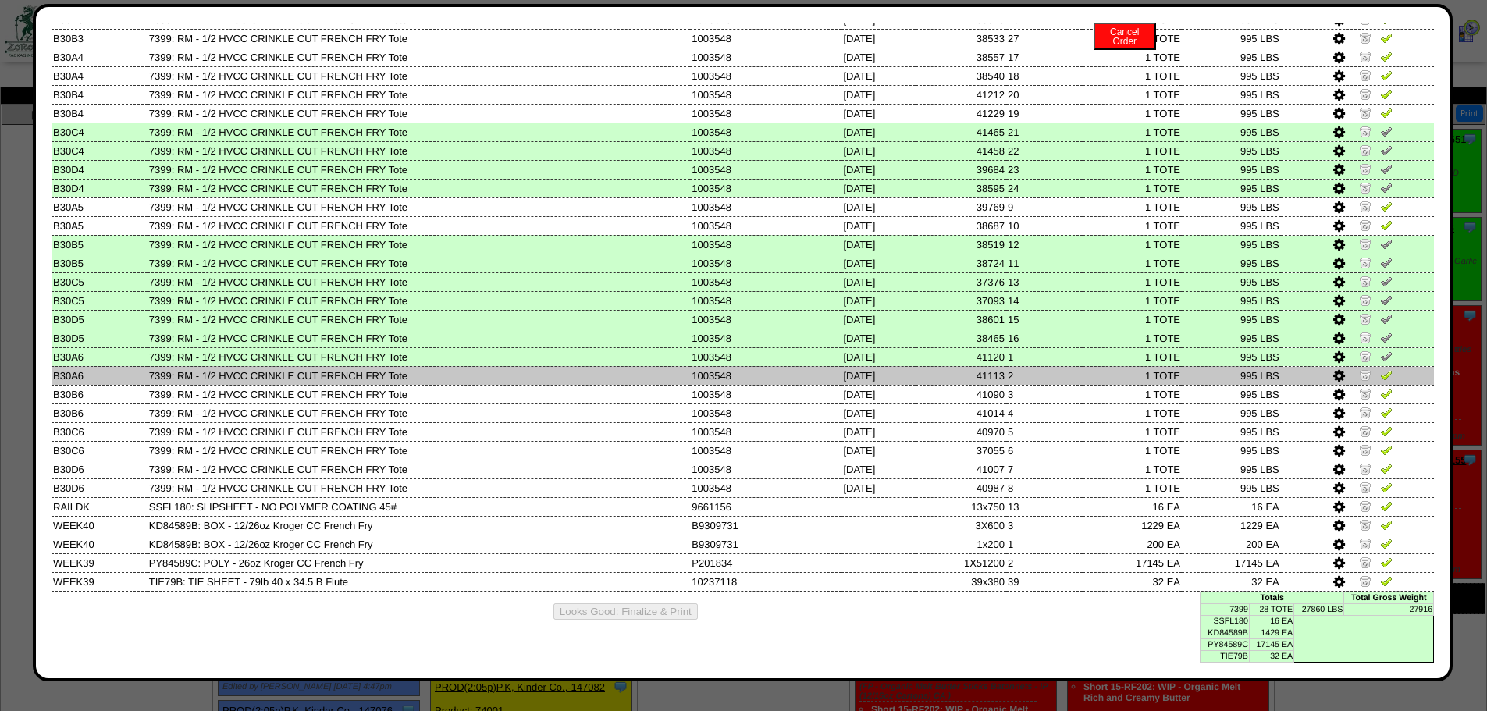
click at [1054, 381] on link at bounding box center [1386, 377] width 12 height 12
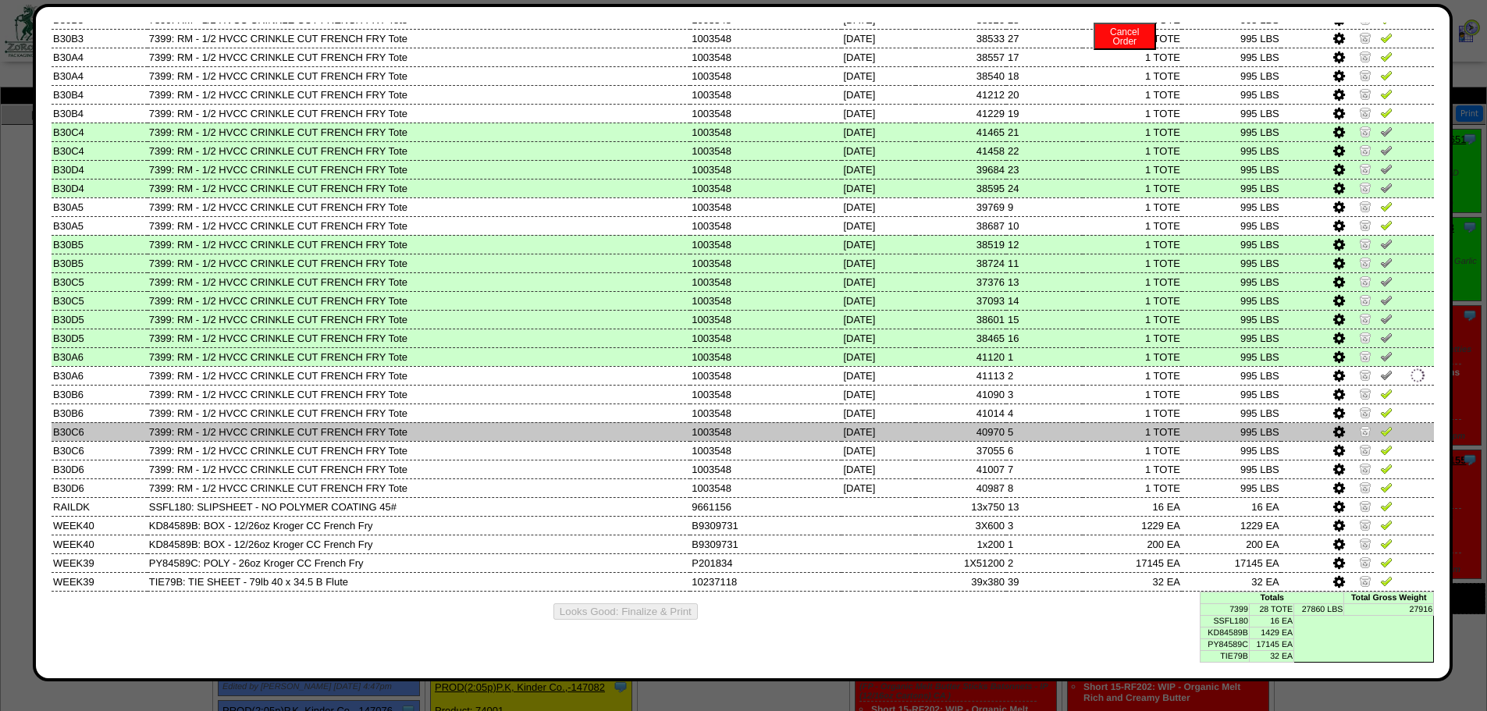
click at [1054, 431] on img at bounding box center [1386, 431] width 12 height 12
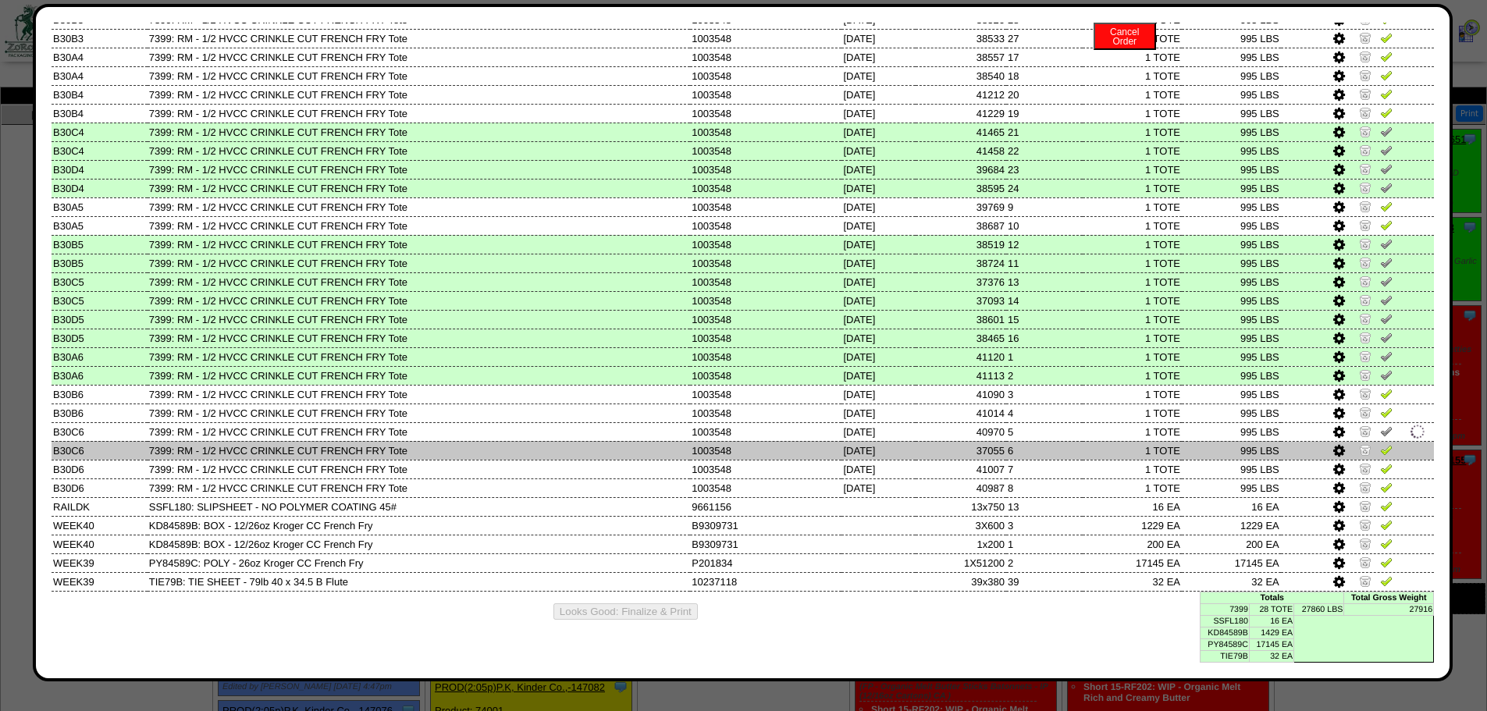
click at [1054, 447] on img at bounding box center [1386, 449] width 12 height 12
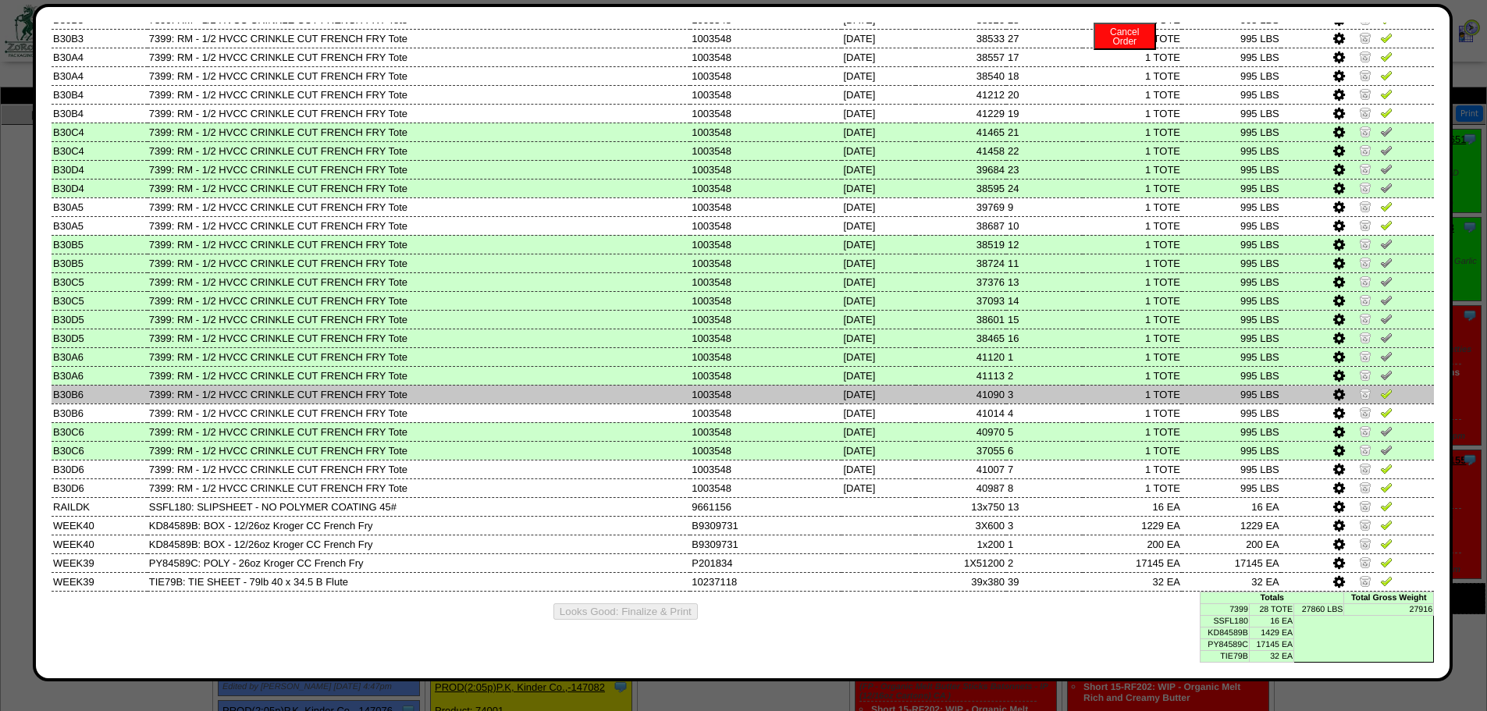
click at [1054, 396] on img at bounding box center [1386, 393] width 12 height 12
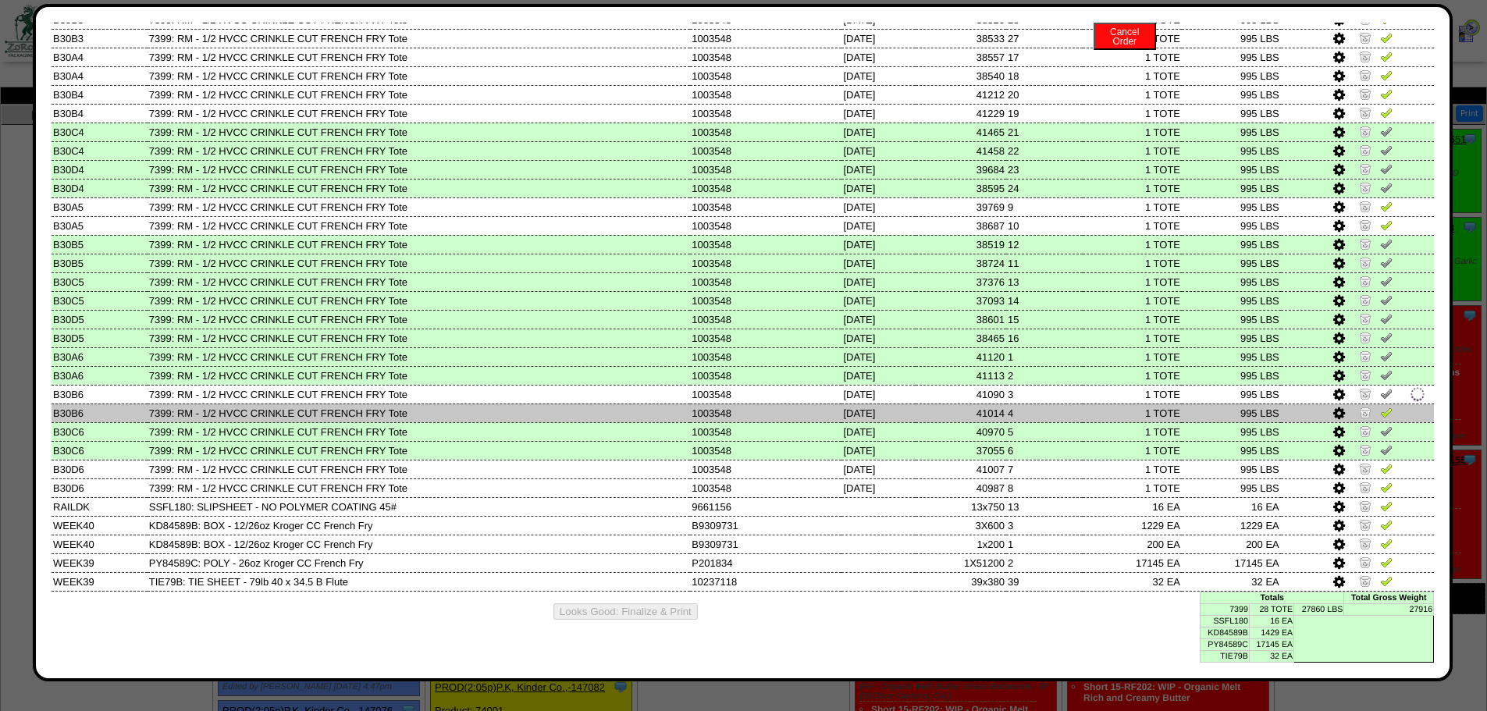
click at [1054, 410] on img at bounding box center [1386, 412] width 12 height 12
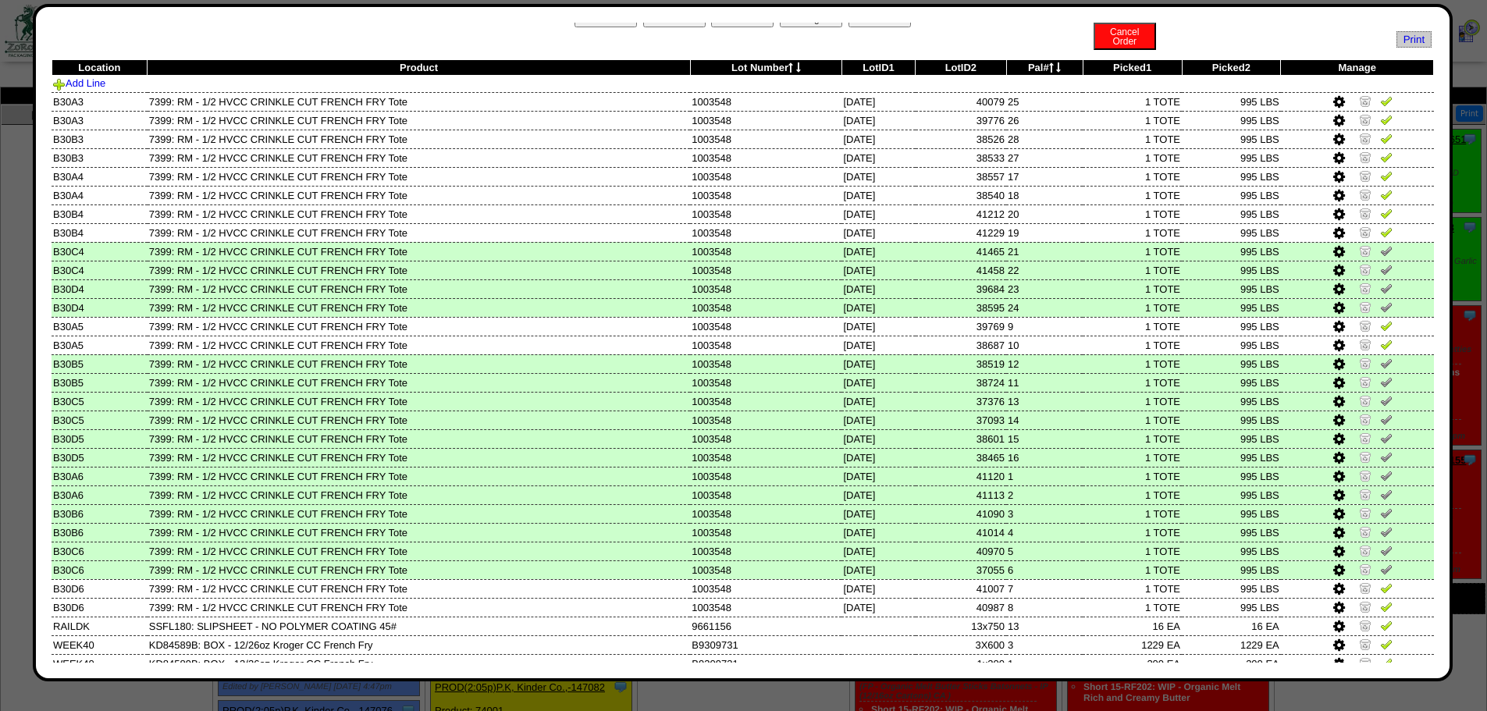
scroll to position [0, 0]
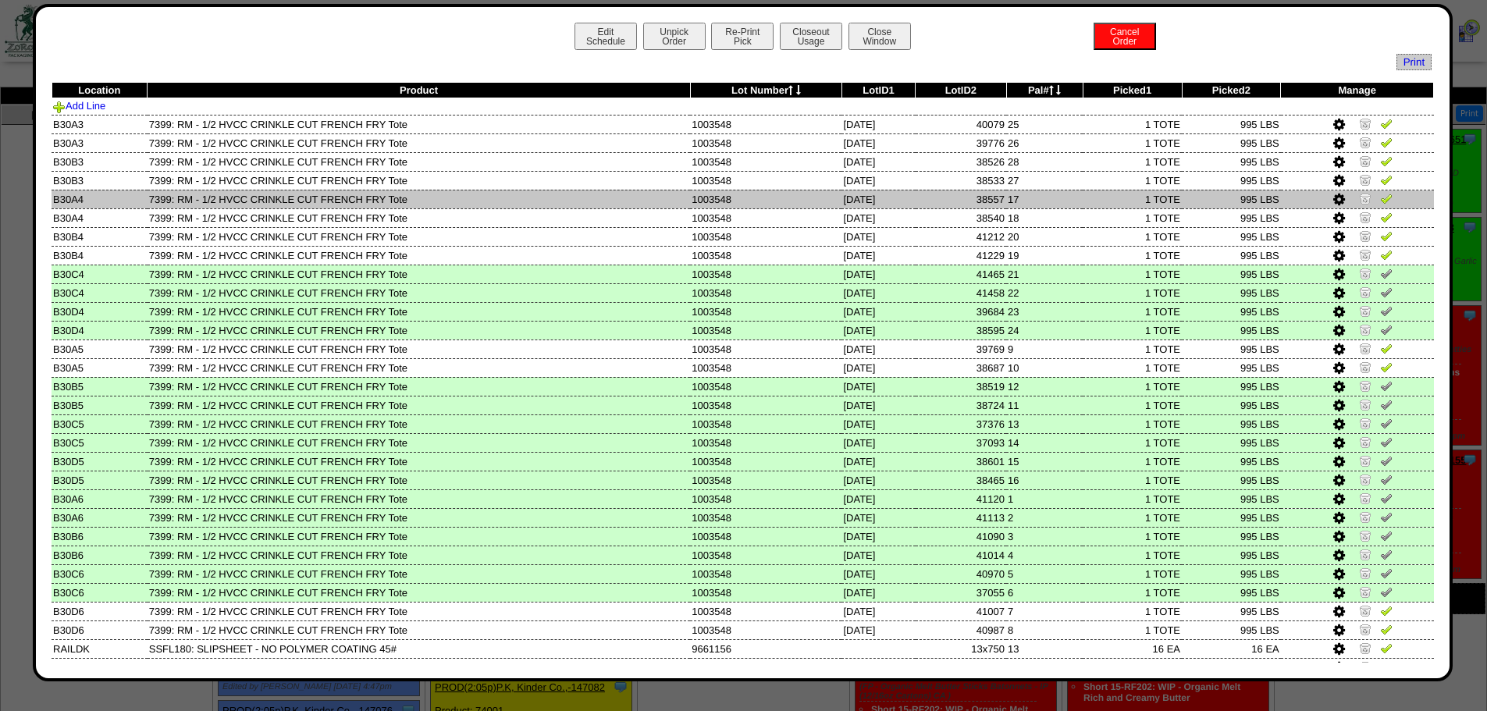
drag, startPoint x: 1370, startPoint y: 196, endPoint x: 1371, endPoint y: 206, distance: 10.2
click at [1054, 196] on img at bounding box center [1386, 198] width 12 height 12
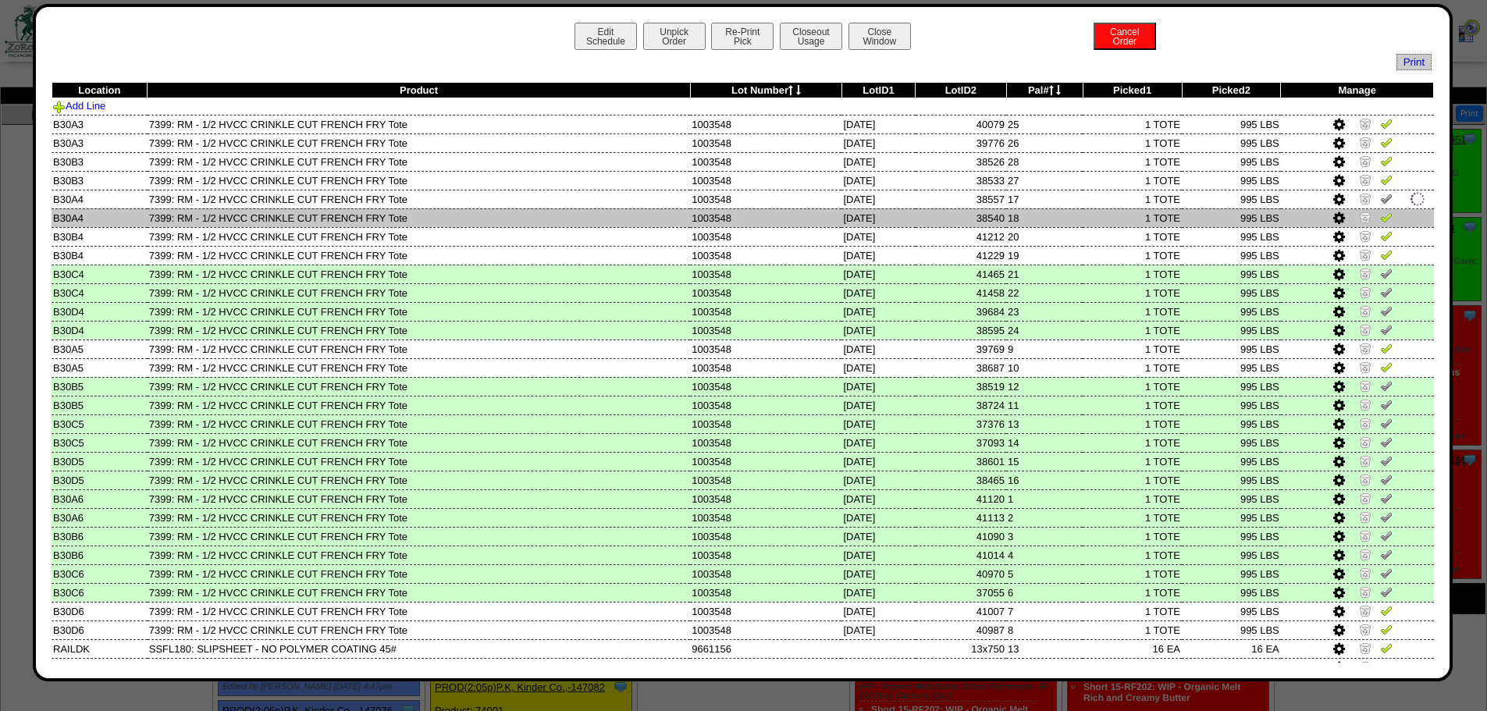
click at [1054, 219] on img at bounding box center [1386, 217] width 12 height 12
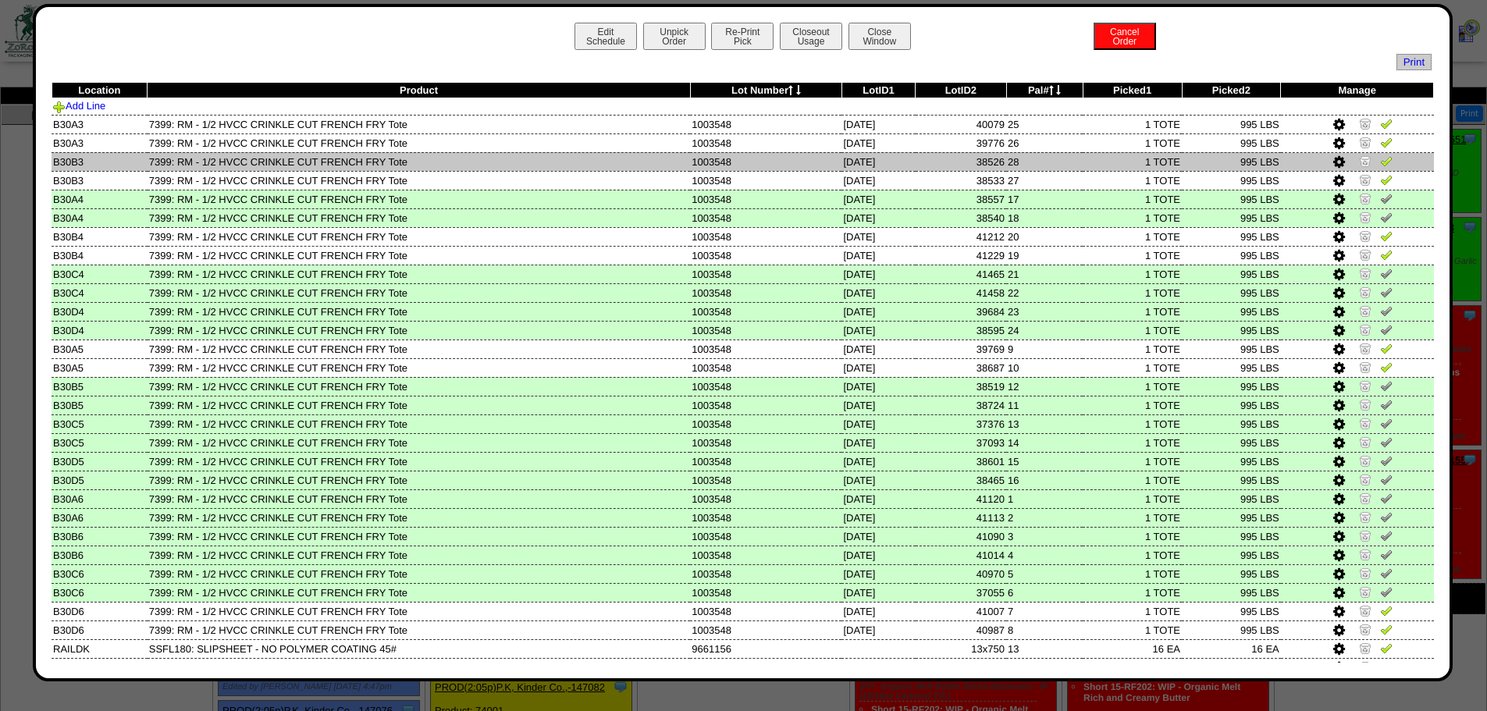
click at [1054, 166] on img at bounding box center [1386, 161] width 12 height 12
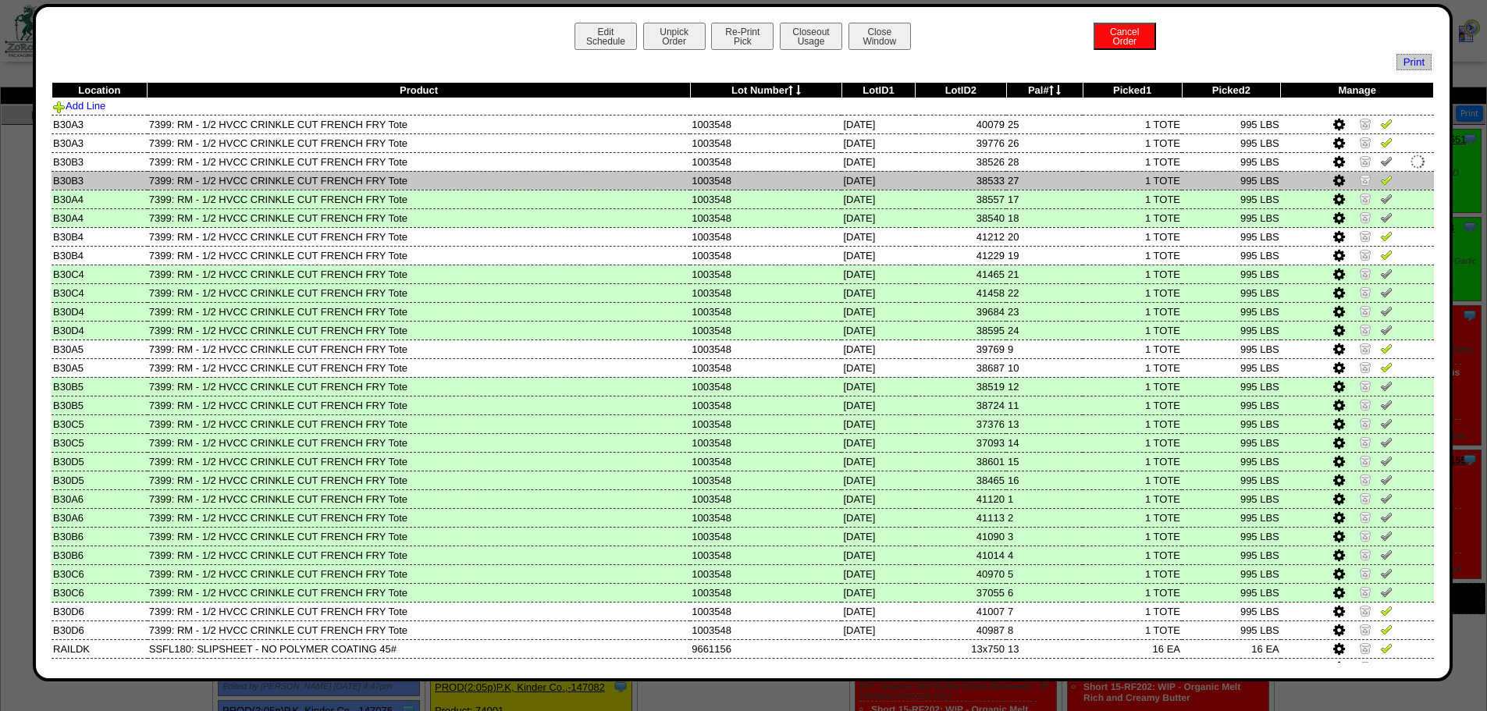
click at [1054, 182] on img at bounding box center [1386, 179] width 12 height 12
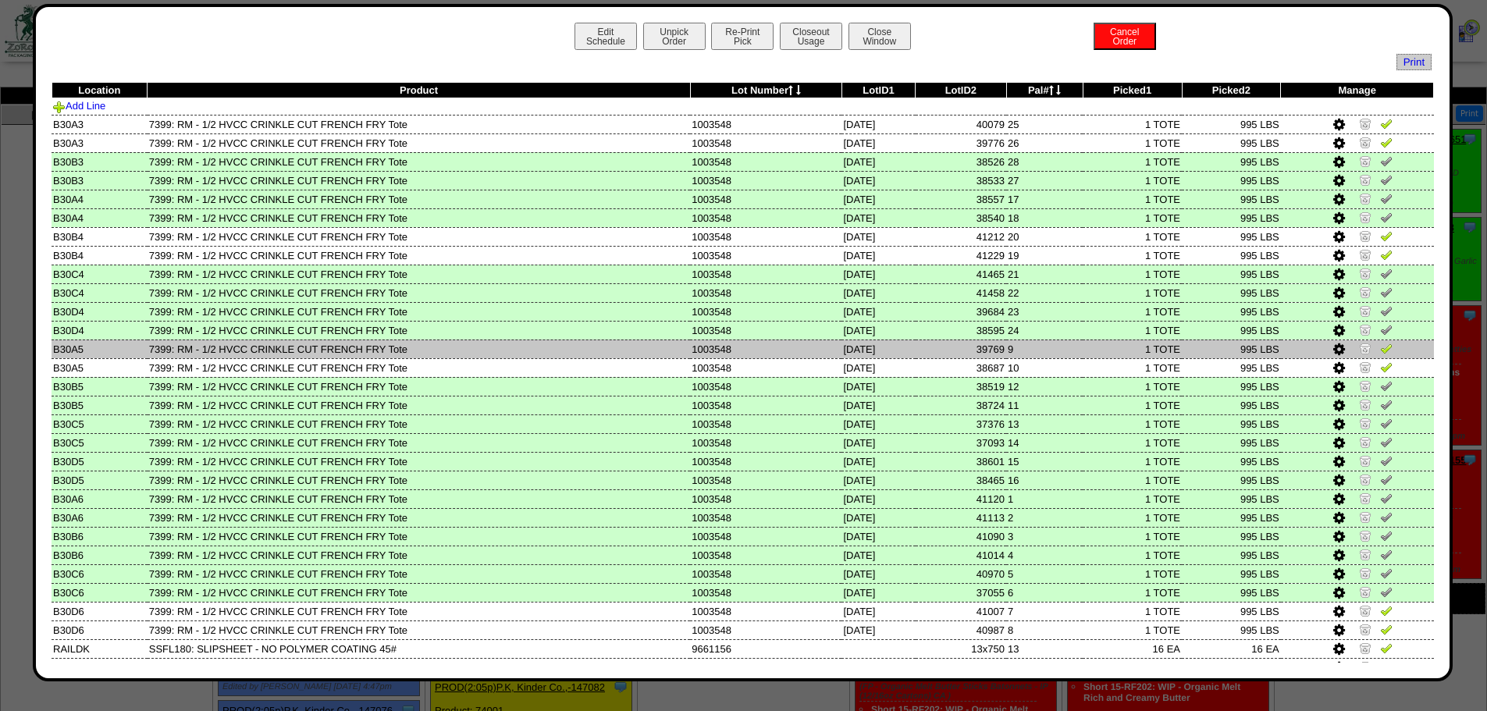
click at [1054, 344] on img at bounding box center [1386, 348] width 12 height 12
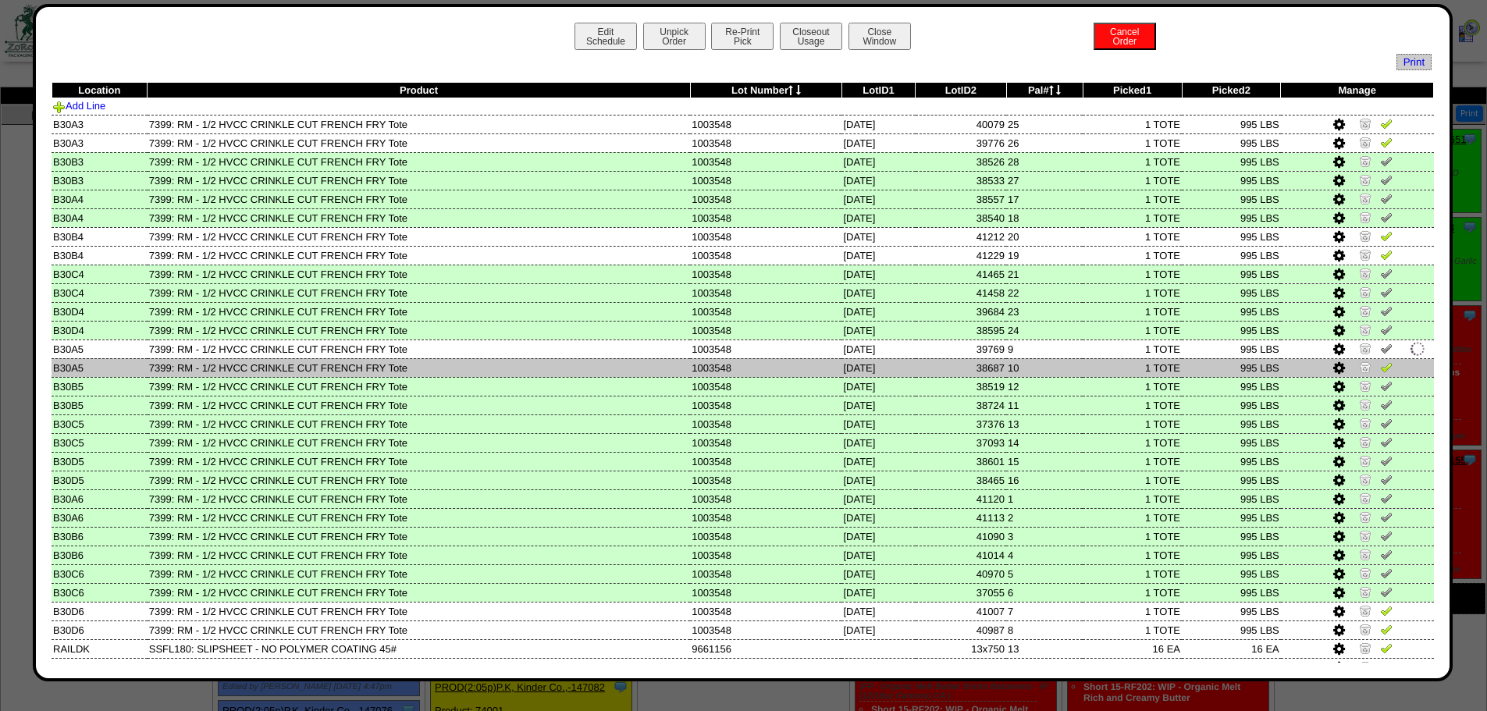
click at [1054, 366] on img at bounding box center [1386, 367] width 12 height 12
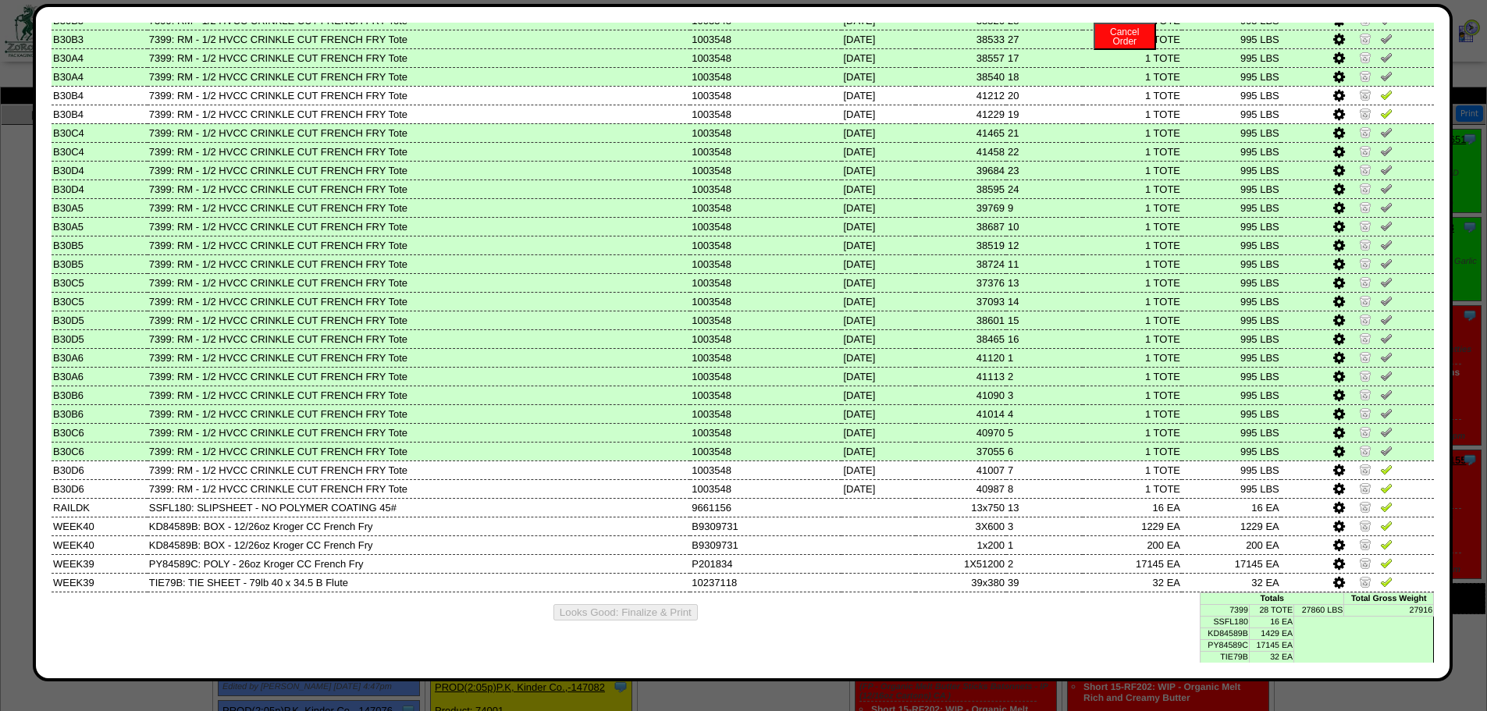
scroll to position [142, 0]
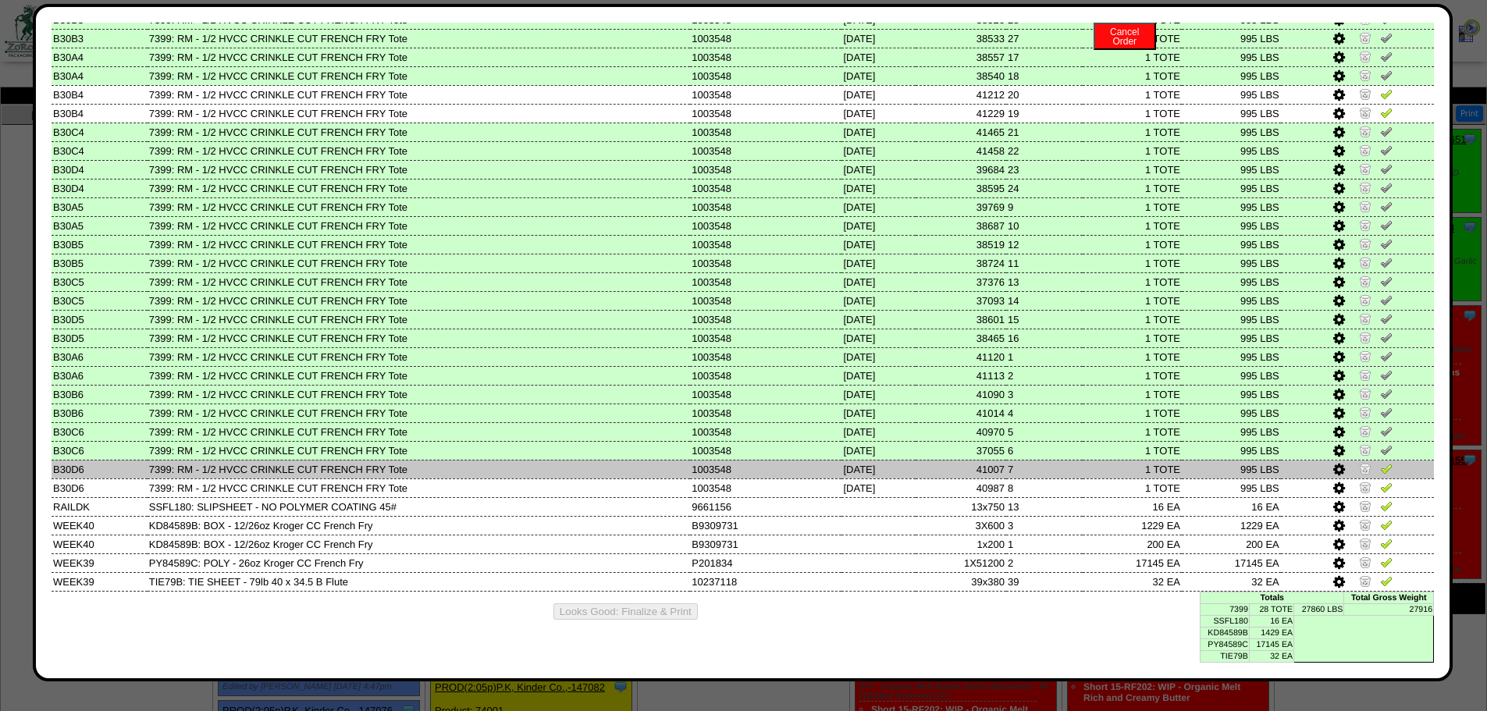
click at [1054, 467] on td at bounding box center [1357, 469] width 153 height 19
click at [1054, 467] on img at bounding box center [1386, 468] width 12 height 12
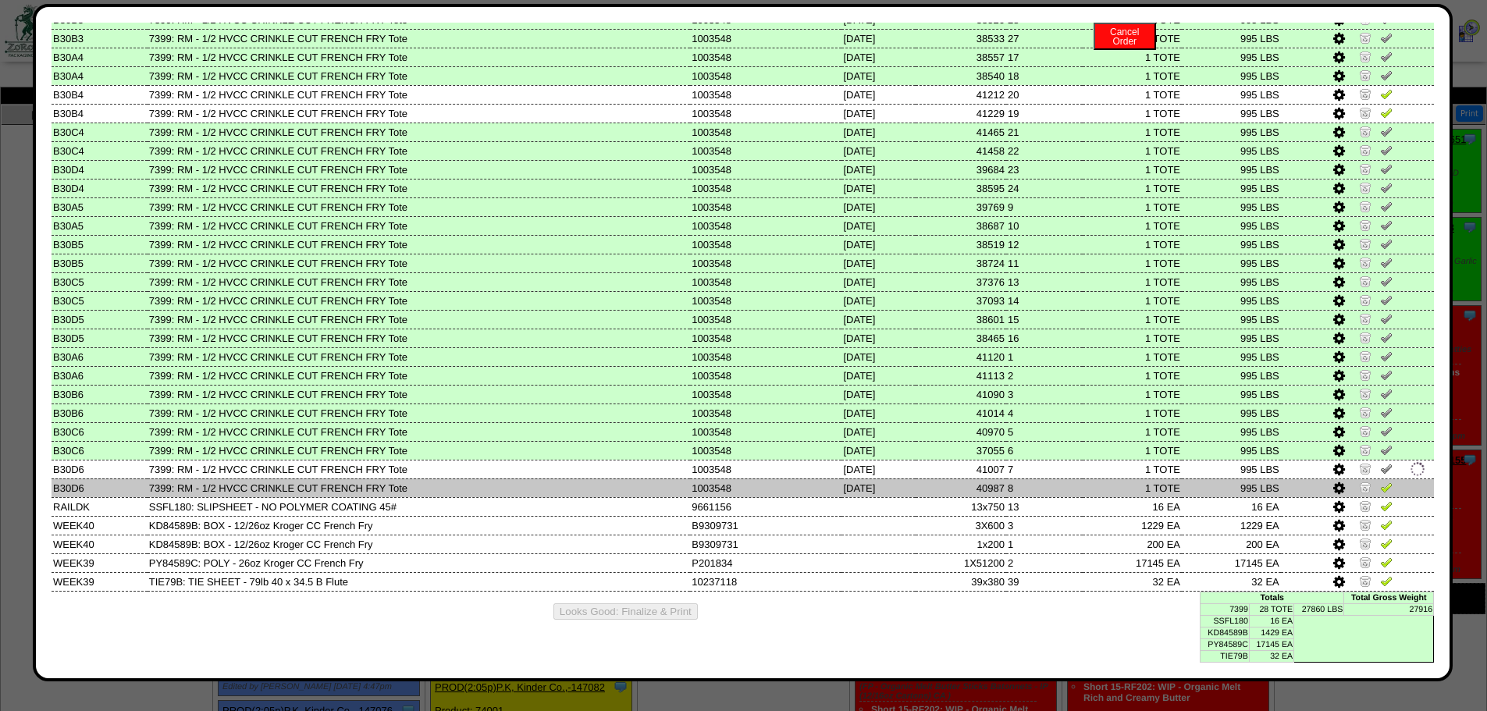
click at [1054, 467] on img at bounding box center [1386, 487] width 12 height 12
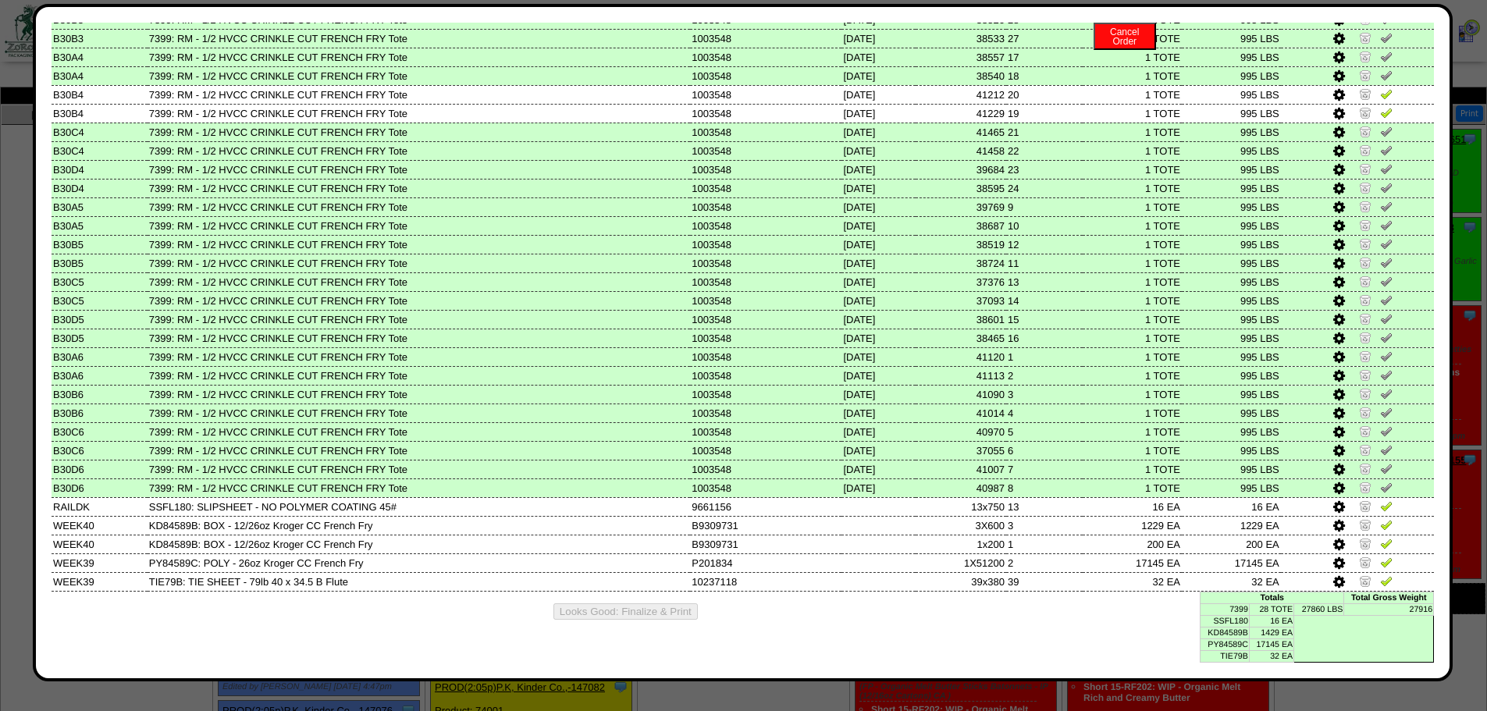
scroll to position [0, 0]
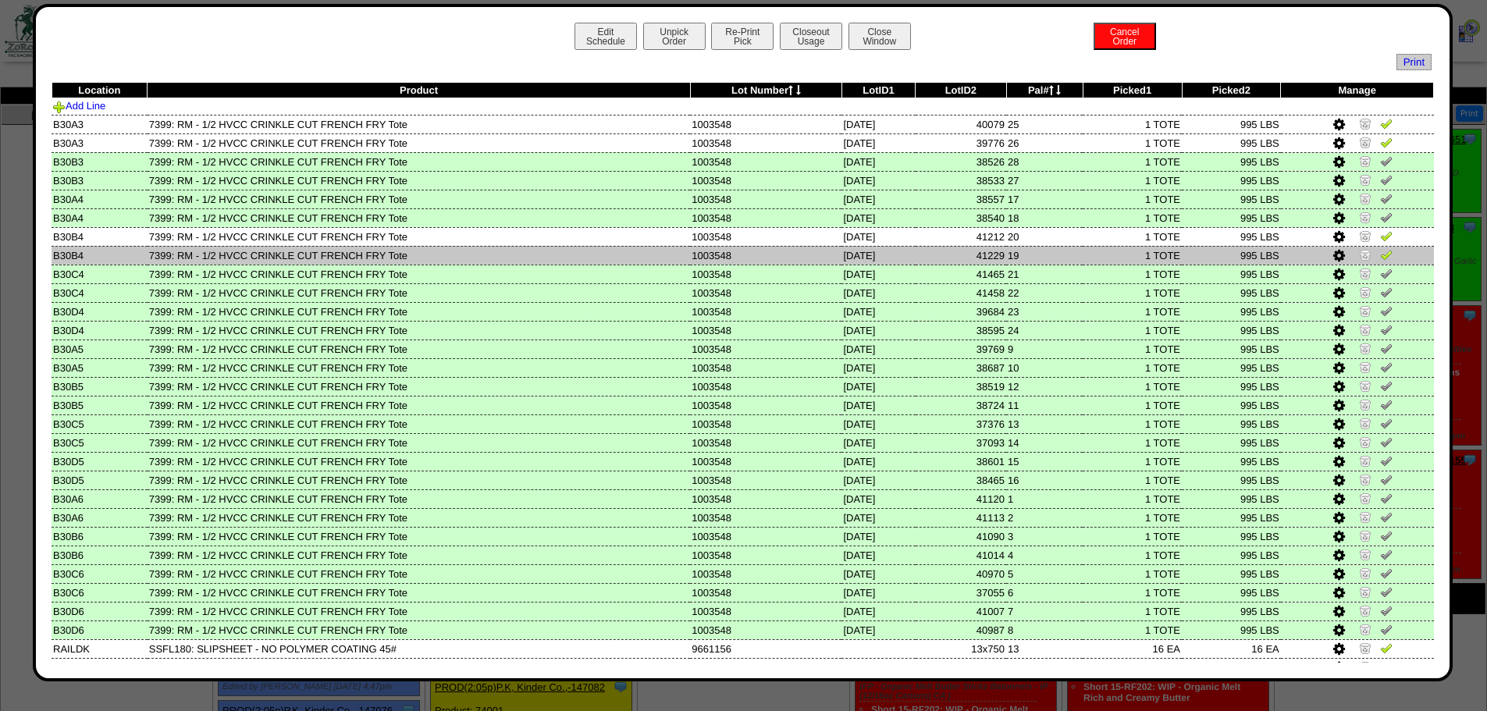
click at [1054, 253] on img at bounding box center [1386, 254] width 12 height 12
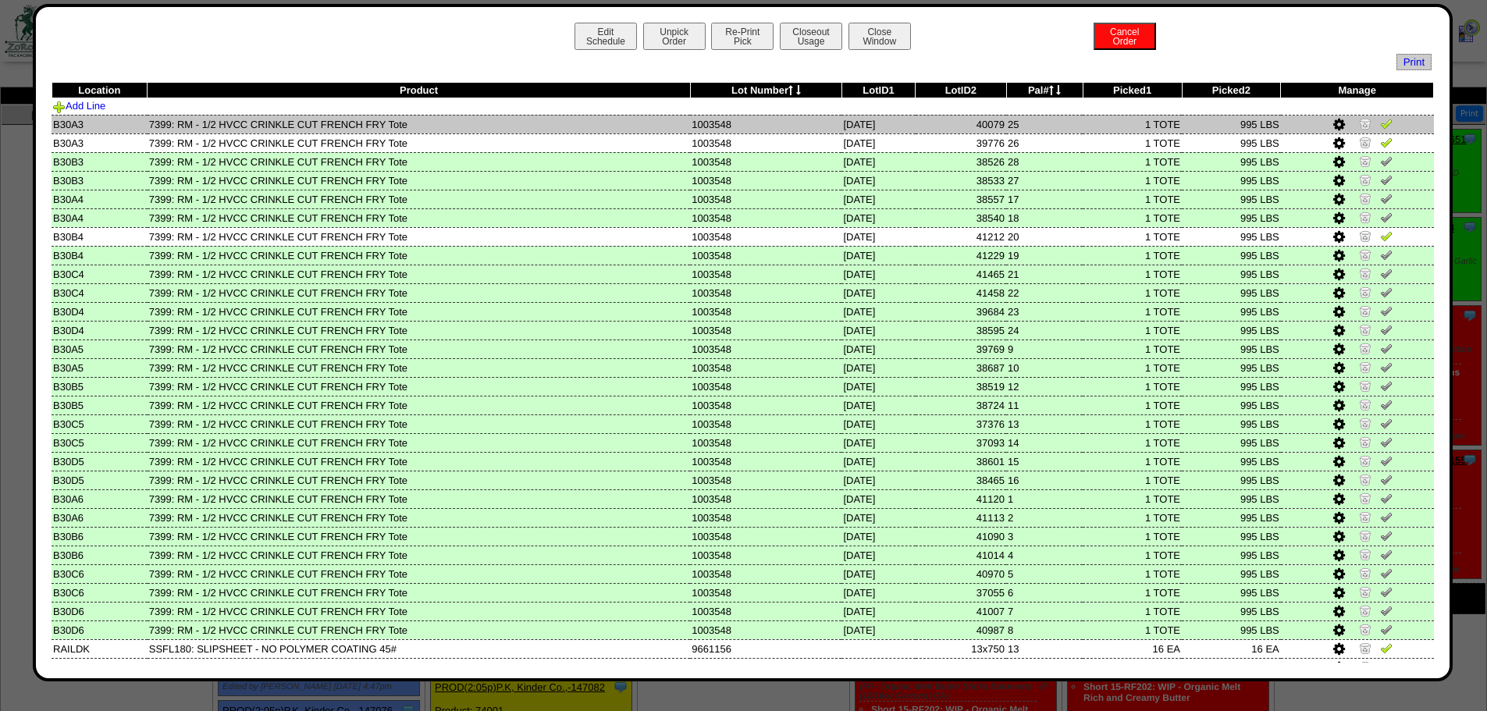
click at [1054, 128] on td at bounding box center [1357, 124] width 153 height 19
click at [1054, 126] on img at bounding box center [1386, 123] width 12 height 12
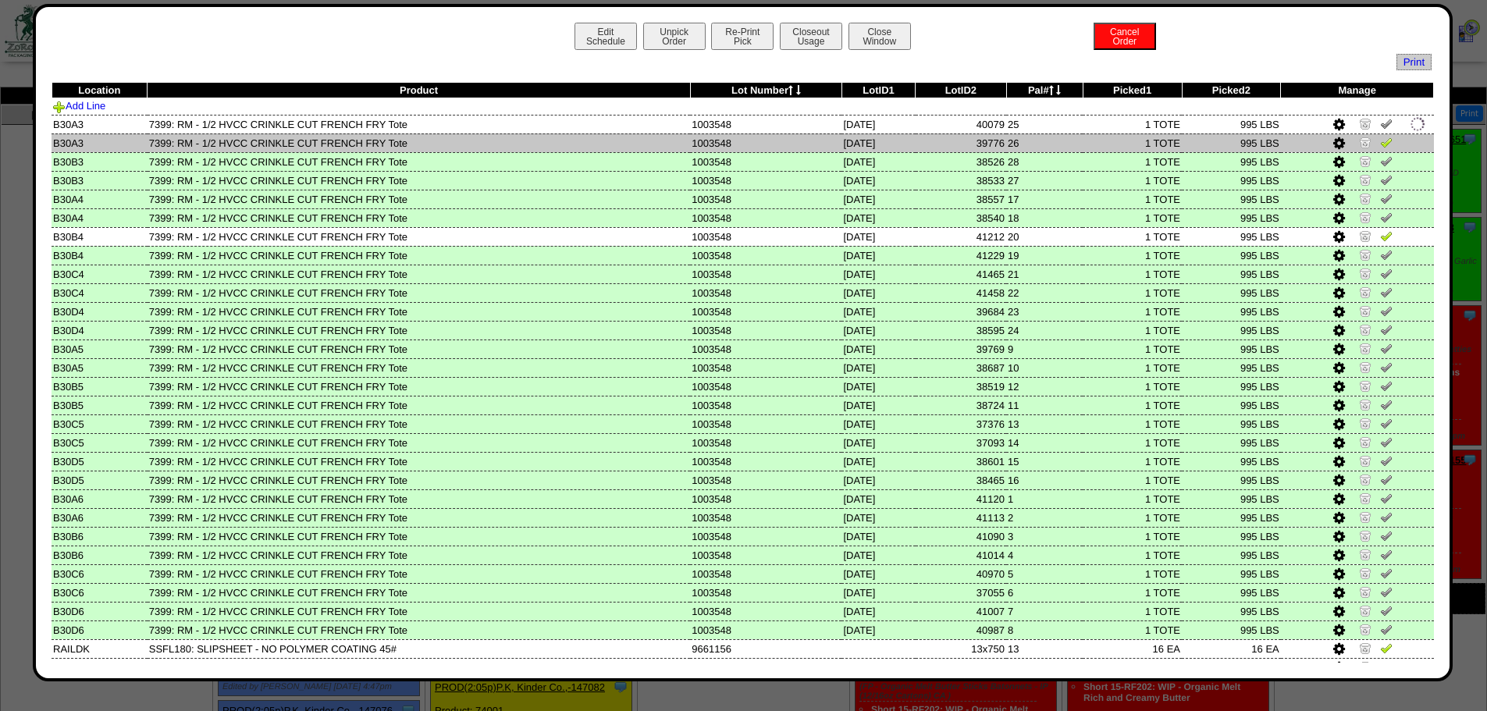
click at [1054, 142] on td at bounding box center [1357, 142] width 153 height 19
click at [1054, 141] on img at bounding box center [1386, 142] width 12 height 12
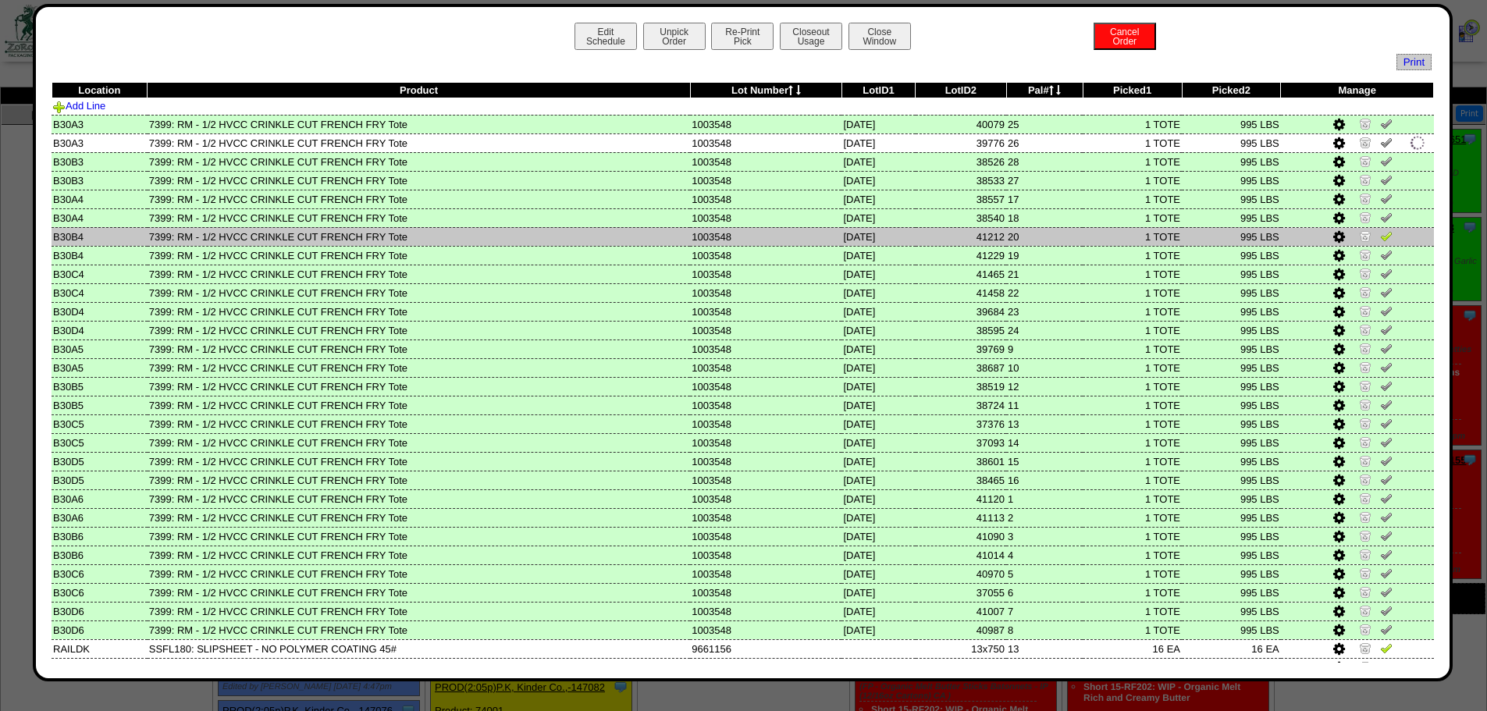
click at [1054, 230] on img at bounding box center [1386, 235] width 12 height 12
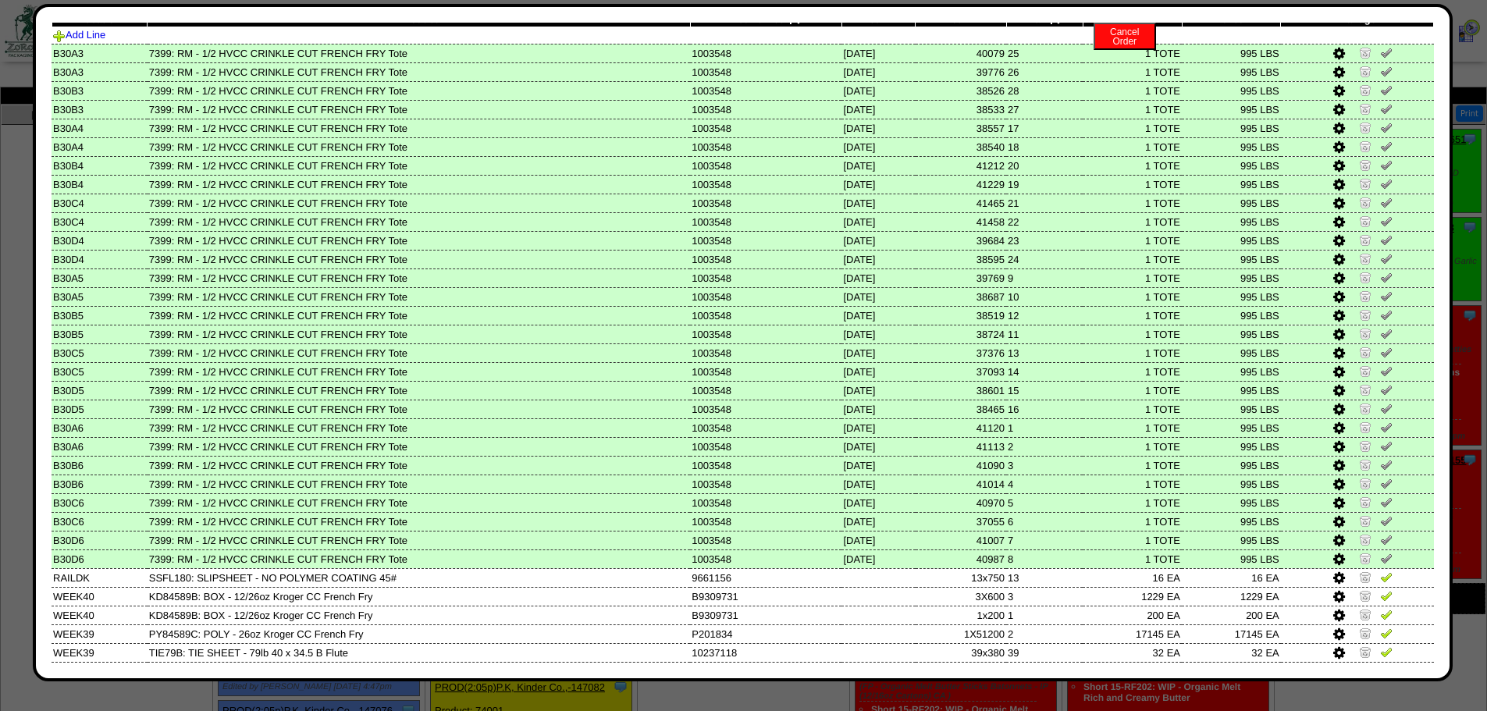
scroll to position [142, 0]
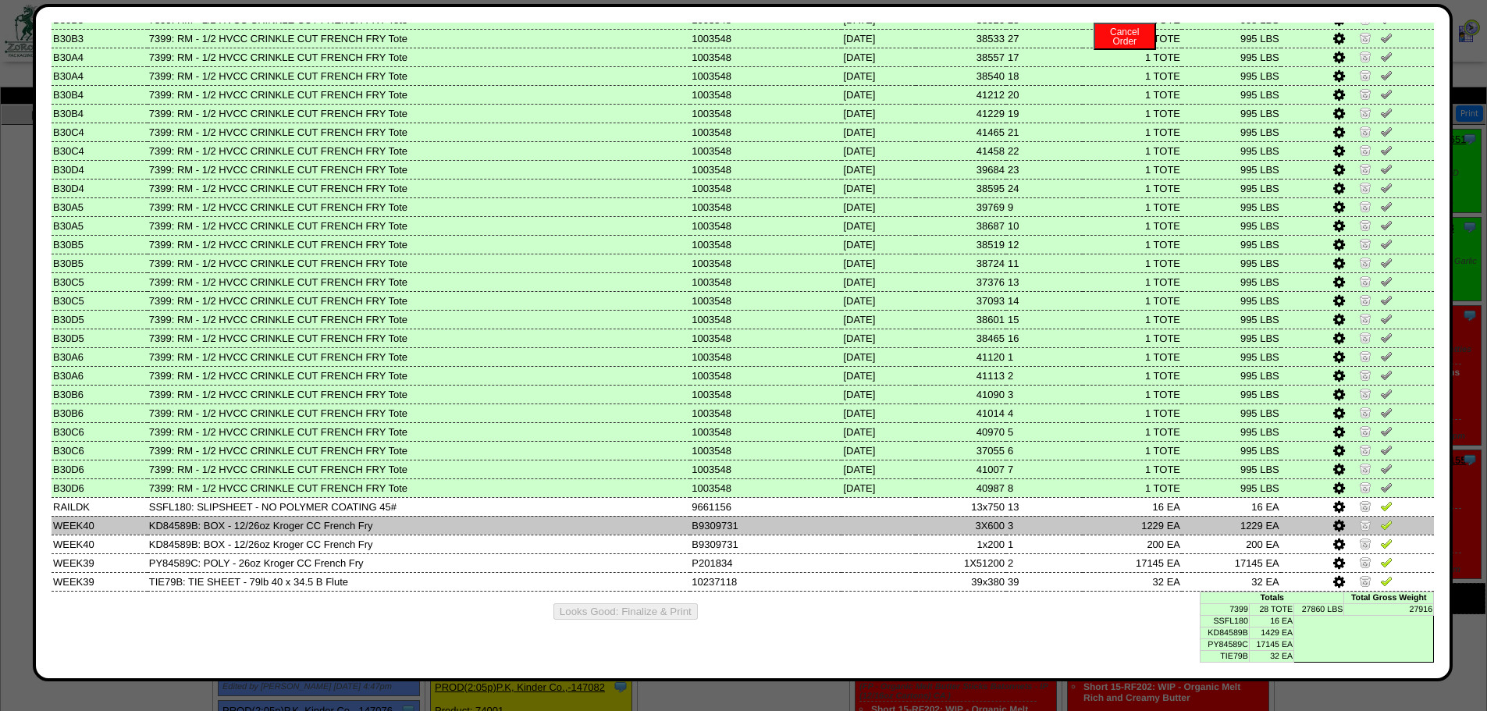
click at [1054, 467] on icon at bounding box center [1339, 526] width 12 height 14
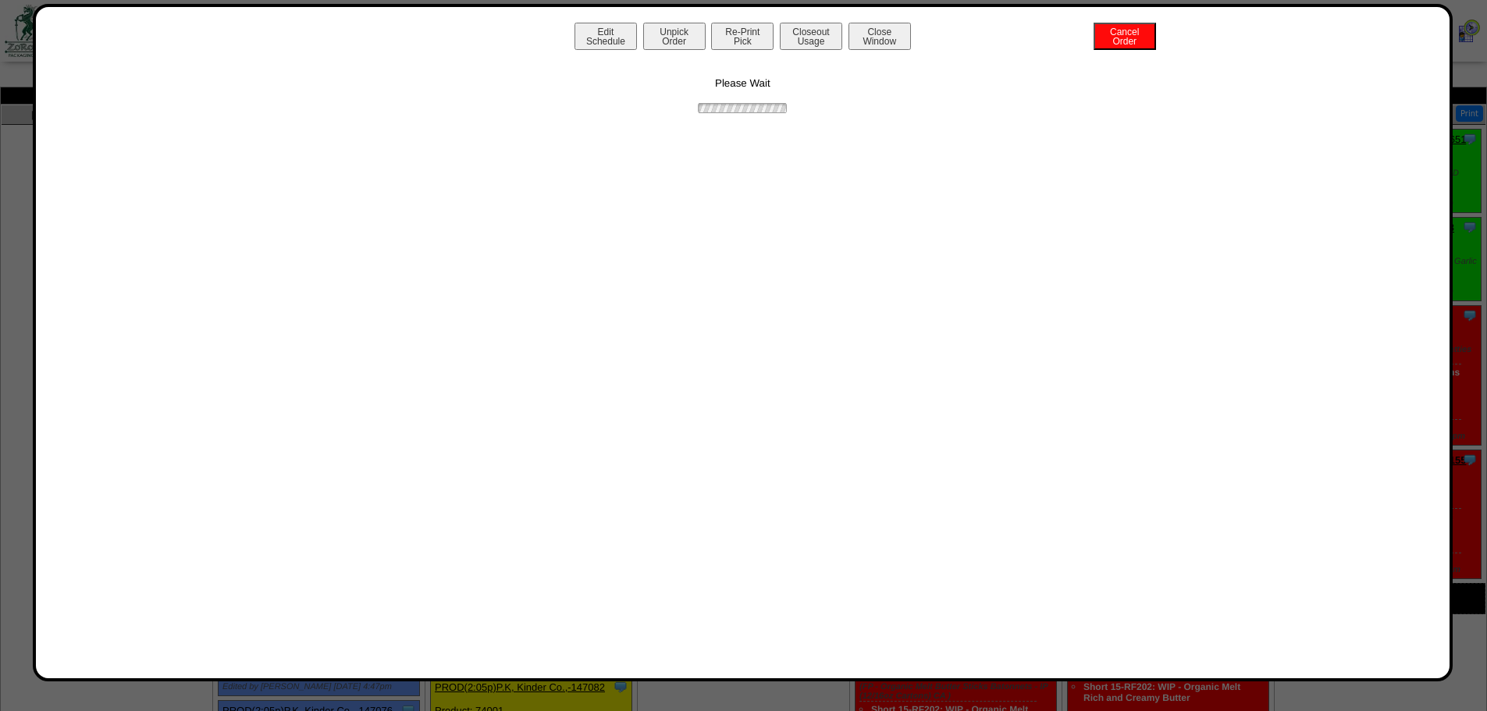
scroll to position [0, 0]
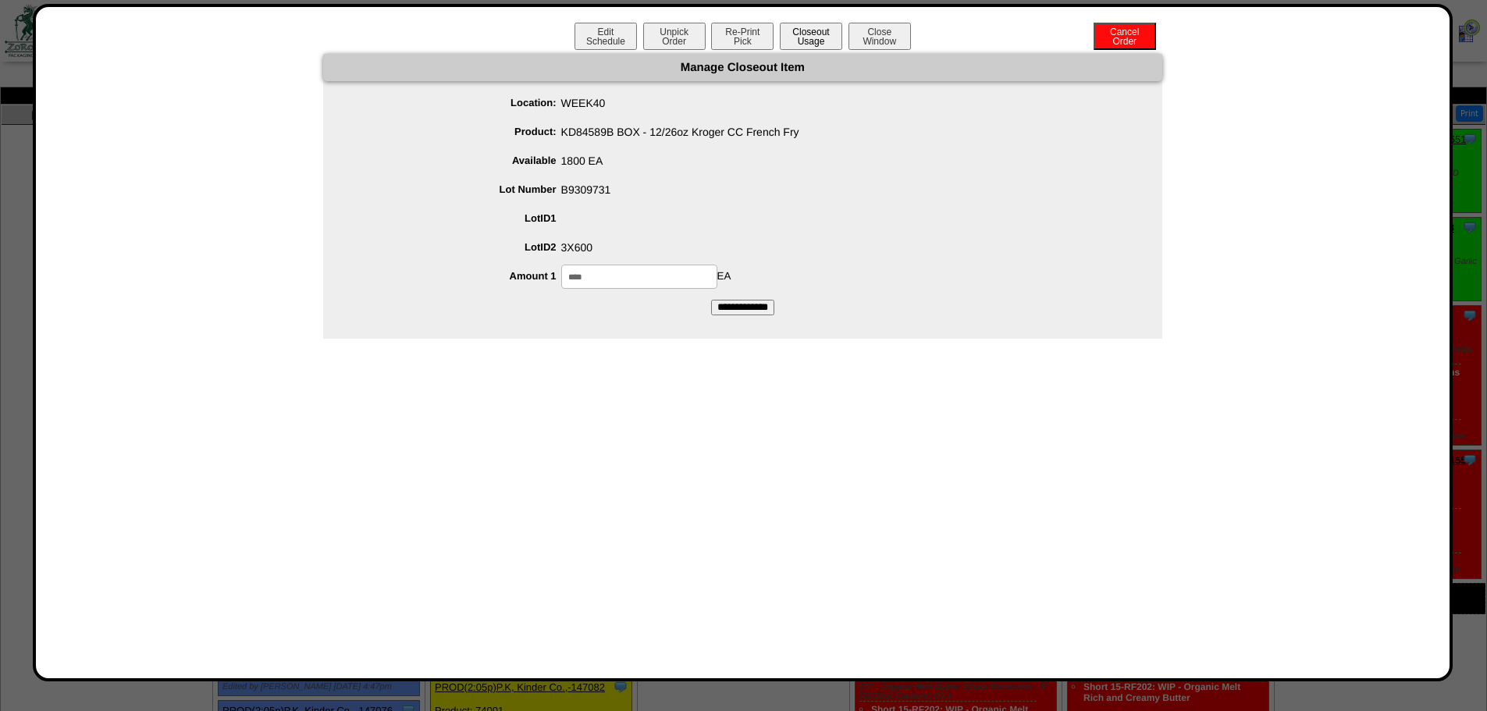
click at [826, 41] on button "Closeout Usage" at bounding box center [811, 36] width 62 height 27
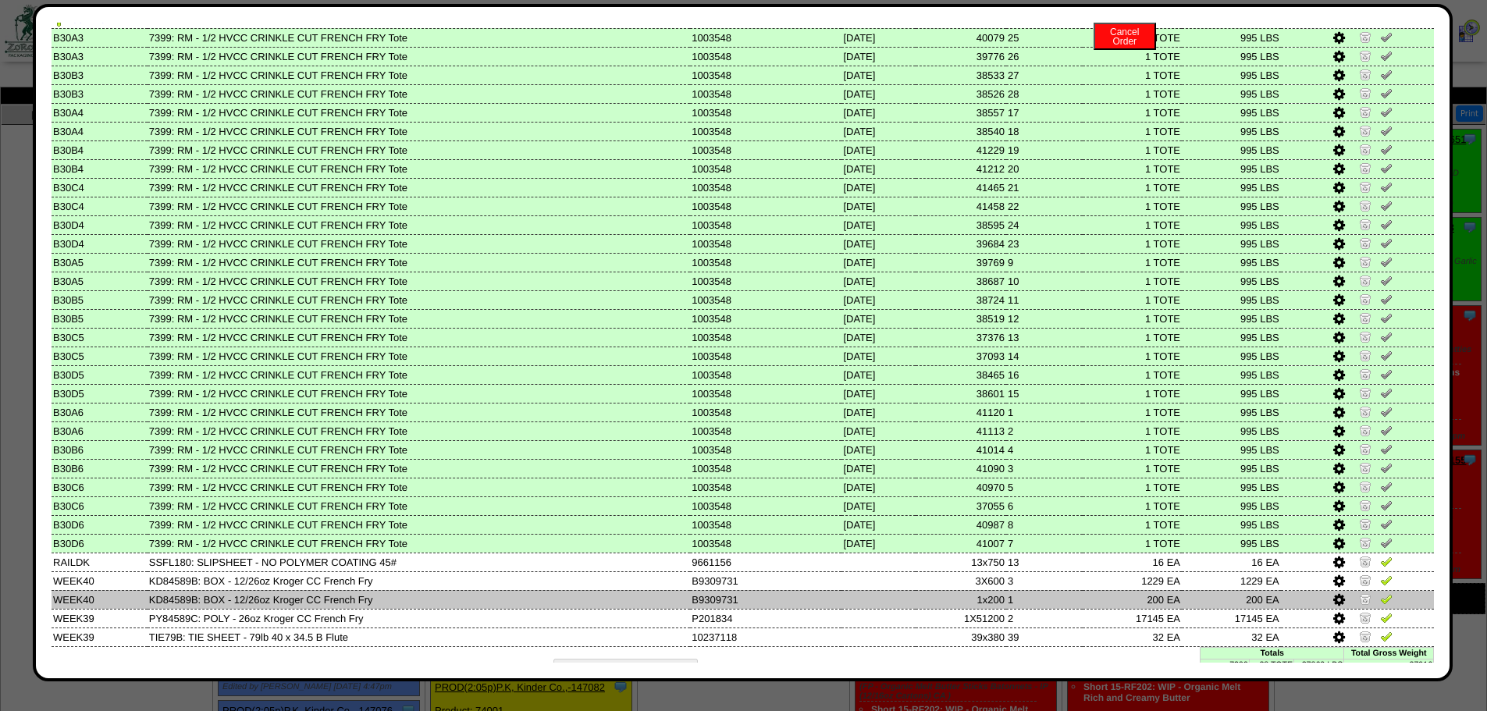
scroll to position [142, 0]
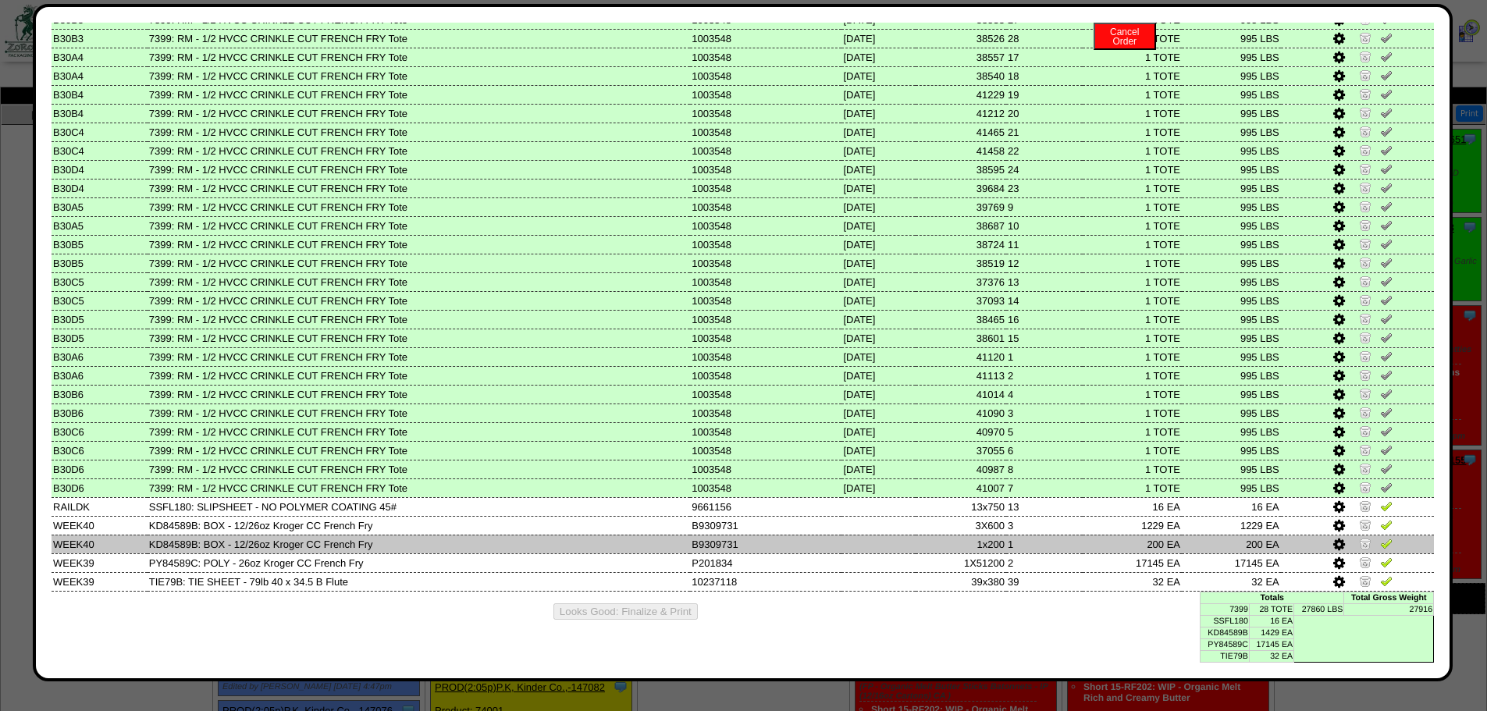
click at [1054, 467] on icon at bounding box center [1339, 545] width 12 height 14
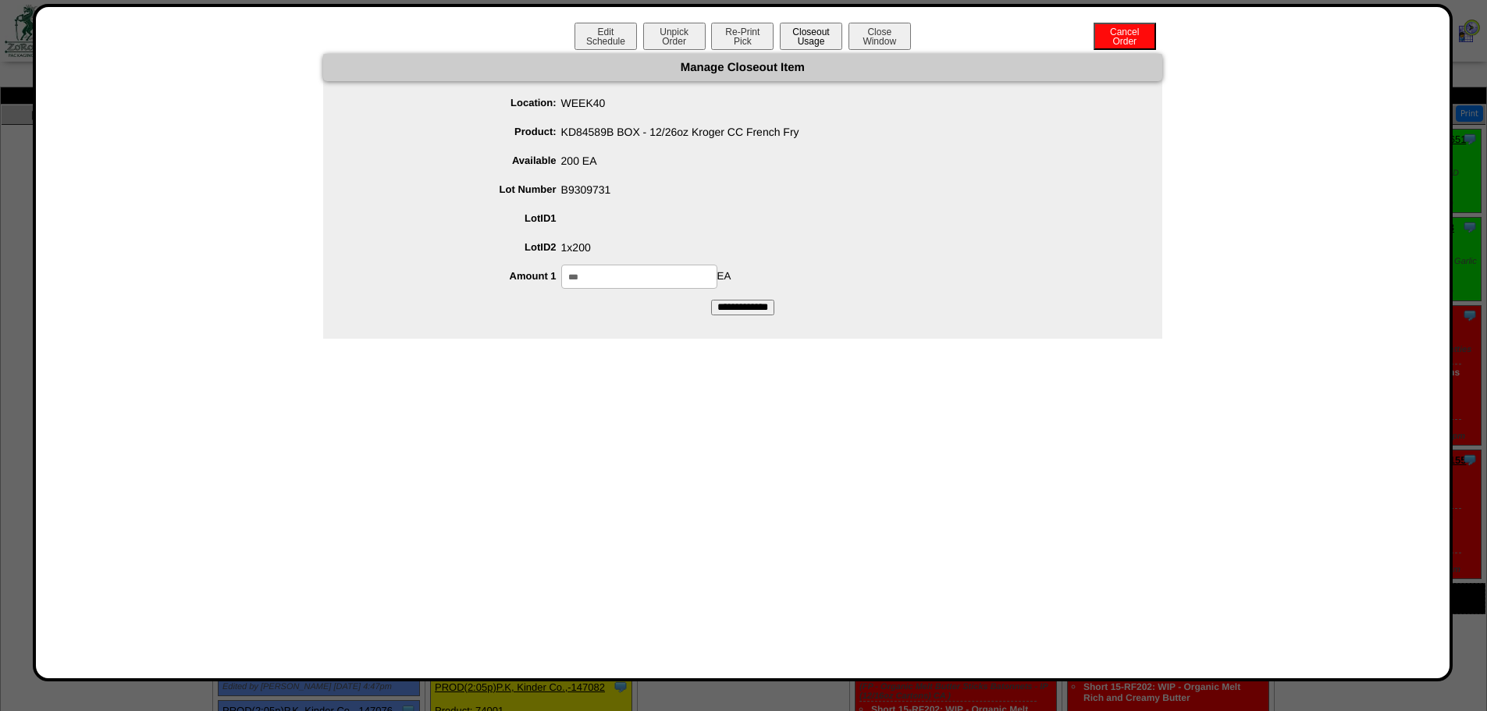
click at [807, 42] on button "Closeout Usage" at bounding box center [811, 36] width 62 height 27
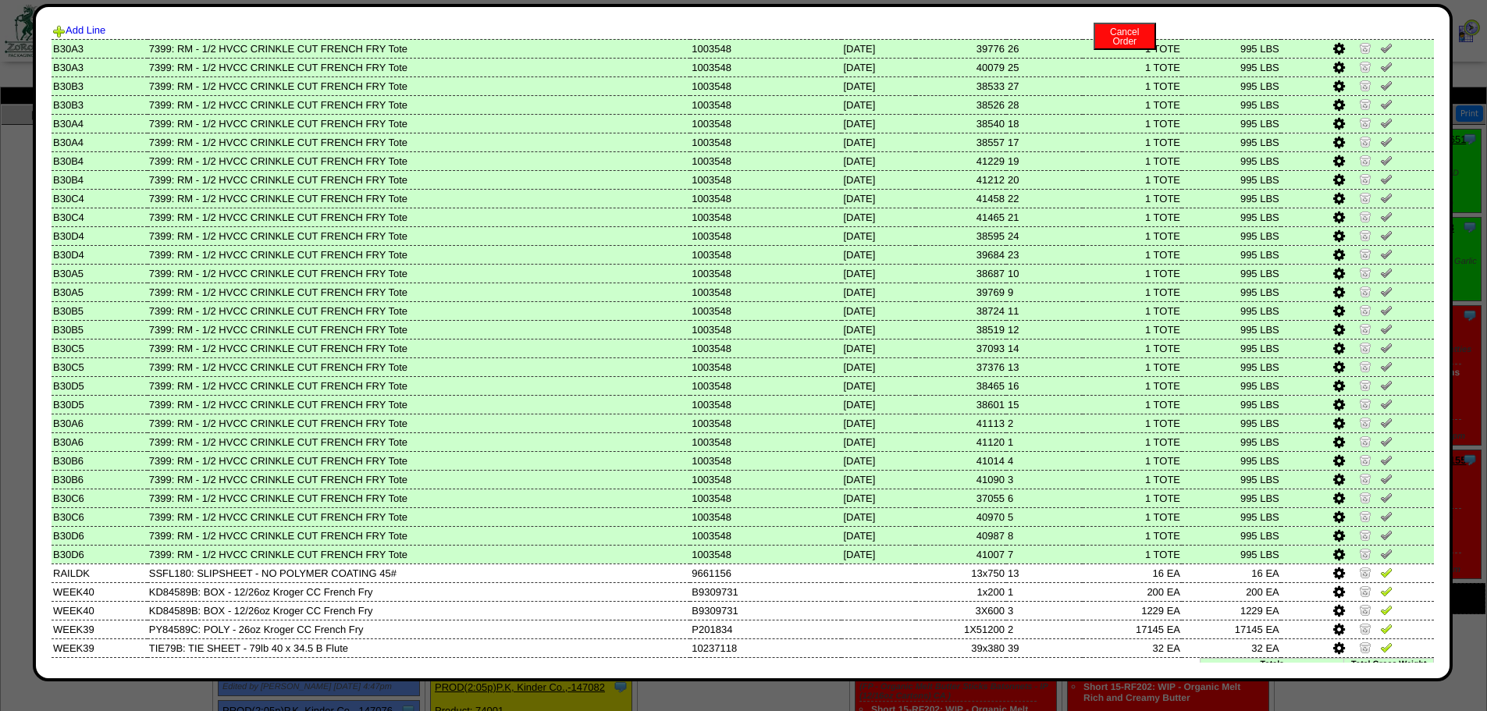
scroll to position [142, 0]
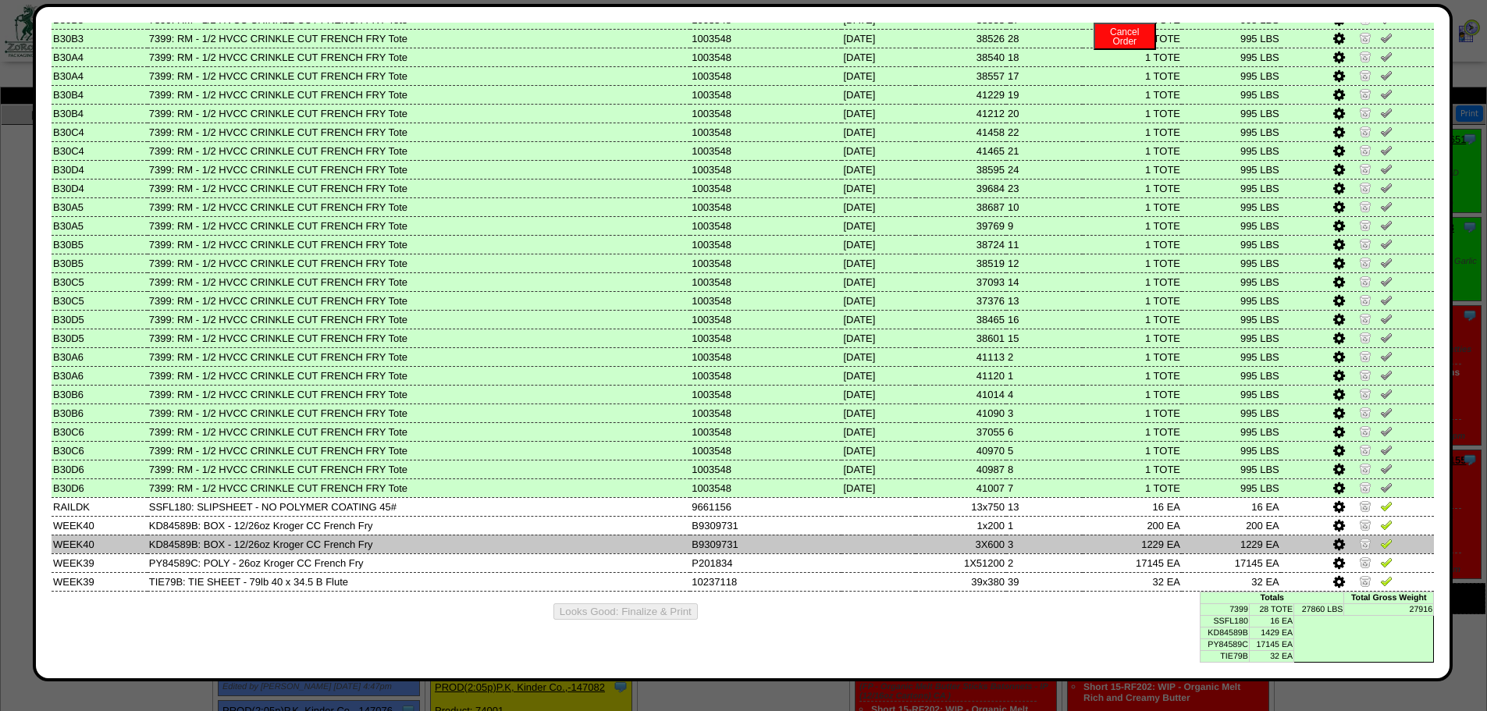
click at [1054, 467] on icon at bounding box center [1339, 545] width 12 height 14
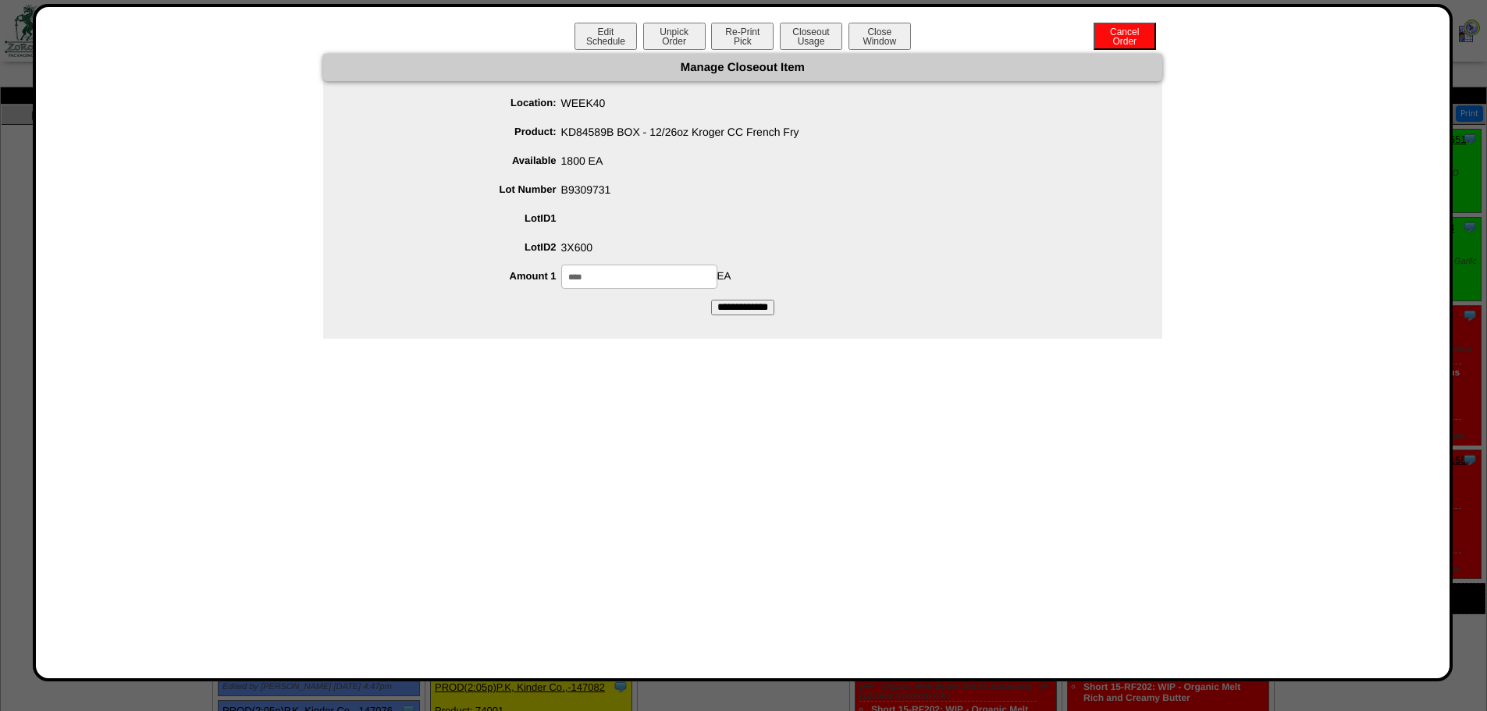
click at [604, 278] on input "****" at bounding box center [639, 277] width 156 height 24
type input "****"
drag, startPoint x: 724, startPoint y: 214, endPoint x: 745, endPoint y: 245, distance: 37.7
click at [724, 214] on div at bounding box center [758, 219] width 808 height 24
click at [744, 305] on input "**********" at bounding box center [742, 308] width 63 height 16
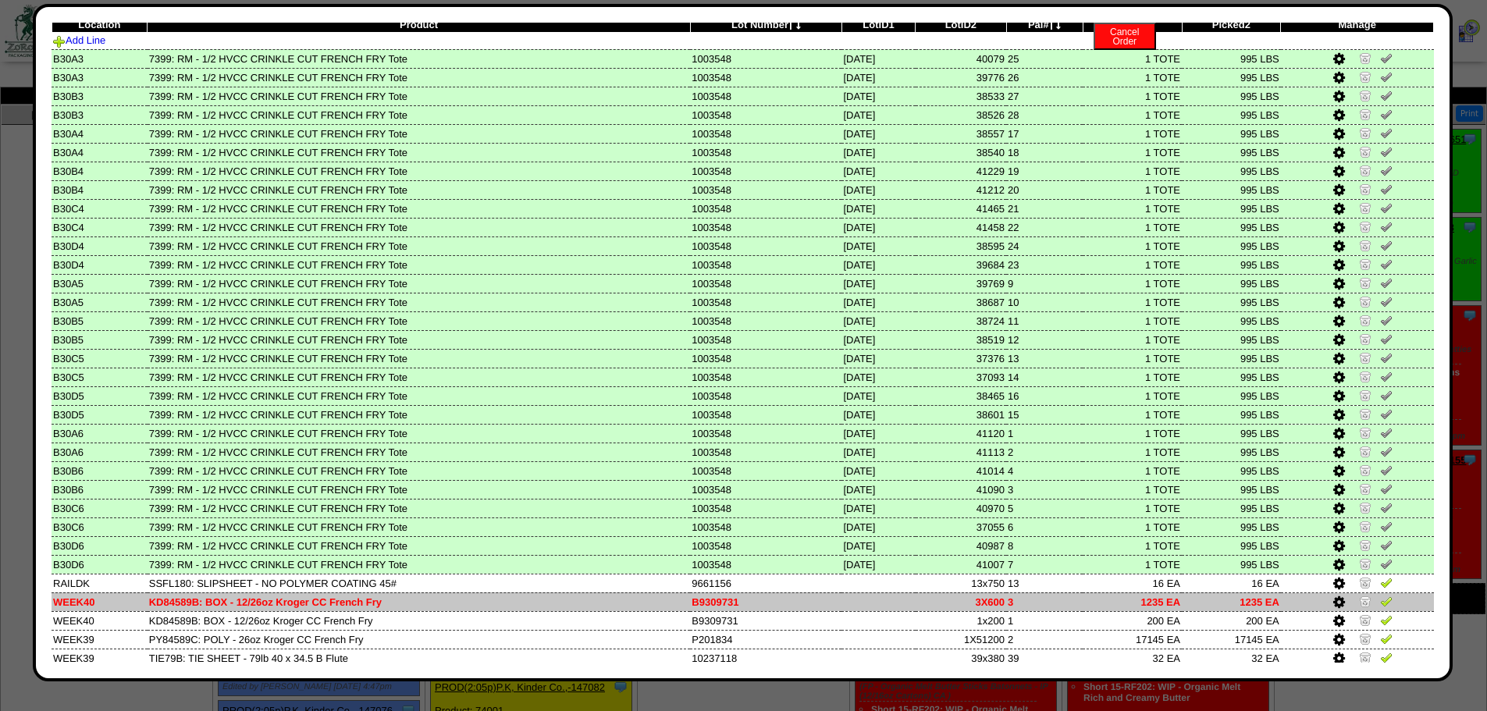
scroll to position [142, 0]
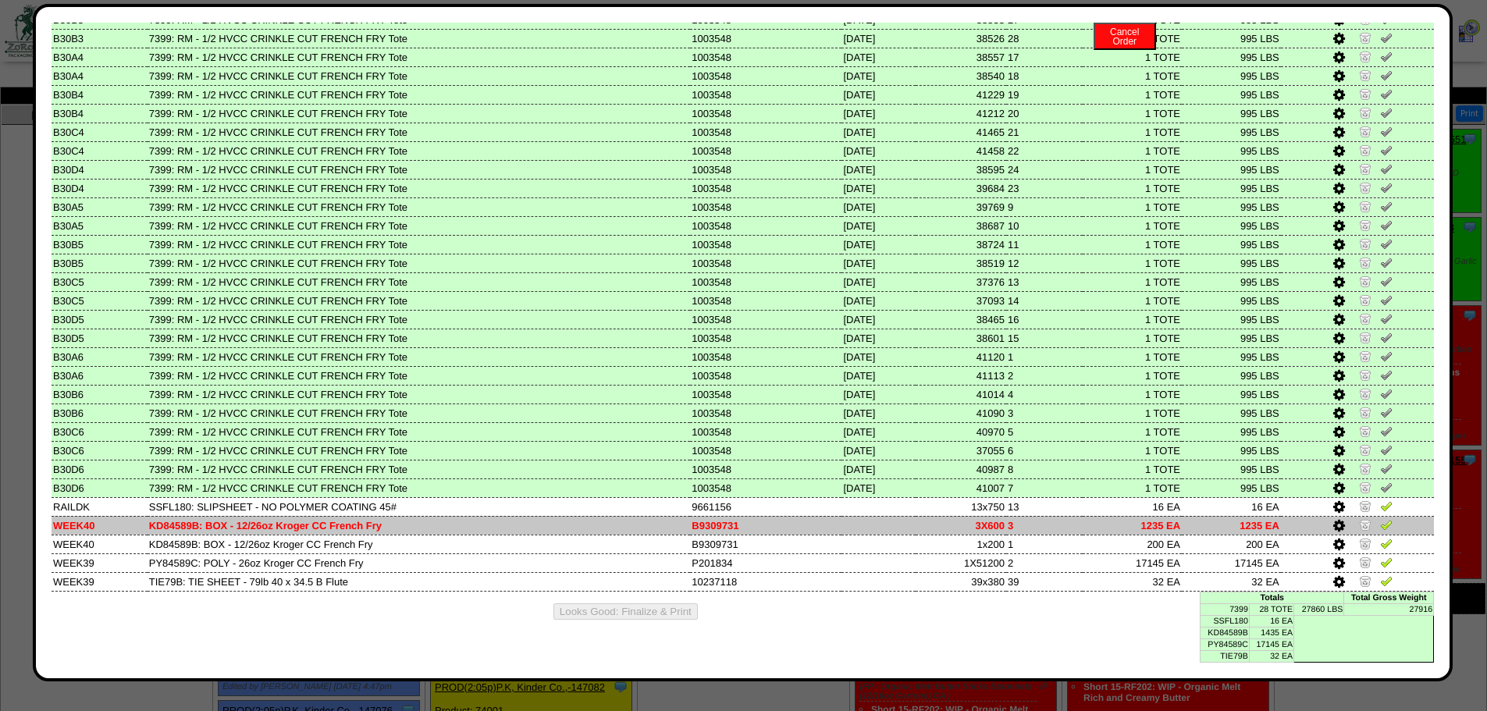
click at [1054, 467] on img at bounding box center [1386, 524] width 12 height 12
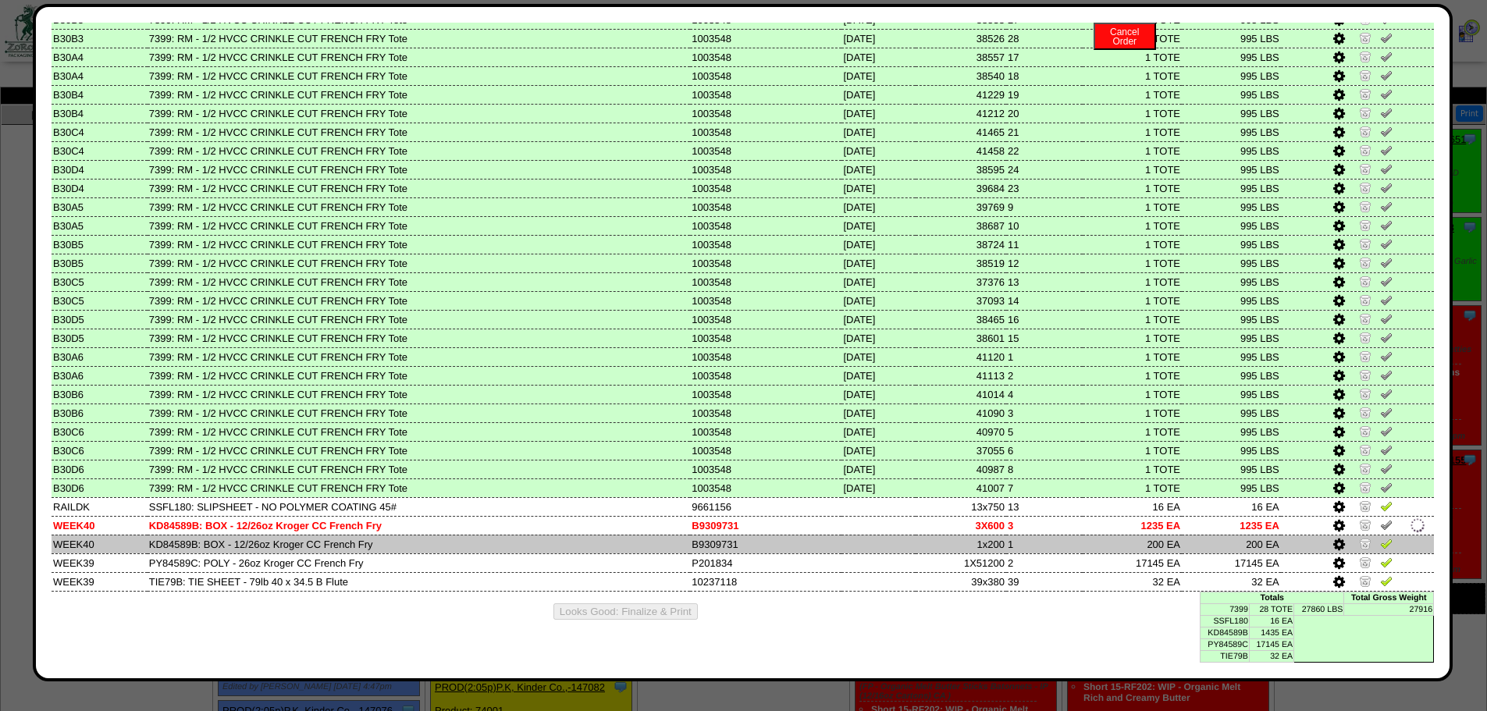
click at [1054, 467] on img at bounding box center [1386, 543] width 12 height 12
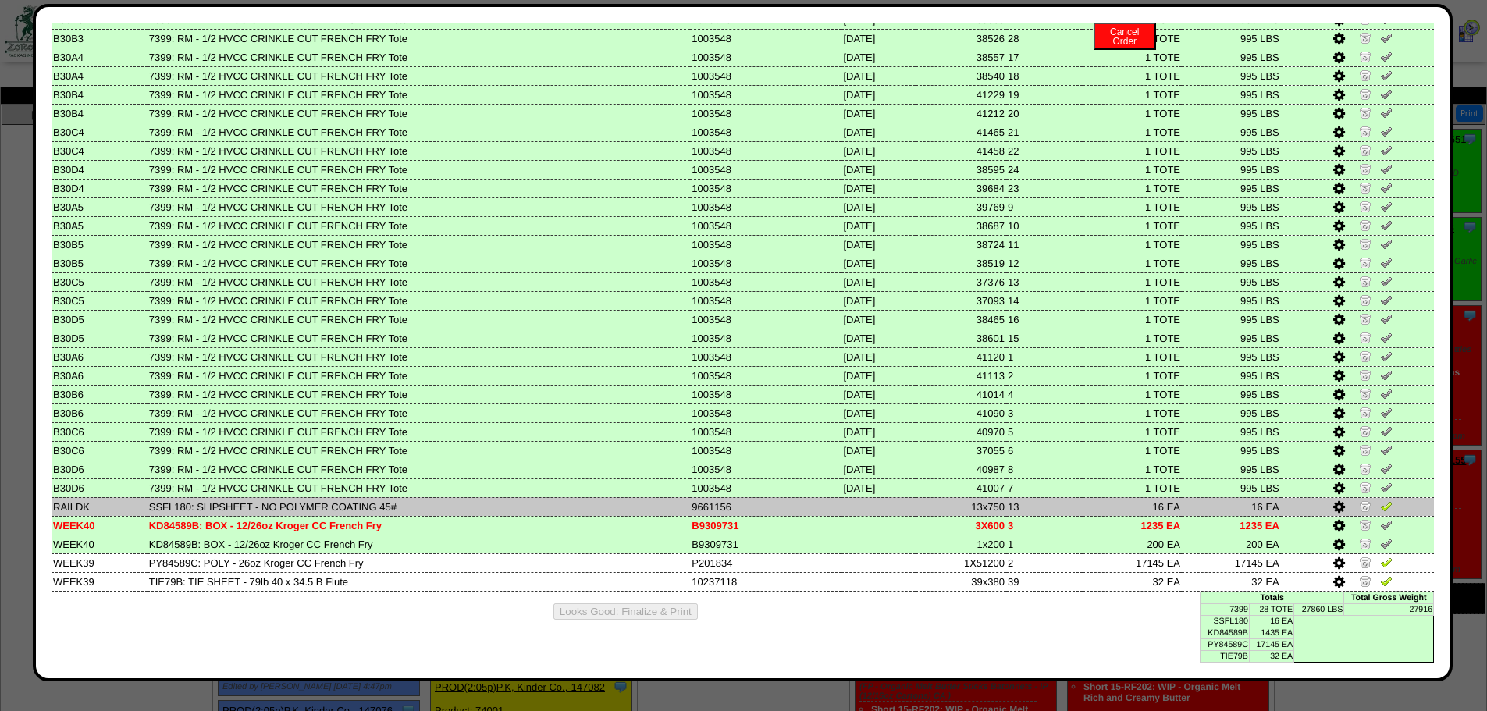
click at [1054, 467] on img at bounding box center [1386, 505] width 12 height 12
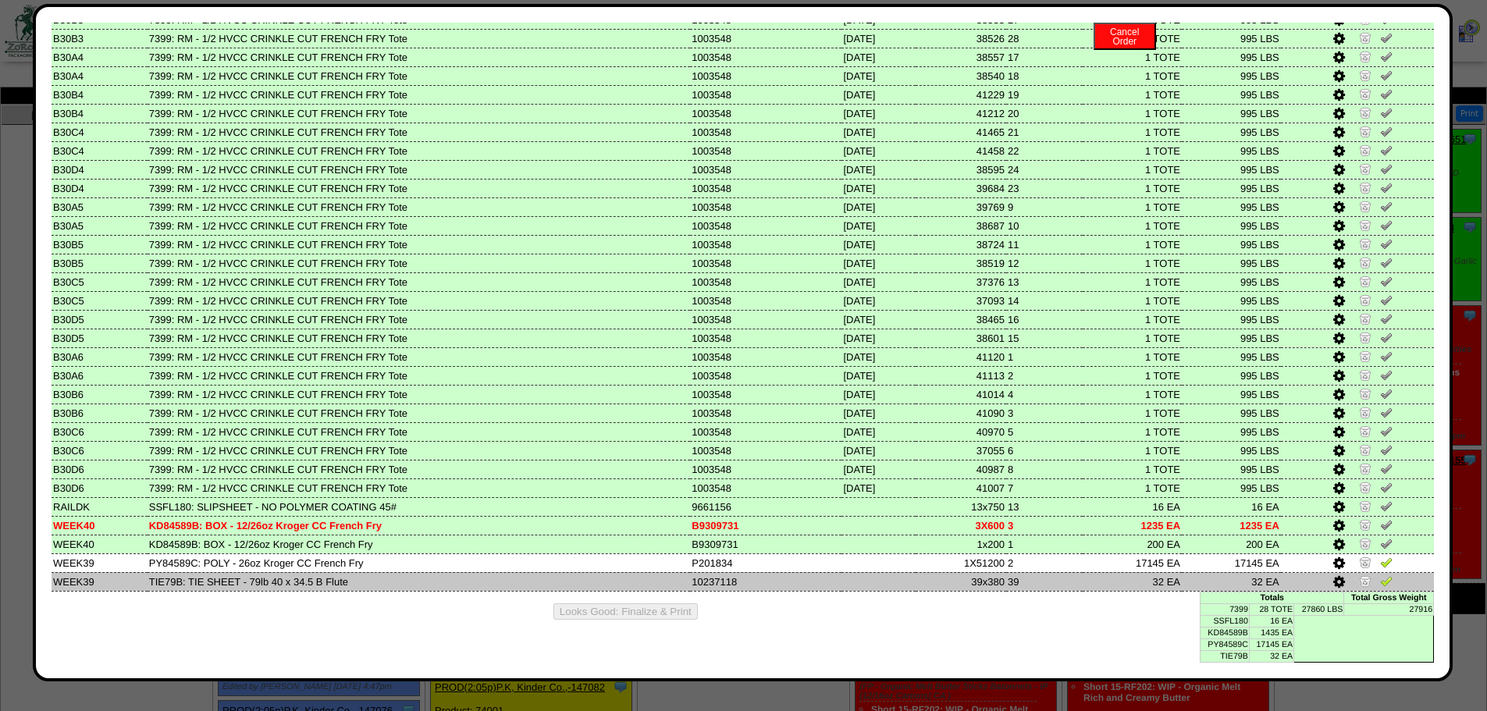
click at [1054, 467] on img at bounding box center [1386, 580] width 12 height 12
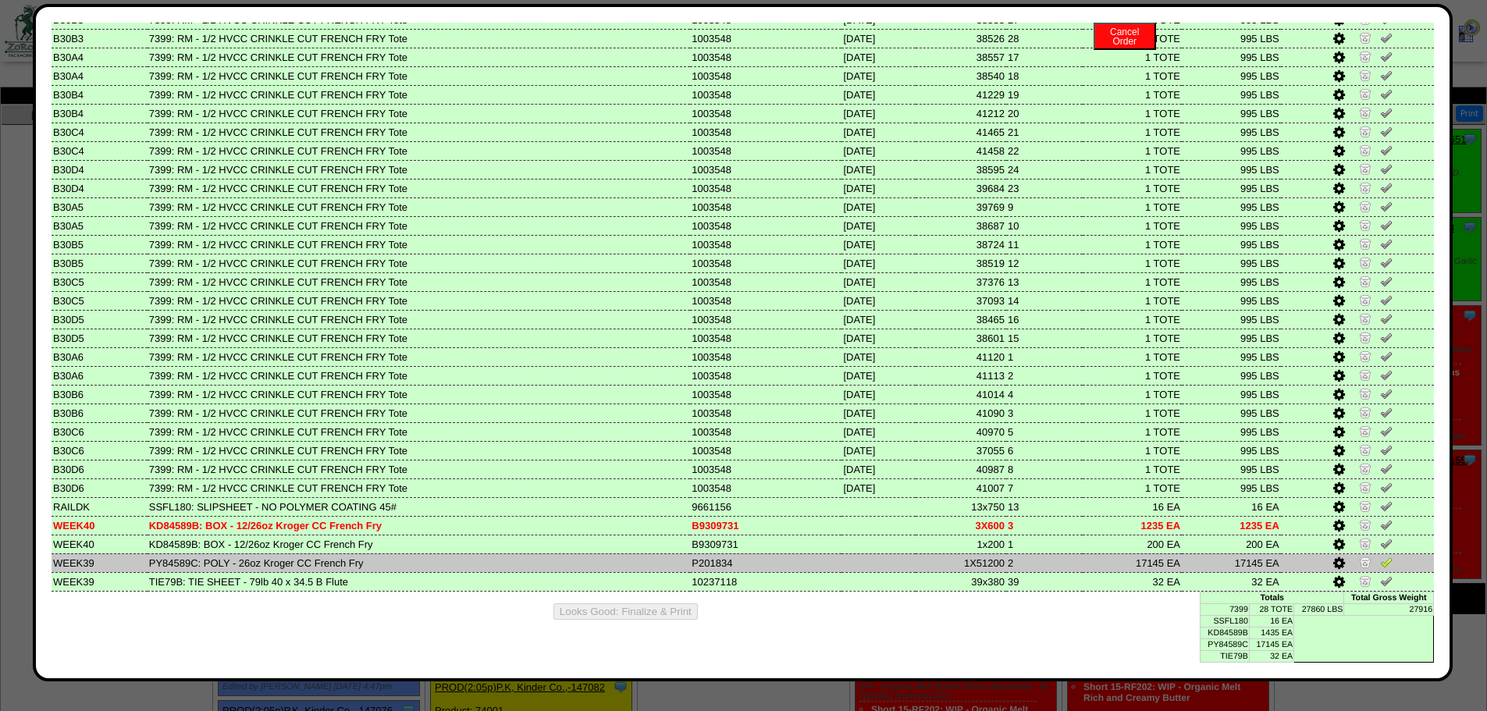
click at [1054, 467] on icon at bounding box center [1339, 563] width 12 height 14
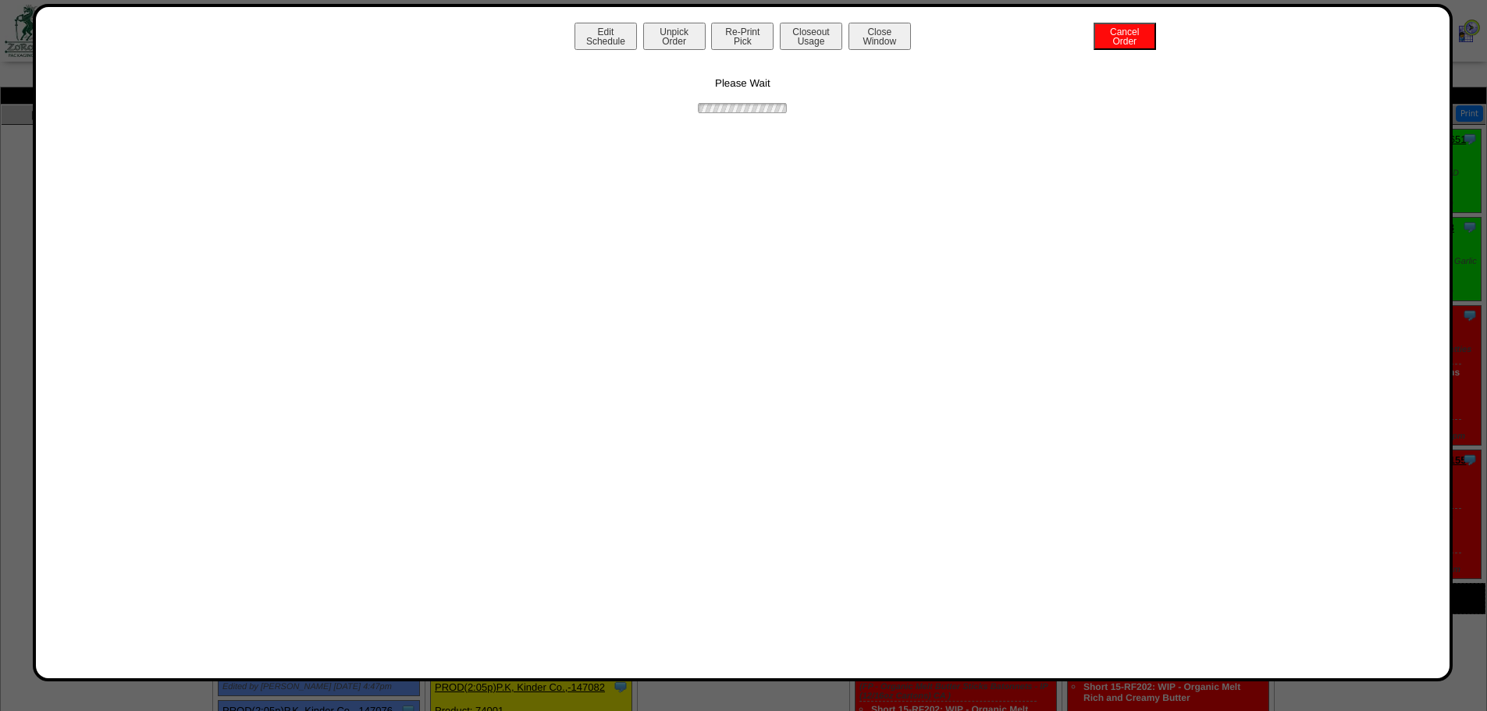
scroll to position [0, 0]
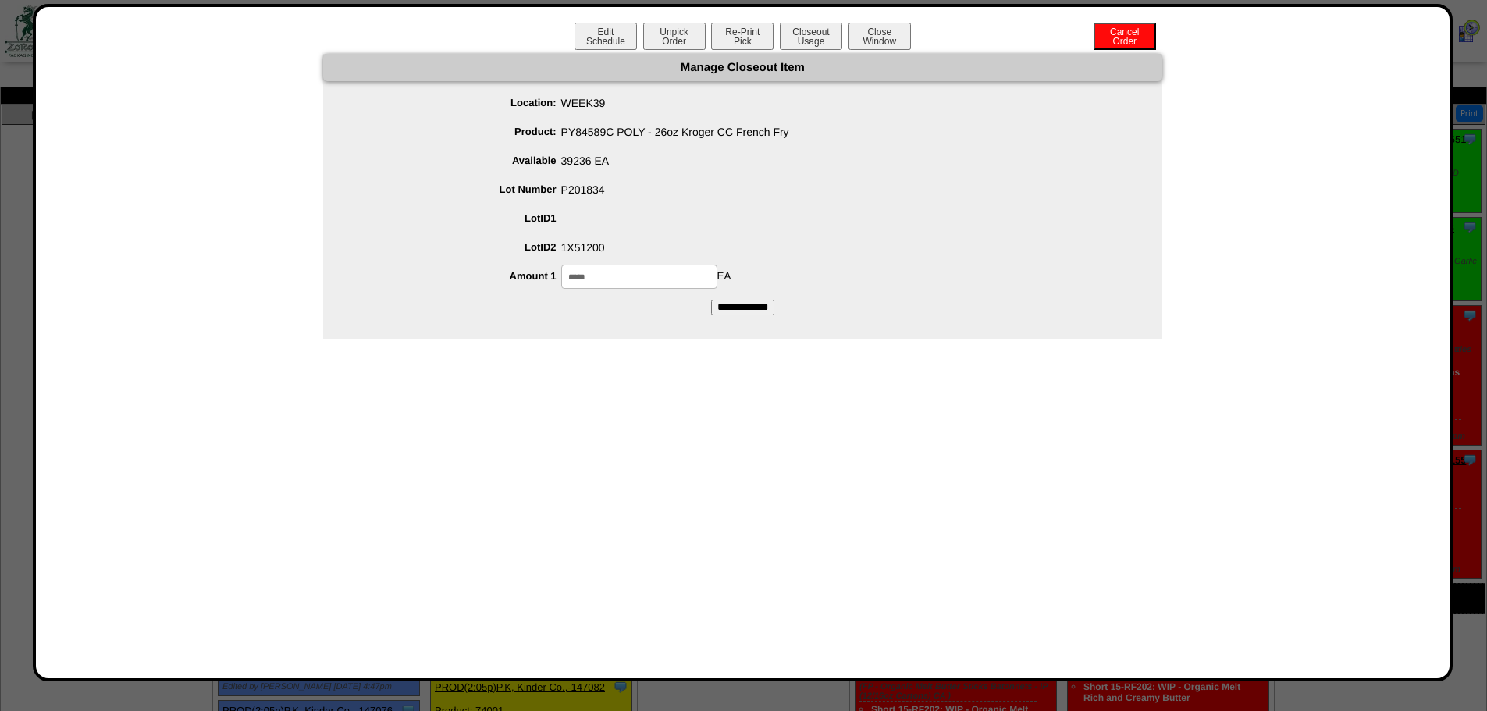
click at [613, 283] on input "*****" at bounding box center [639, 277] width 156 height 24
type input "*****"
click at [997, 205] on ul "Location: WEEK39 Product: PY84589C POLY - 26oz Kroger CC French Fry Available 3…" at bounding box center [742, 189] width 839 height 197
click at [737, 307] on input "**********" at bounding box center [742, 308] width 63 height 16
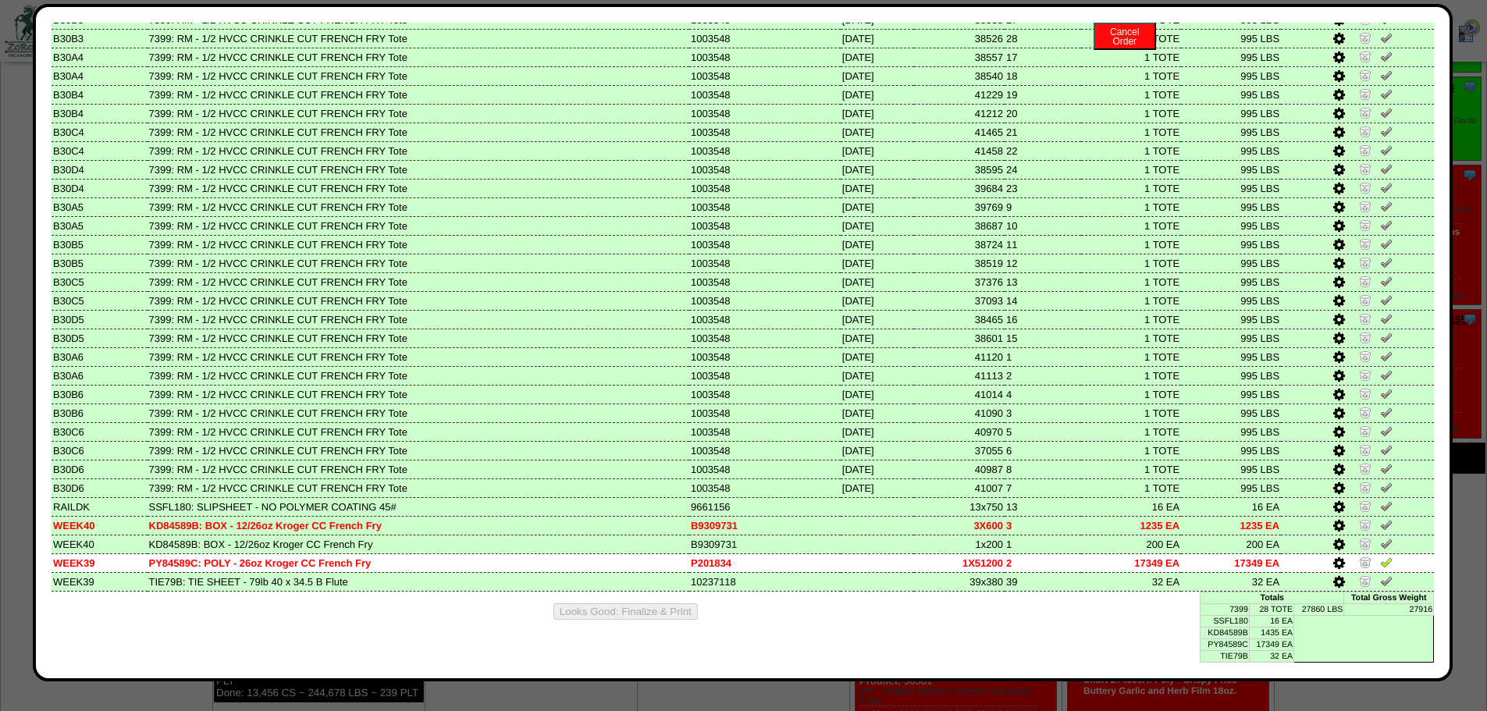
scroll to position [312, 0]
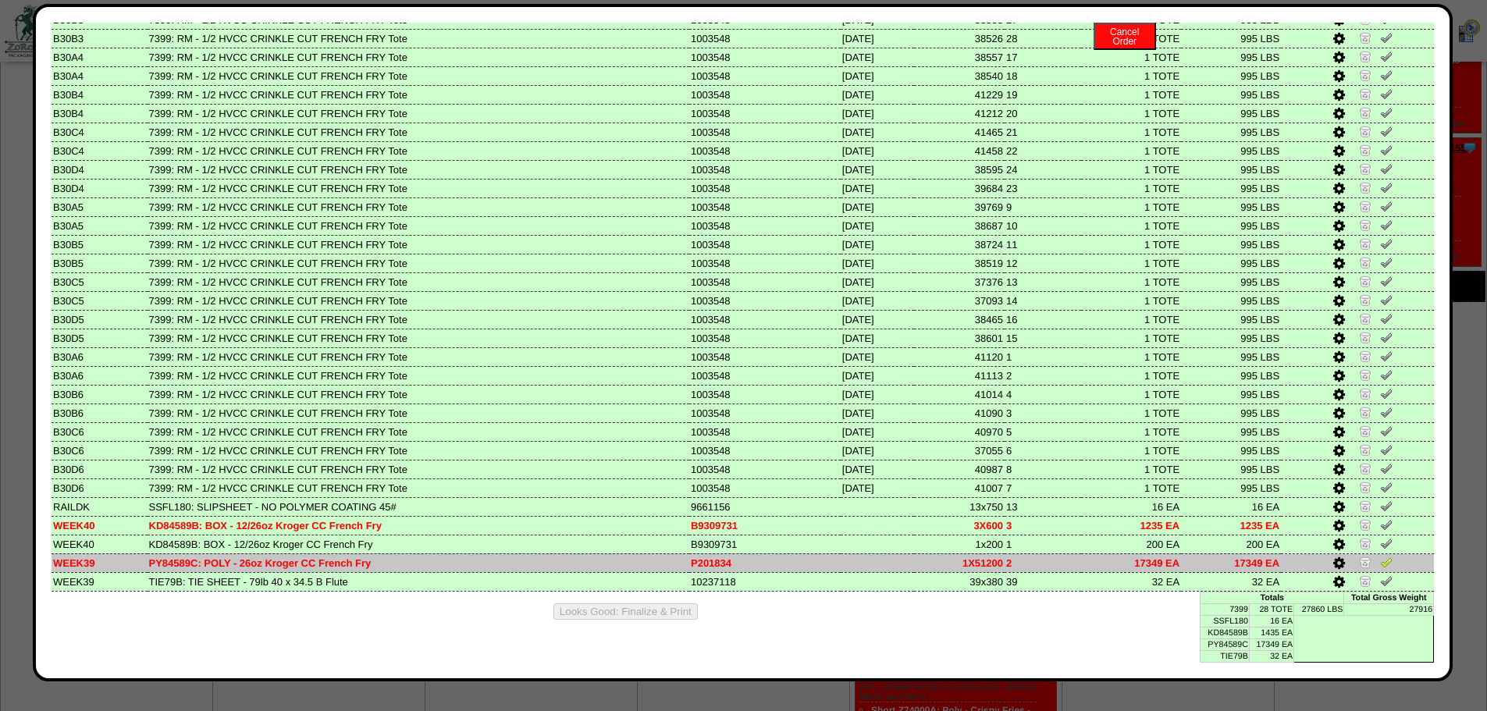
click at [1054, 467] on img at bounding box center [1386, 562] width 12 height 12
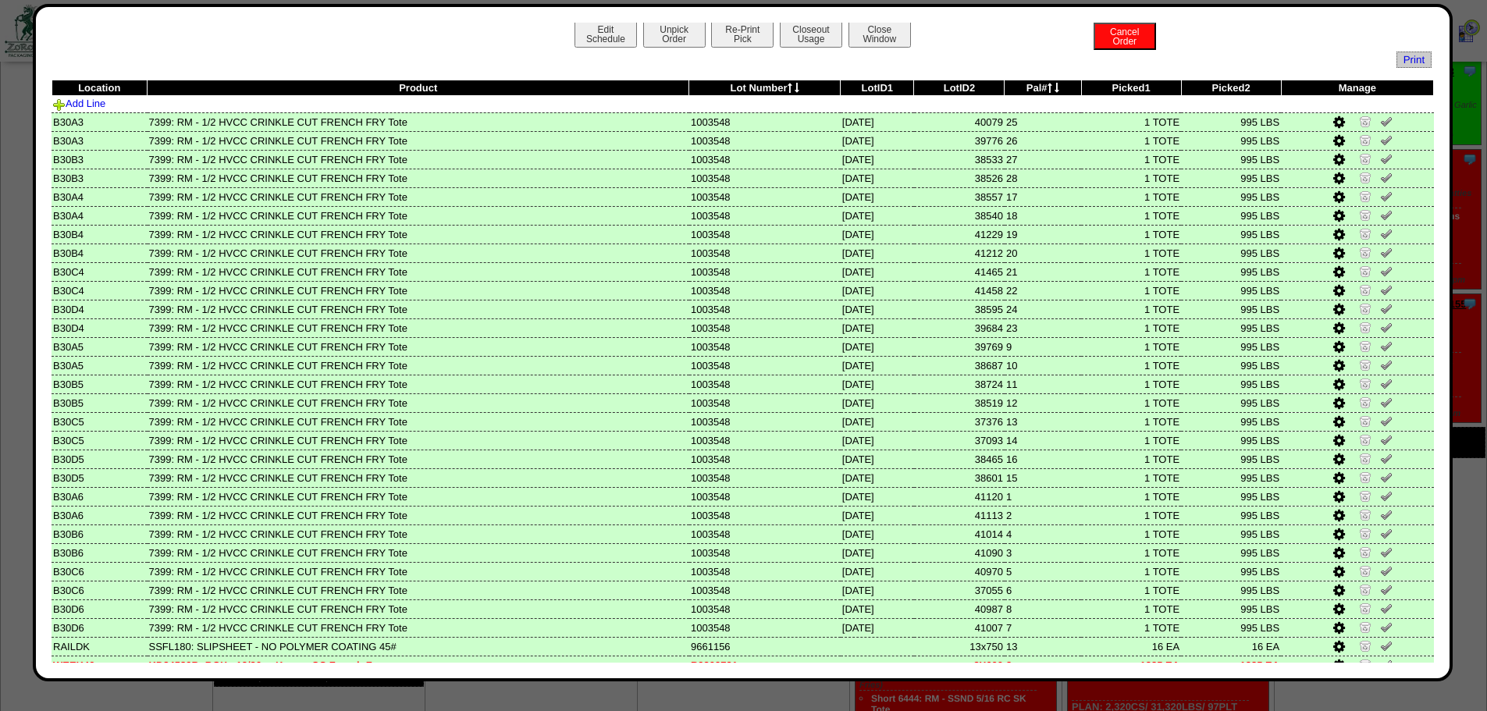
scroll to position [0, 0]
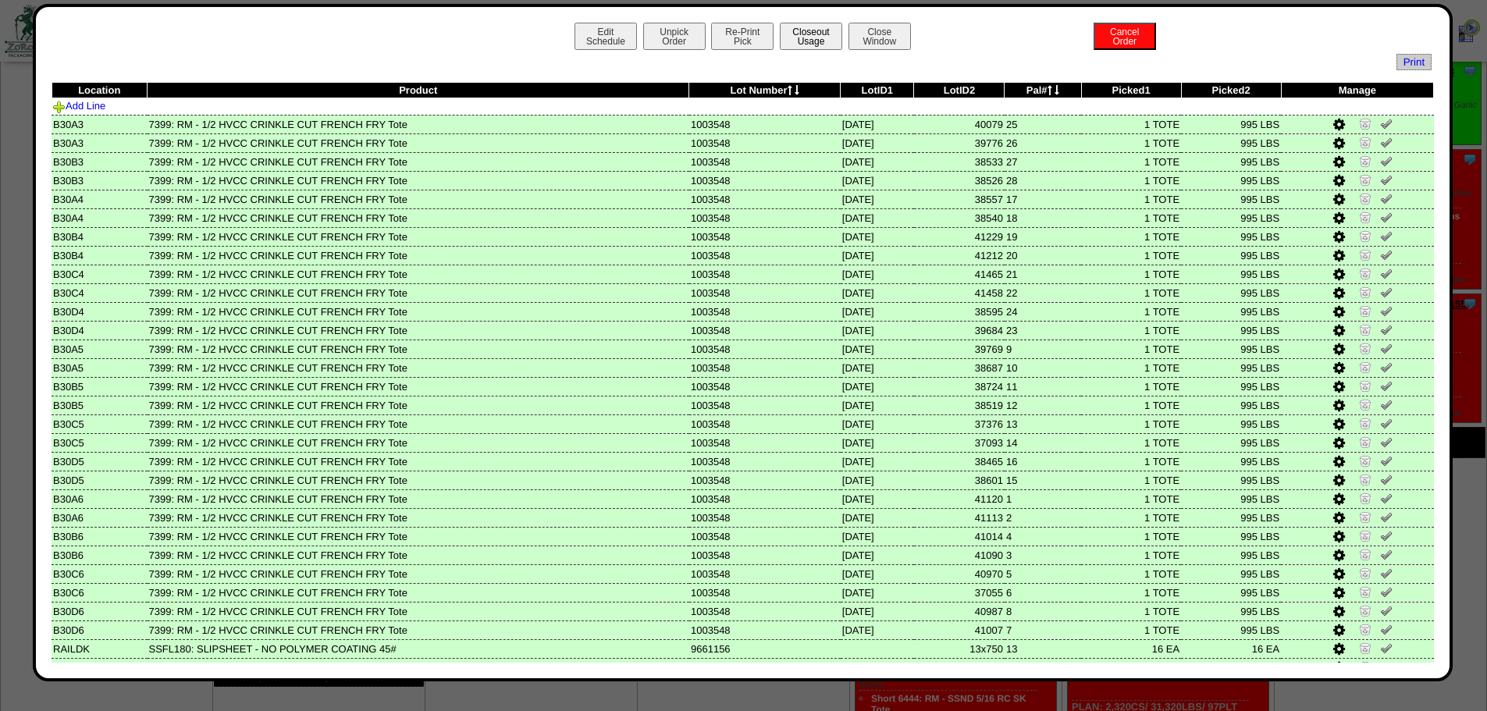
click at [808, 42] on button "Closeout Usage" at bounding box center [811, 36] width 62 height 27
click at [867, 42] on button "Close Window" at bounding box center [879, 36] width 62 height 27
